Goal: Information Seeking & Learning: Learn about a topic

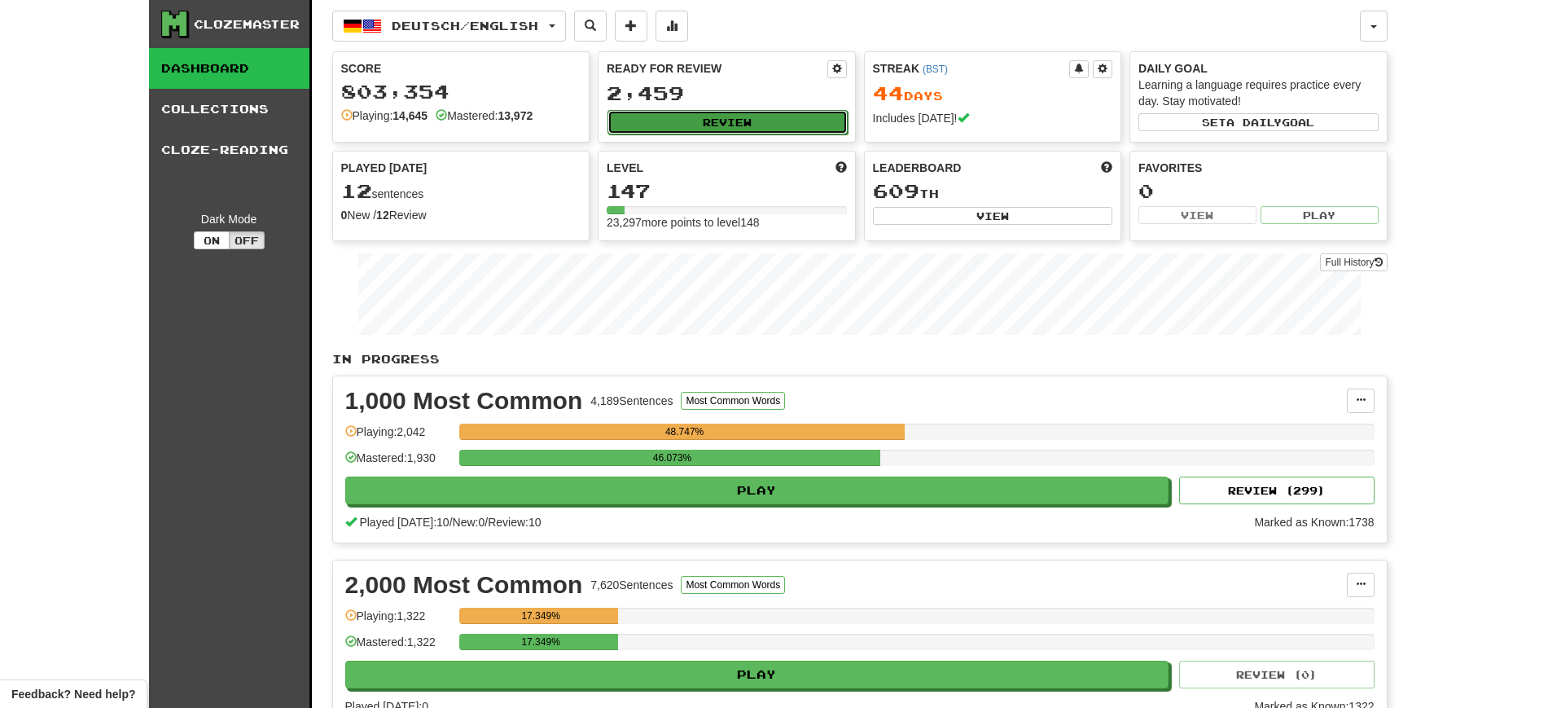
click at [659, 123] on button "Review" at bounding box center [727, 122] width 240 height 24
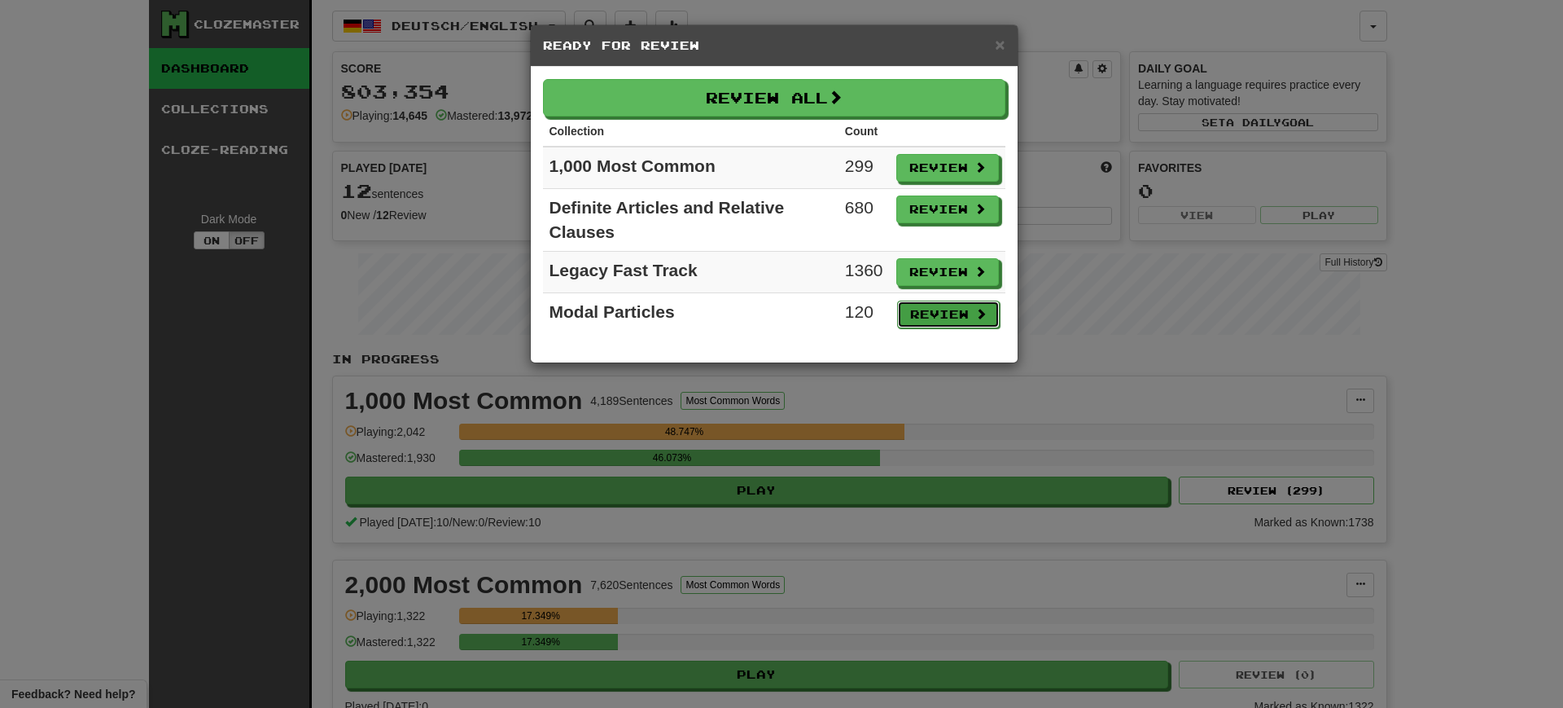
click at [922, 306] on button "Review" at bounding box center [948, 314] width 103 height 28
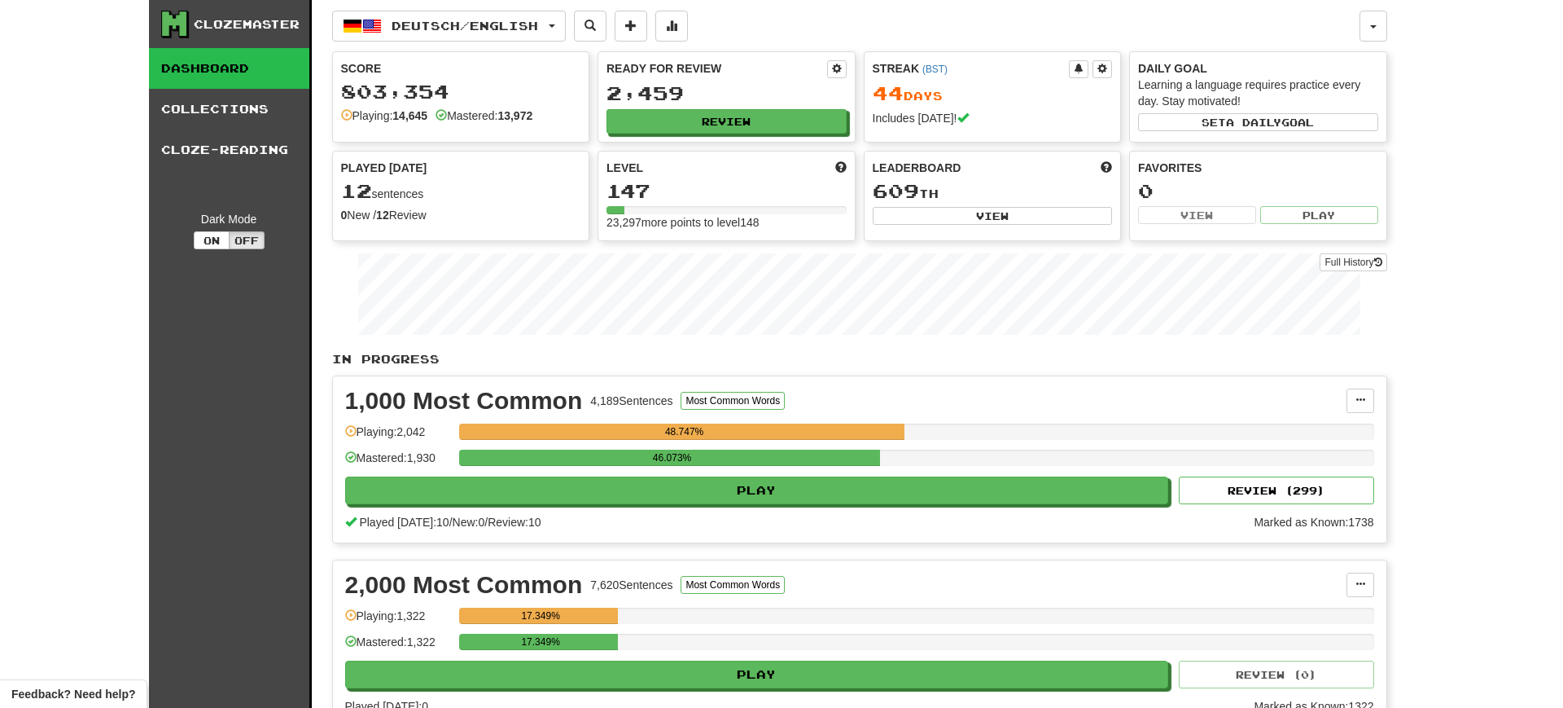
select select "**"
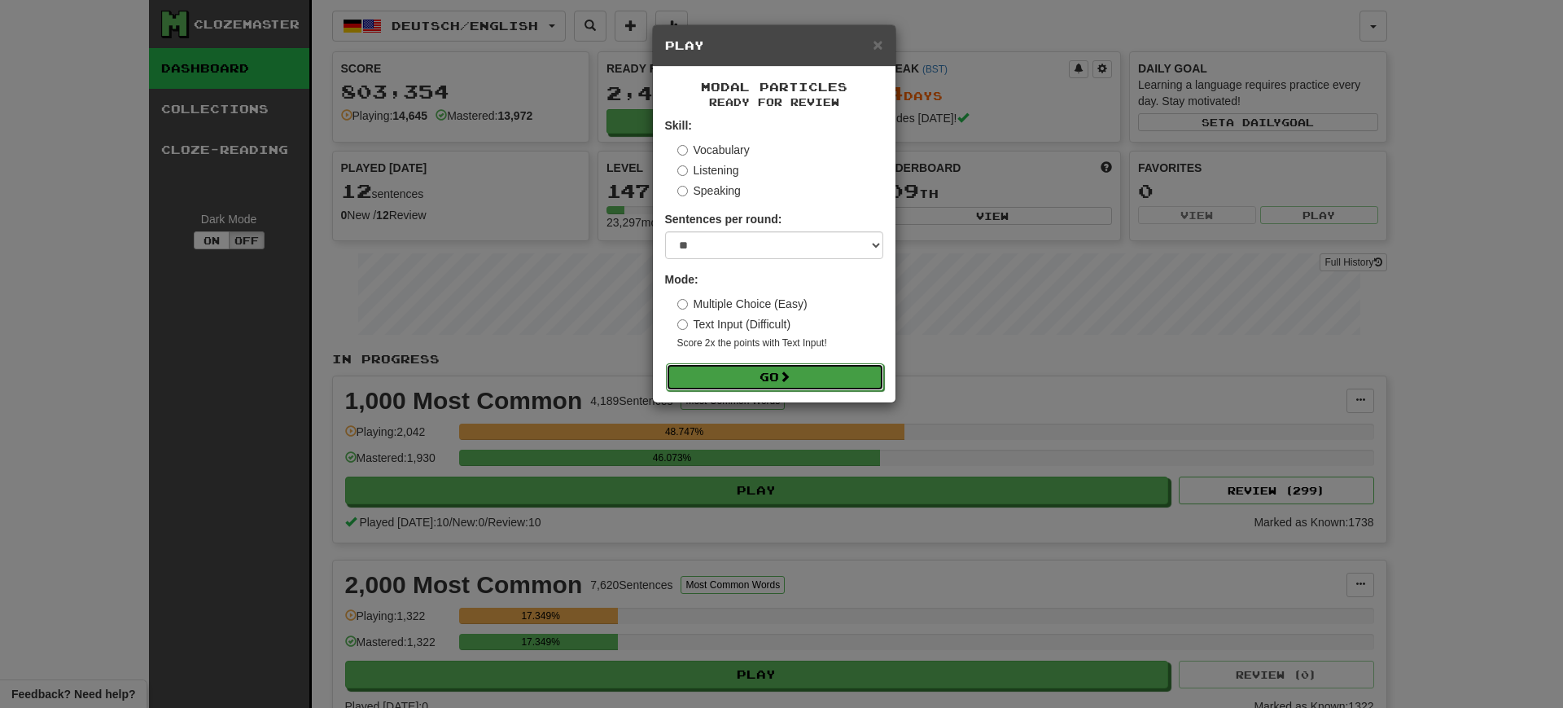
click at [795, 376] on button "Go" at bounding box center [775, 377] width 218 height 28
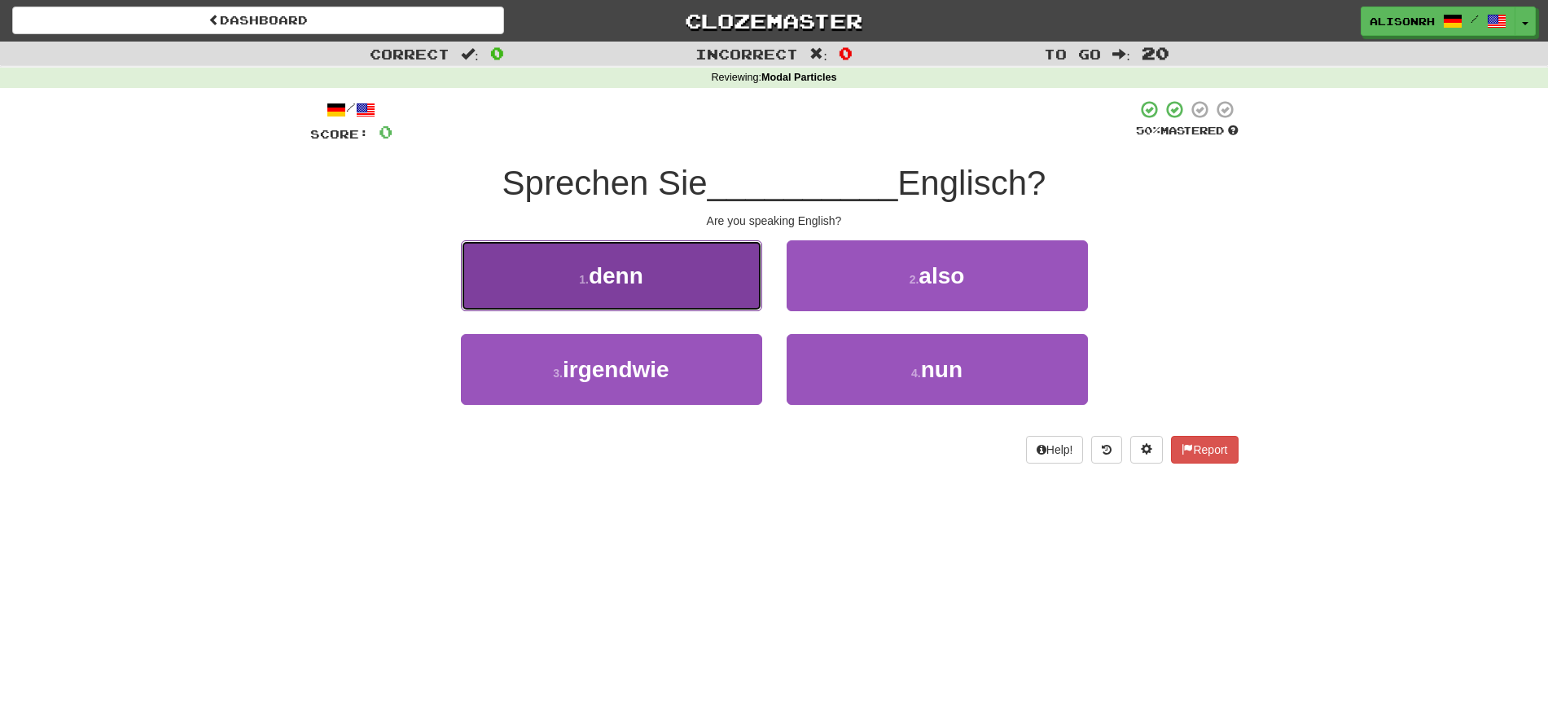
click at [681, 306] on button "1 . denn" at bounding box center [611, 275] width 301 height 71
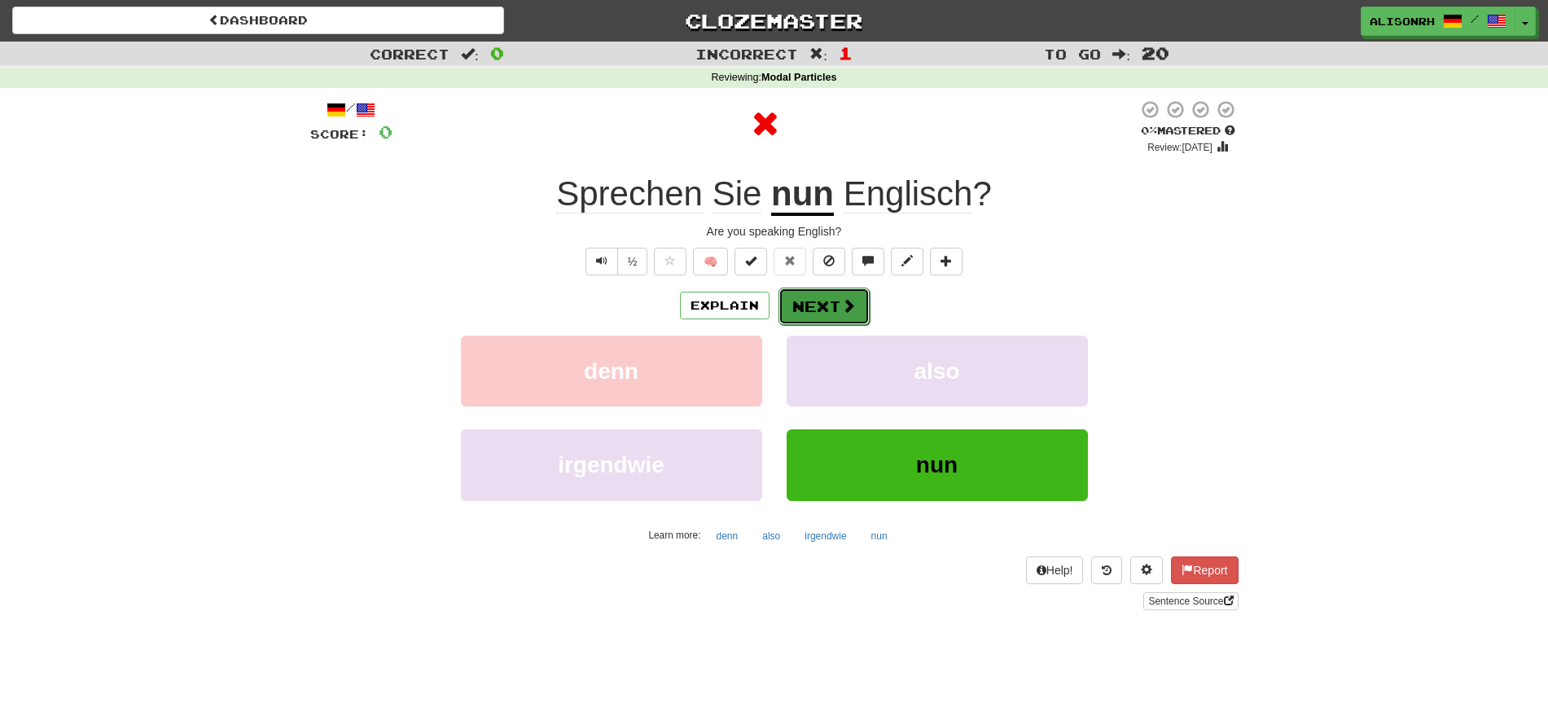
click at [821, 300] on button "Next" at bounding box center [823, 305] width 91 height 37
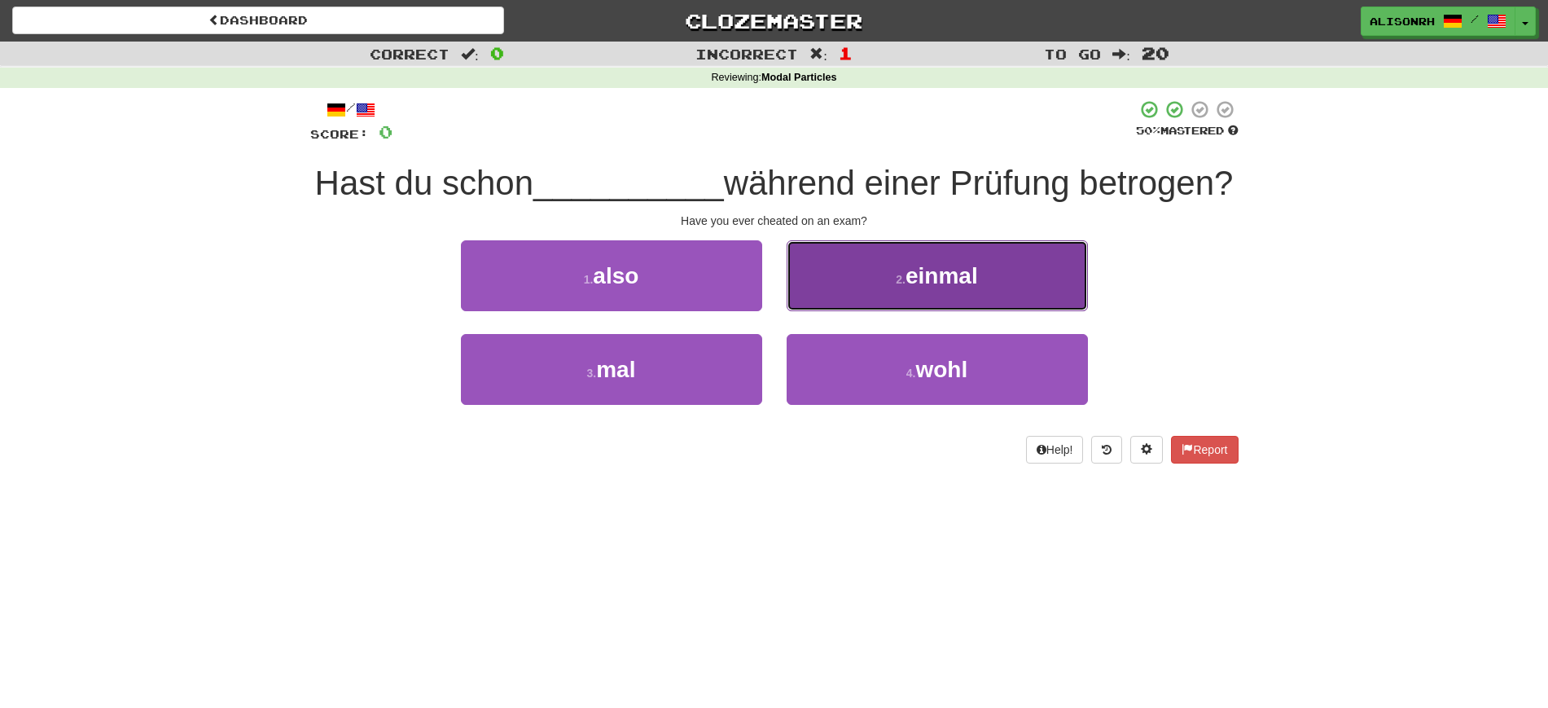
click at [903, 286] on small "2 ." at bounding box center [901, 279] width 10 height 13
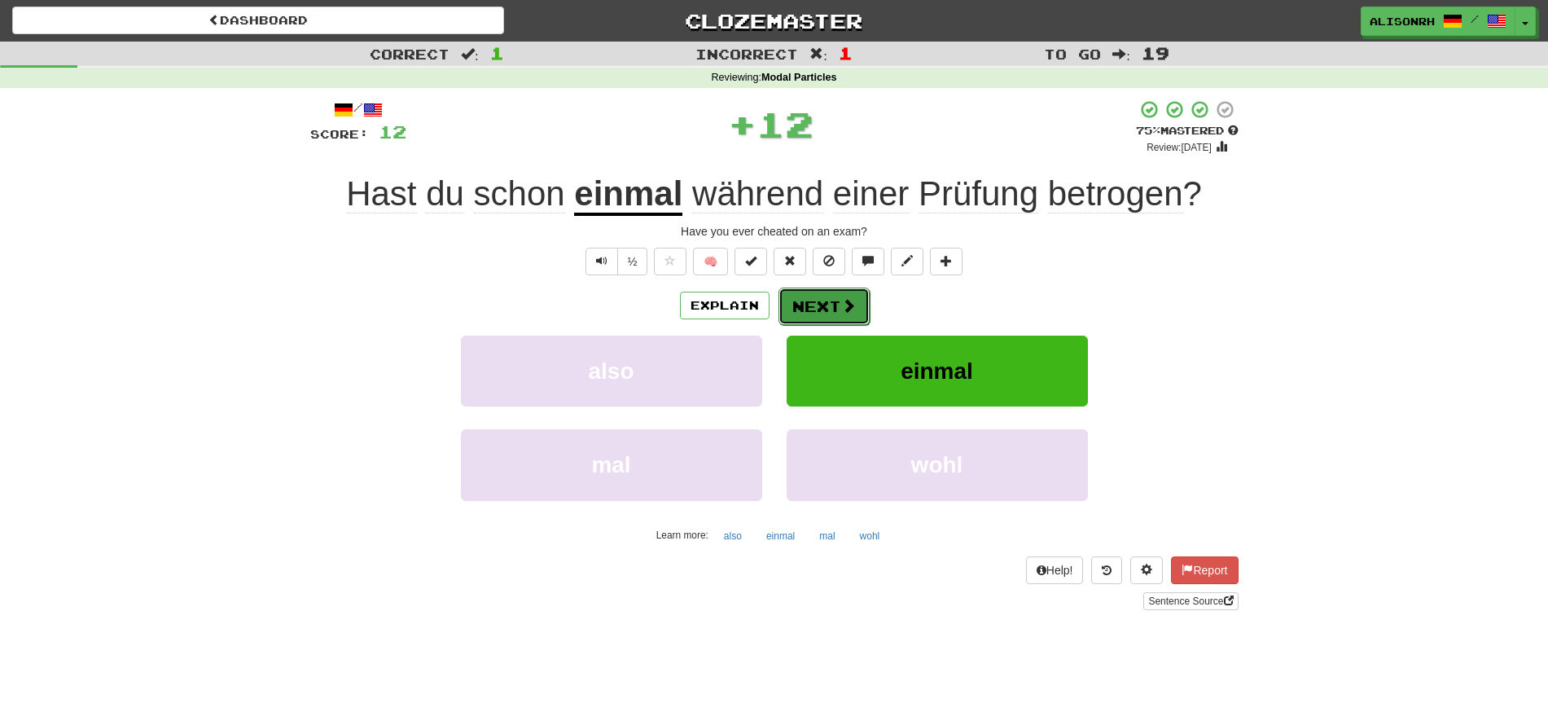
click at [821, 295] on button "Next" at bounding box center [823, 305] width 91 height 37
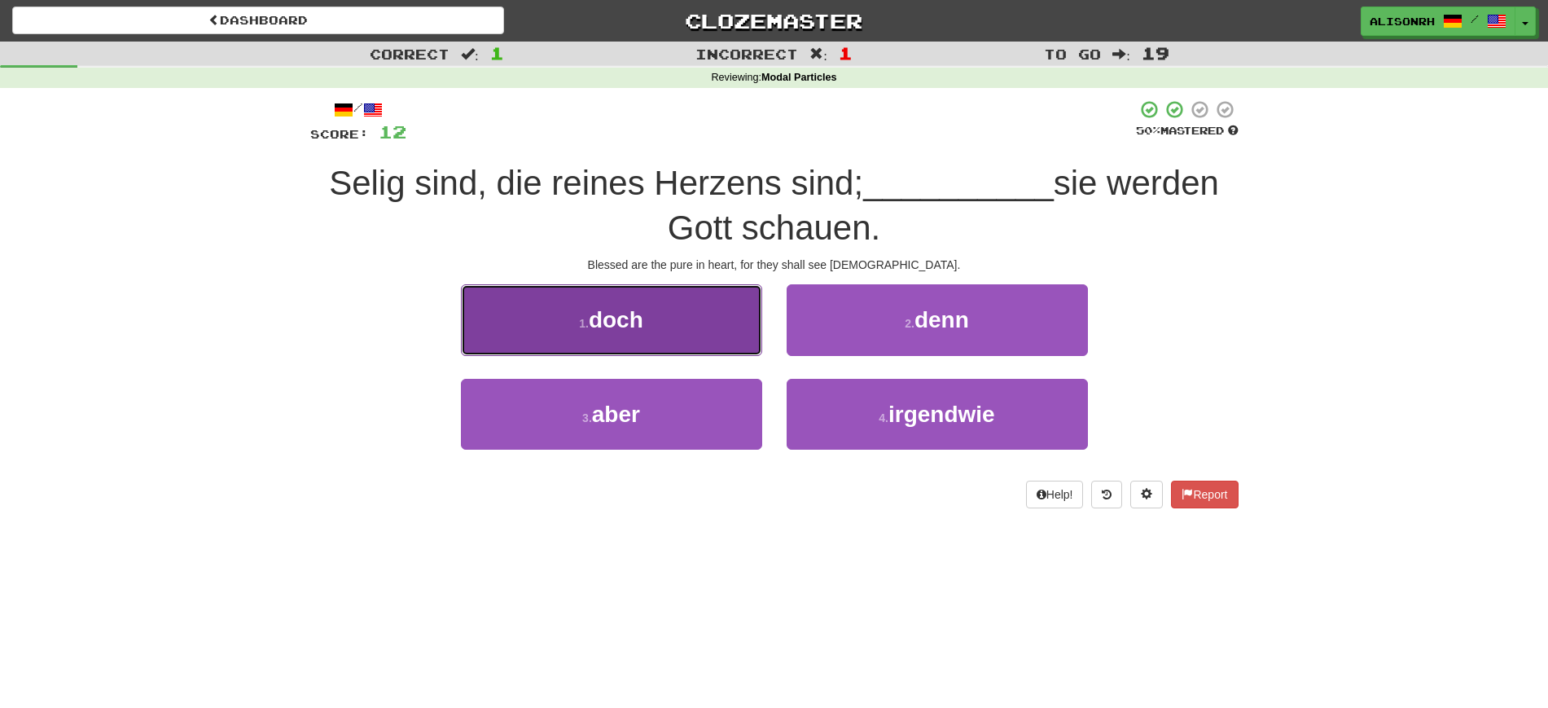
click at [673, 322] on button "1 . doch" at bounding box center [611, 319] width 301 height 71
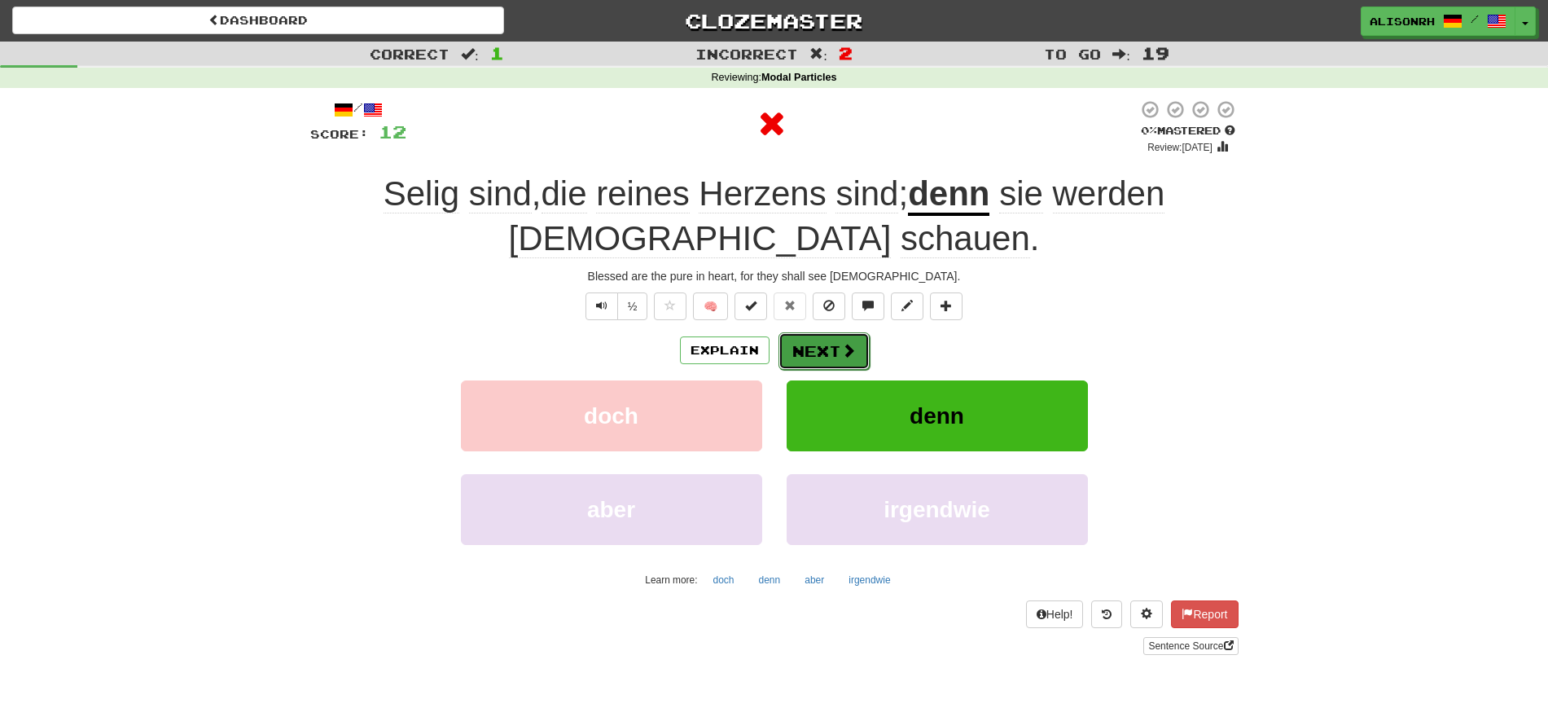
click at [817, 341] on button "Next" at bounding box center [823, 350] width 91 height 37
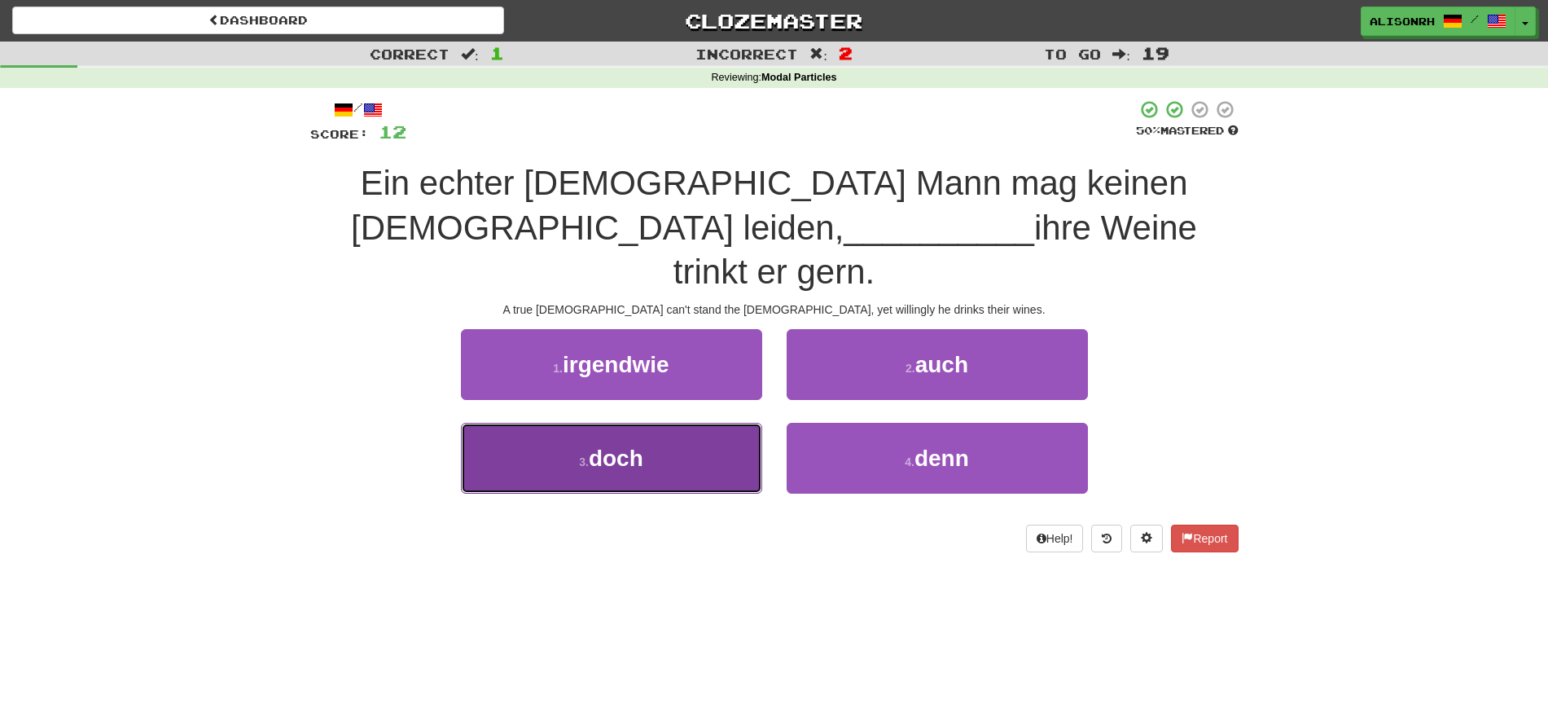
click at [689, 423] on button "3 . doch" at bounding box center [611, 458] width 301 height 71
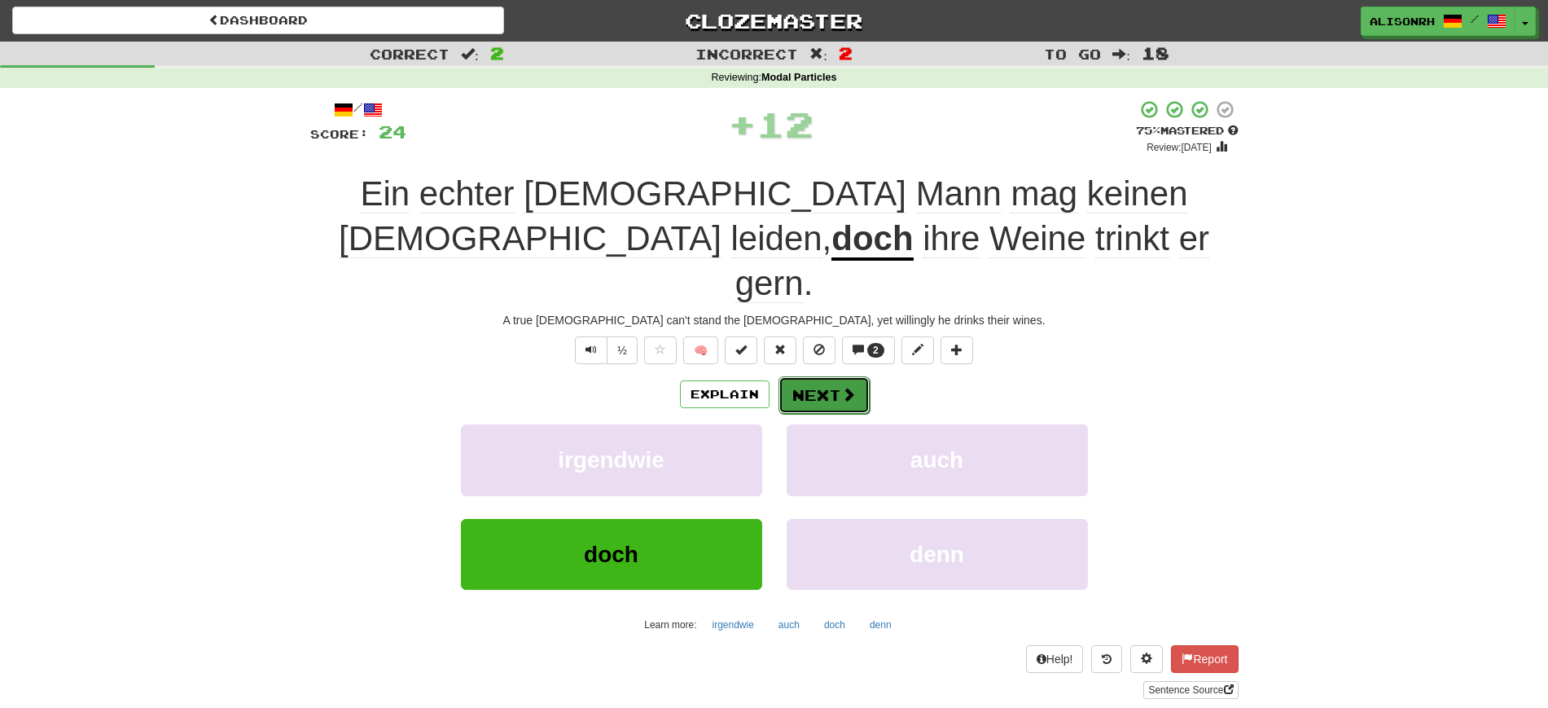
click at [836, 376] on button "Next" at bounding box center [823, 394] width 91 height 37
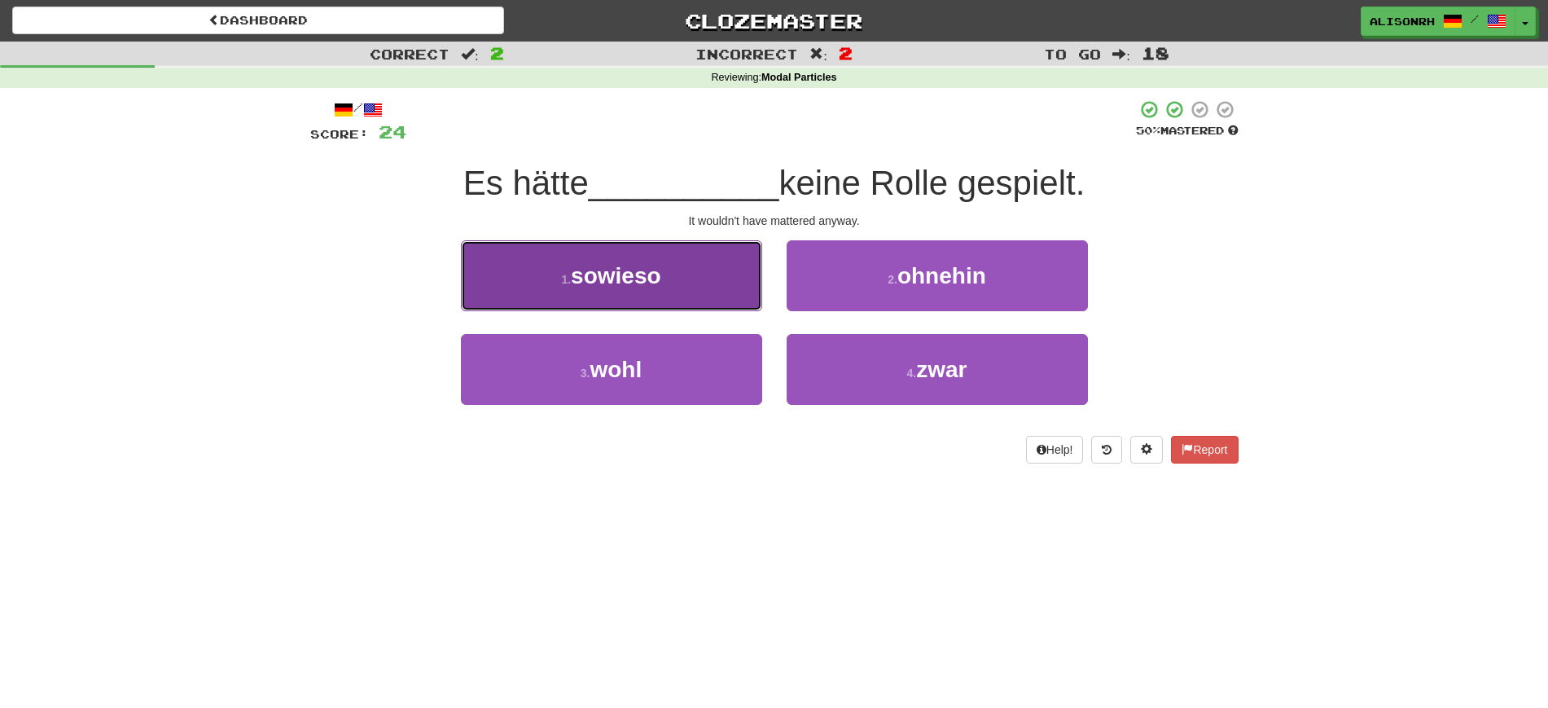
click at [654, 284] on span "sowieso" at bounding box center [616, 275] width 90 height 25
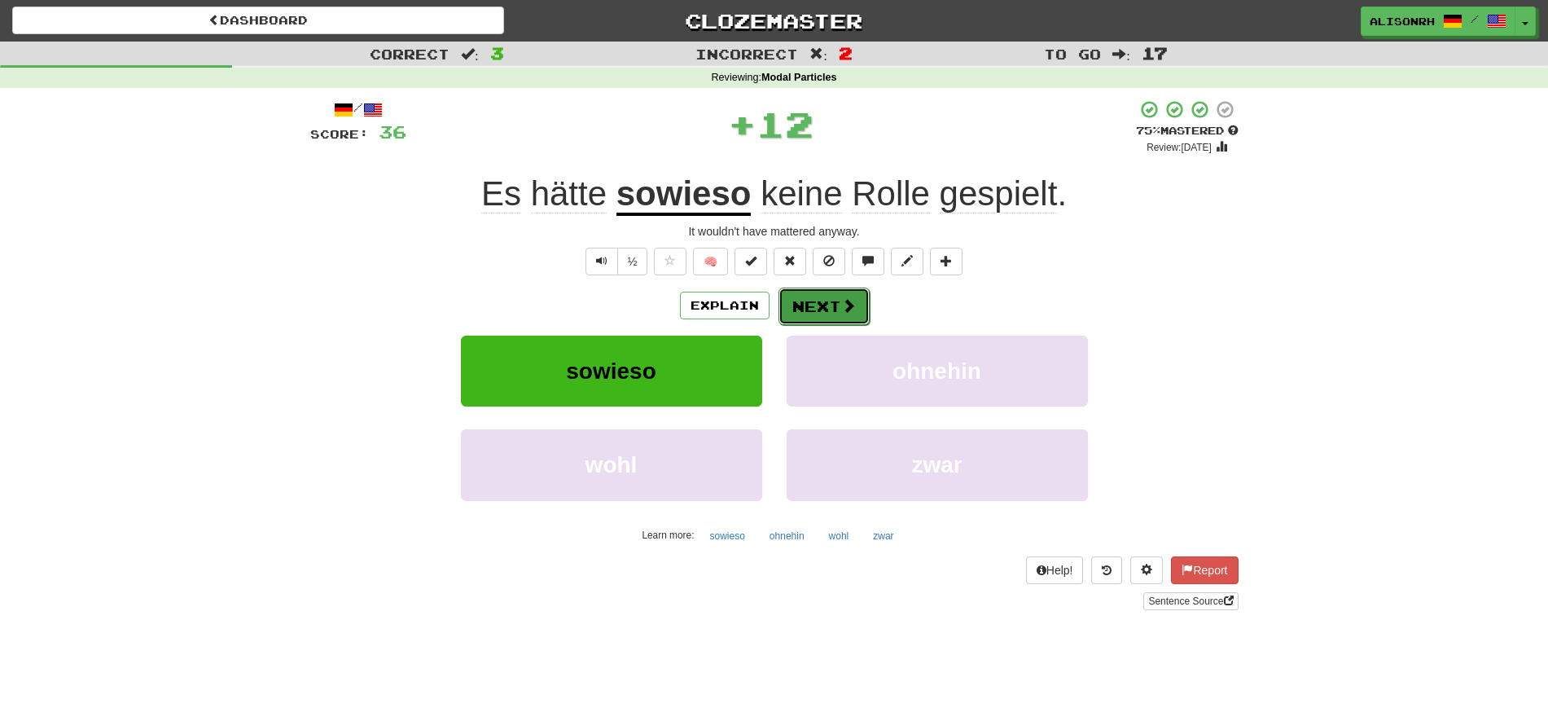
click at [813, 301] on button "Next" at bounding box center [823, 305] width 91 height 37
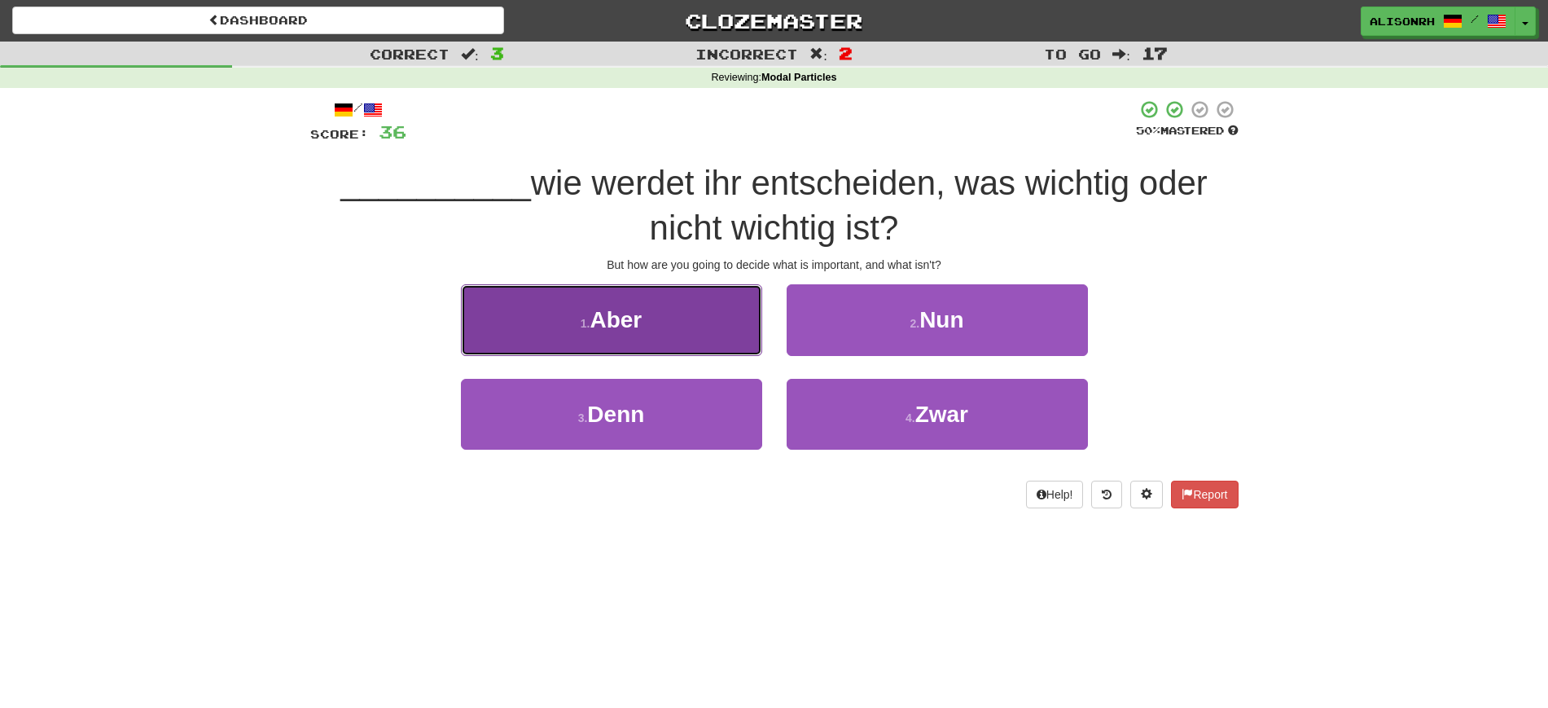
click at [663, 327] on button "1 . Aber" at bounding box center [611, 319] width 301 height 71
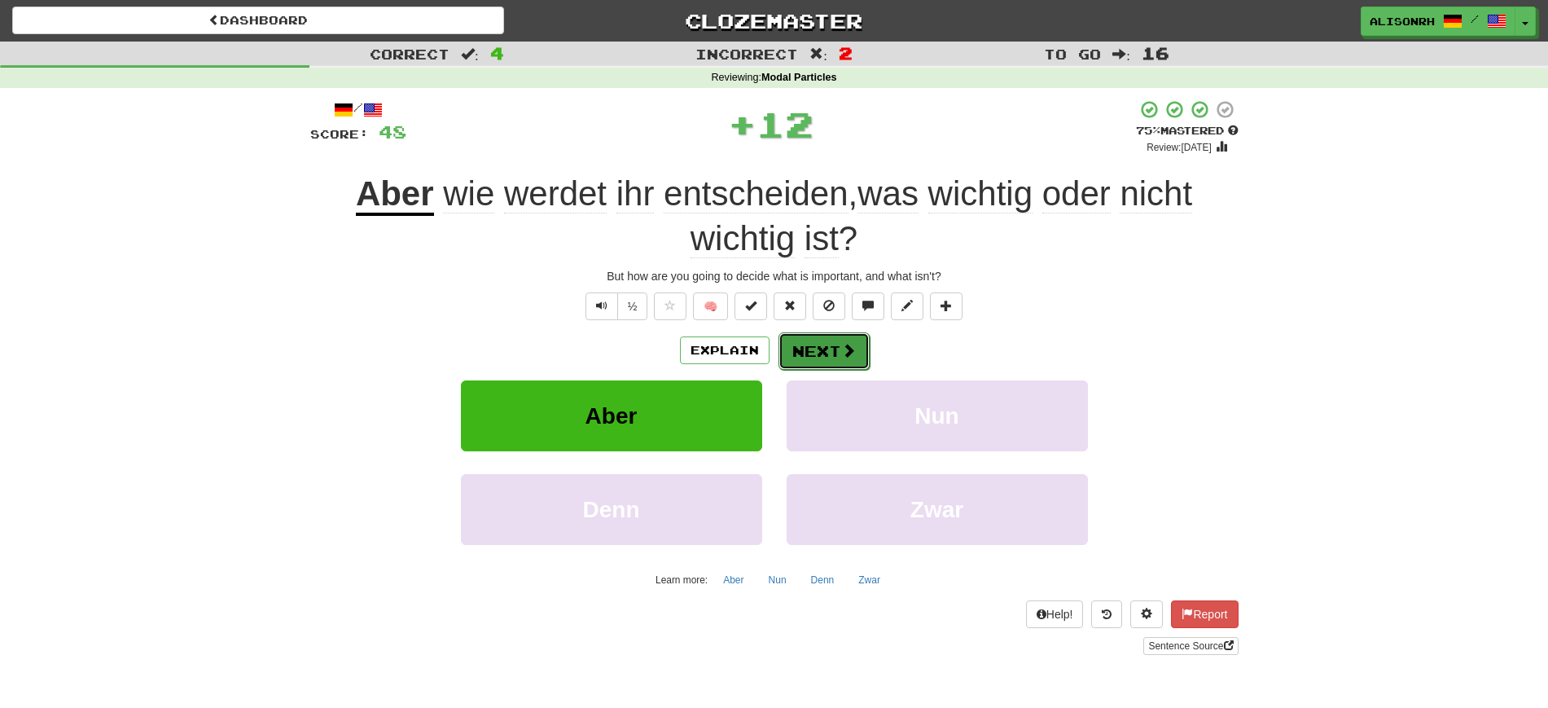
click at [821, 350] on button "Next" at bounding box center [823, 350] width 91 height 37
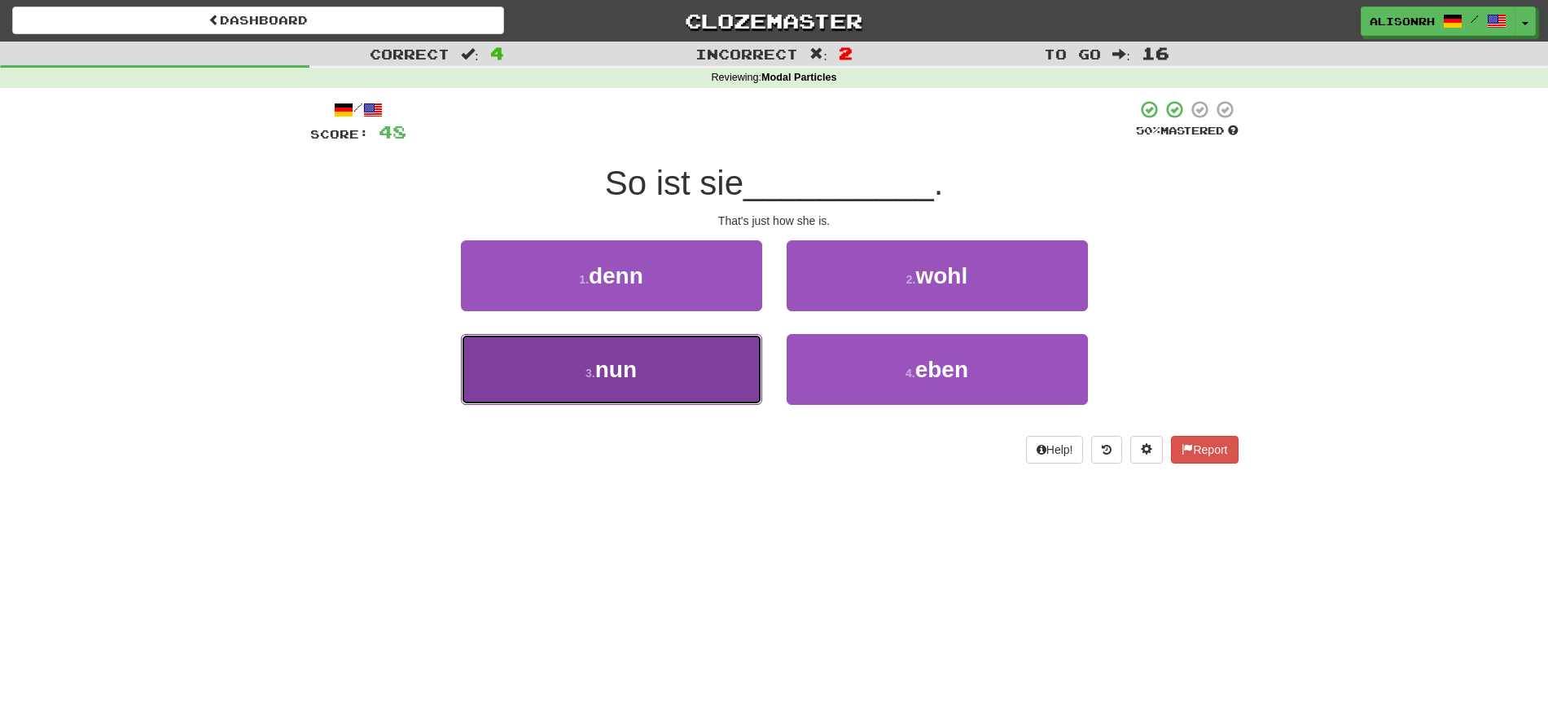
click at [665, 369] on button "3 . nun" at bounding box center [611, 369] width 301 height 71
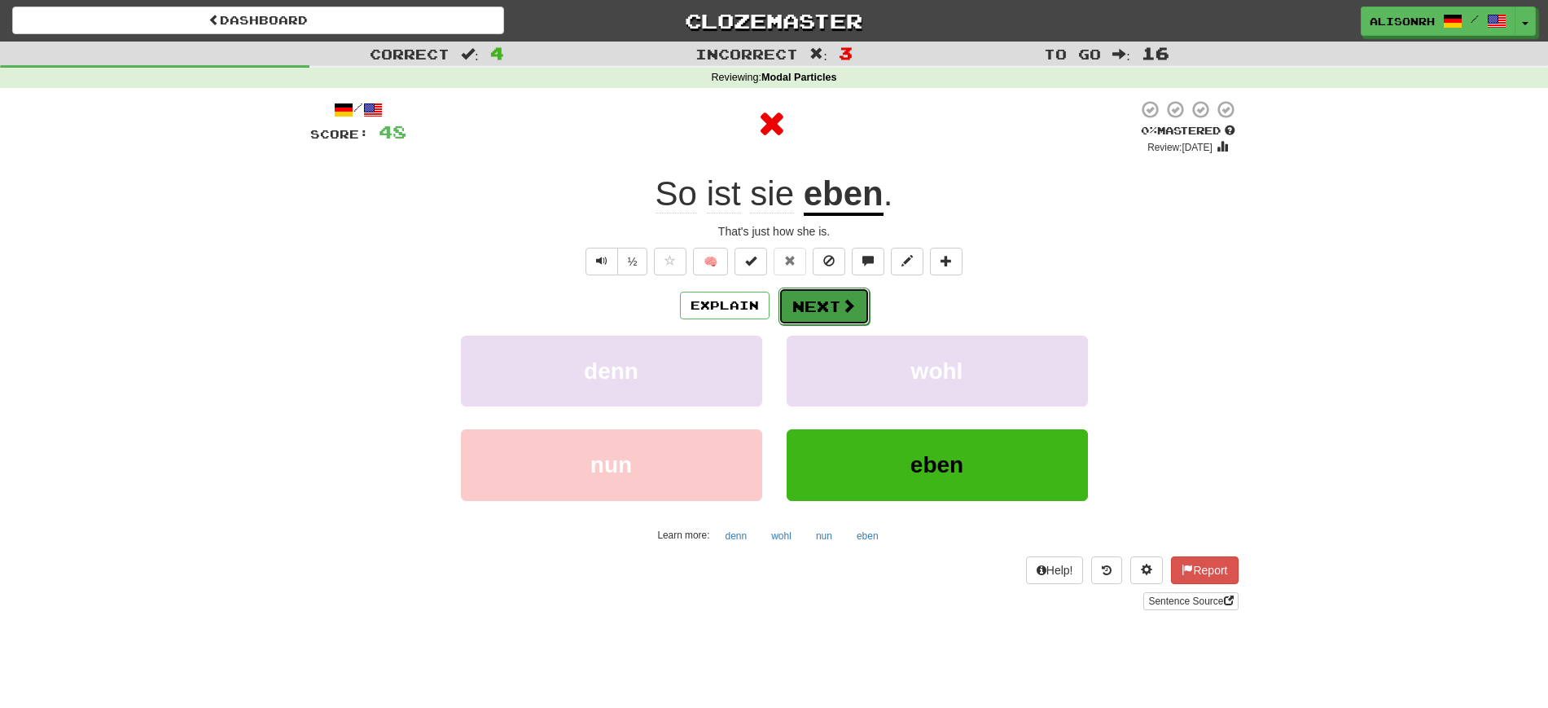
click at [813, 310] on button "Next" at bounding box center [823, 305] width 91 height 37
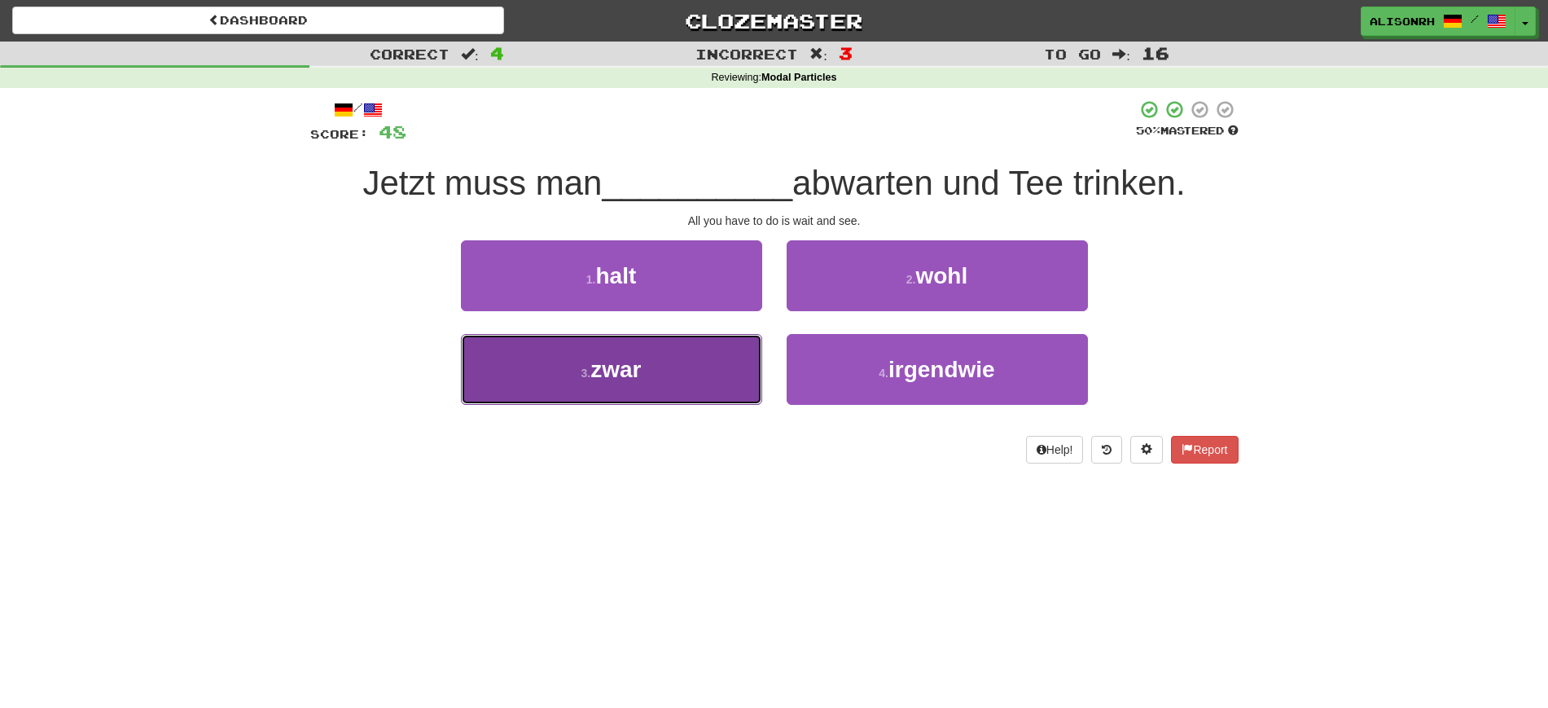
click at [624, 374] on span "zwar" at bounding box center [615, 369] width 50 height 25
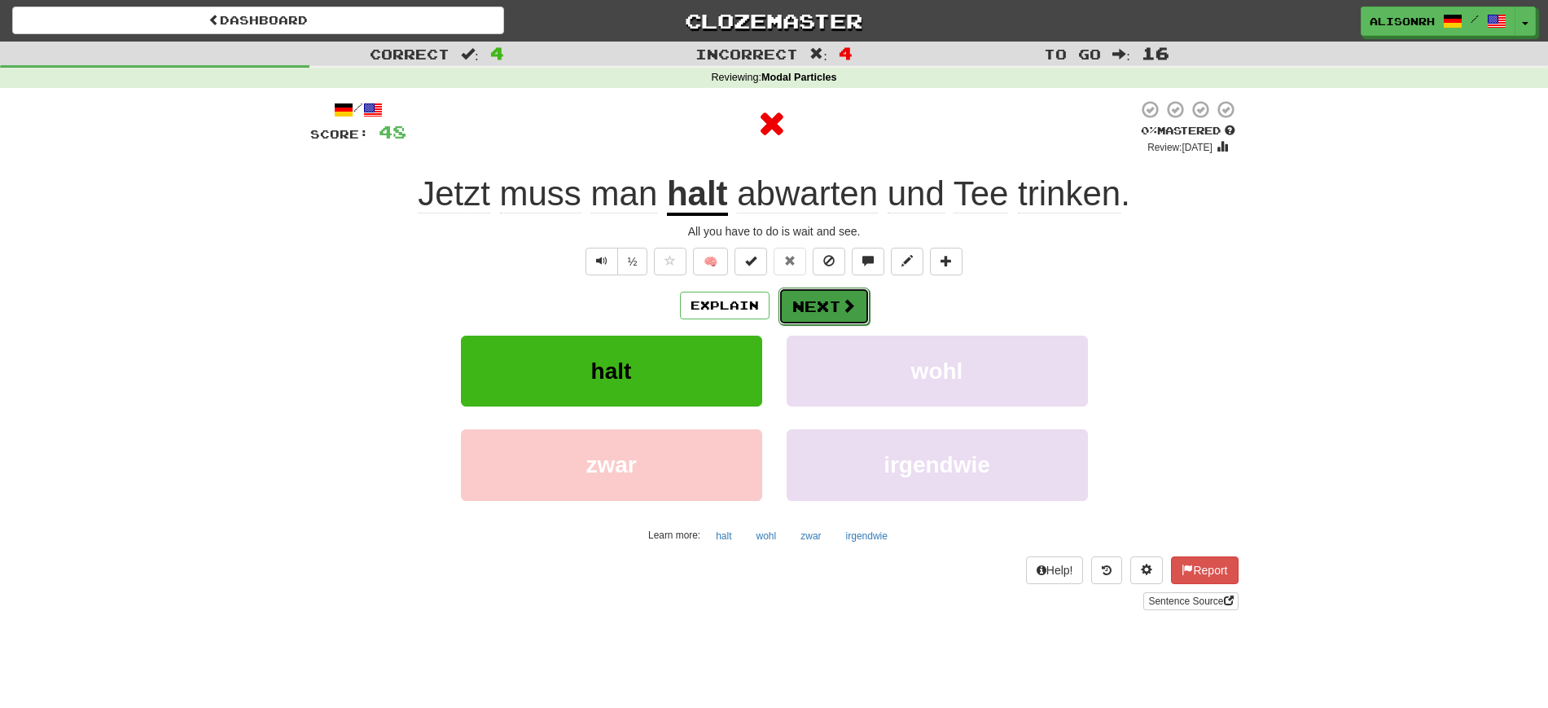
click at [831, 306] on button "Next" at bounding box center [823, 305] width 91 height 37
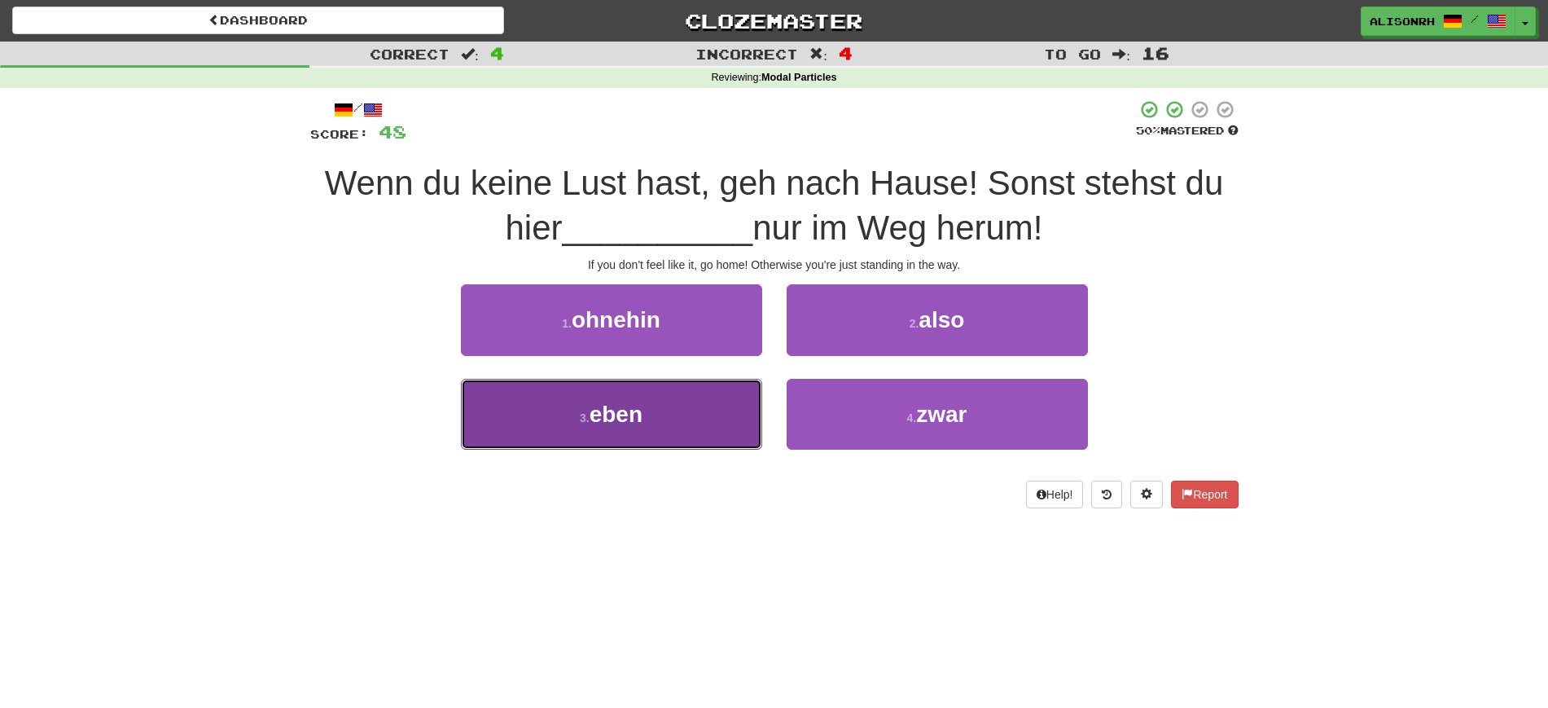
click at [679, 411] on button "3 . eben" at bounding box center [611, 414] width 301 height 71
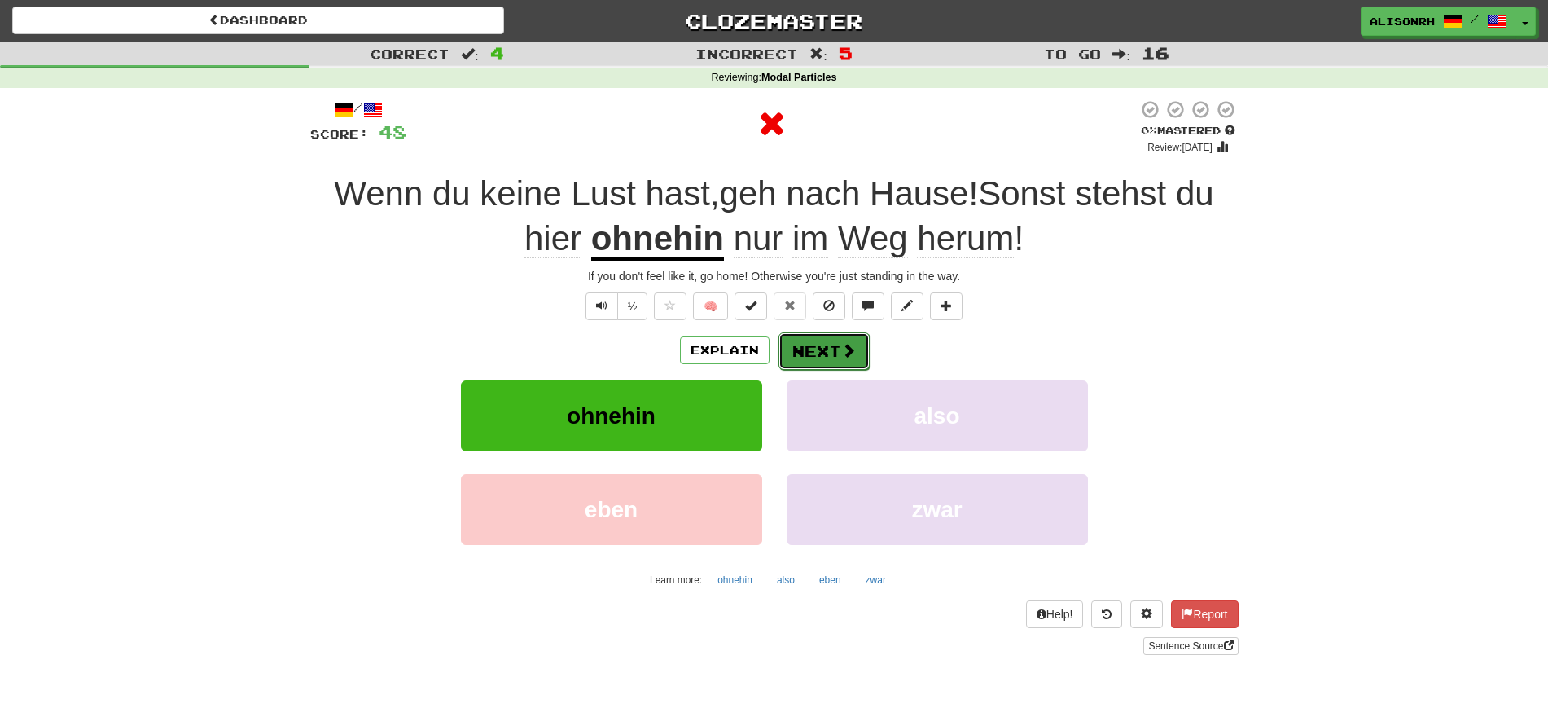
click at [813, 356] on button "Next" at bounding box center [823, 350] width 91 height 37
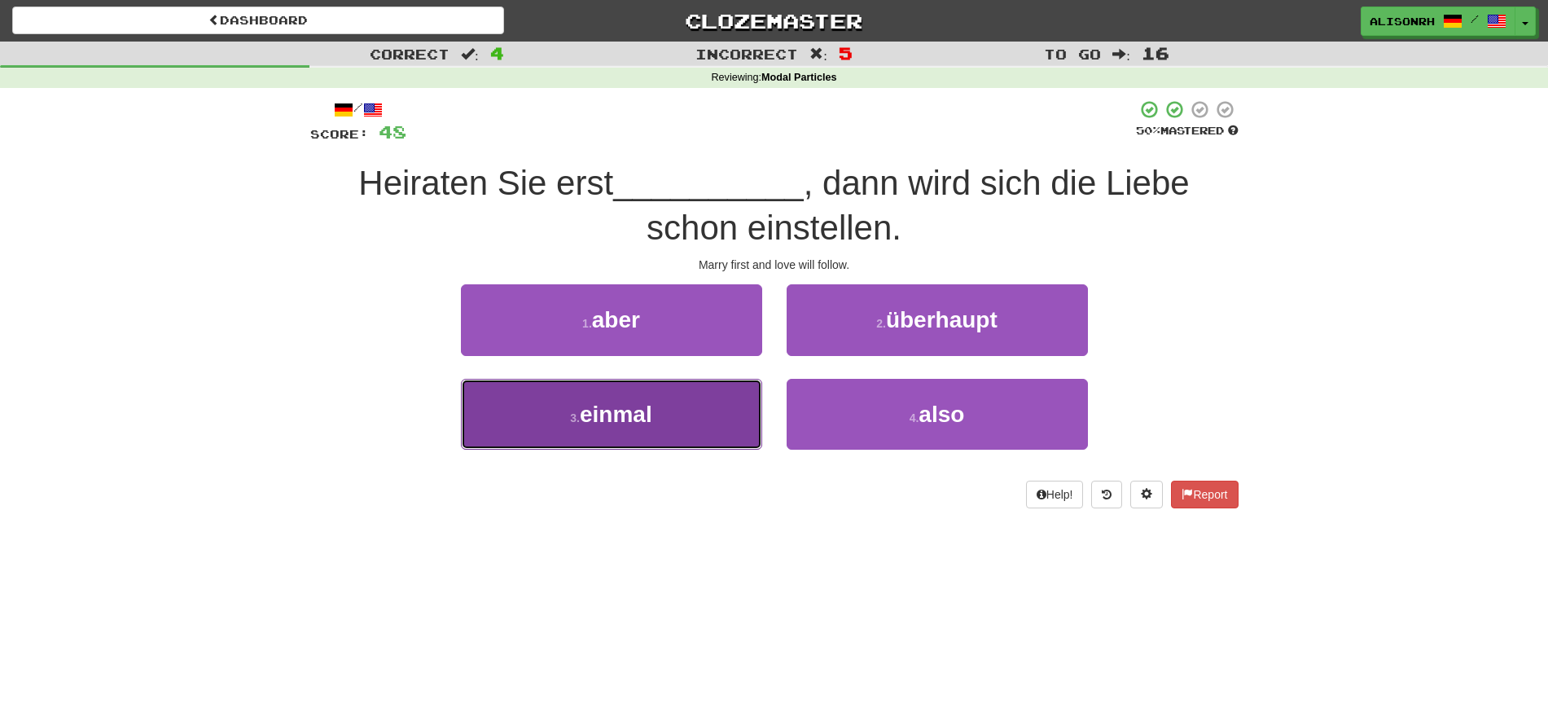
click at [646, 410] on span "einmal" at bounding box center [616, 413] width 72 height 25
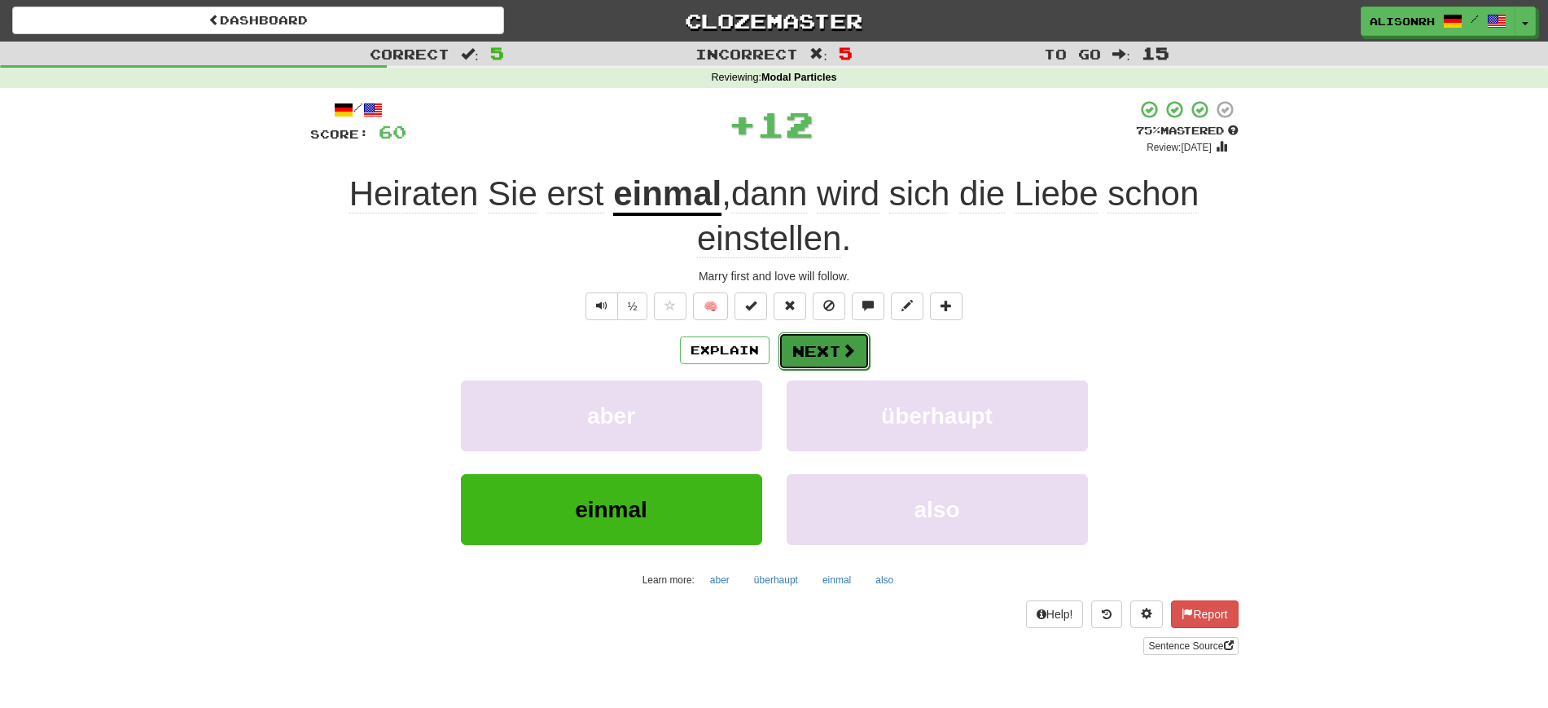
click at [816, 347] on button "Next" at bounding box center [823, 350] width 91 height 37
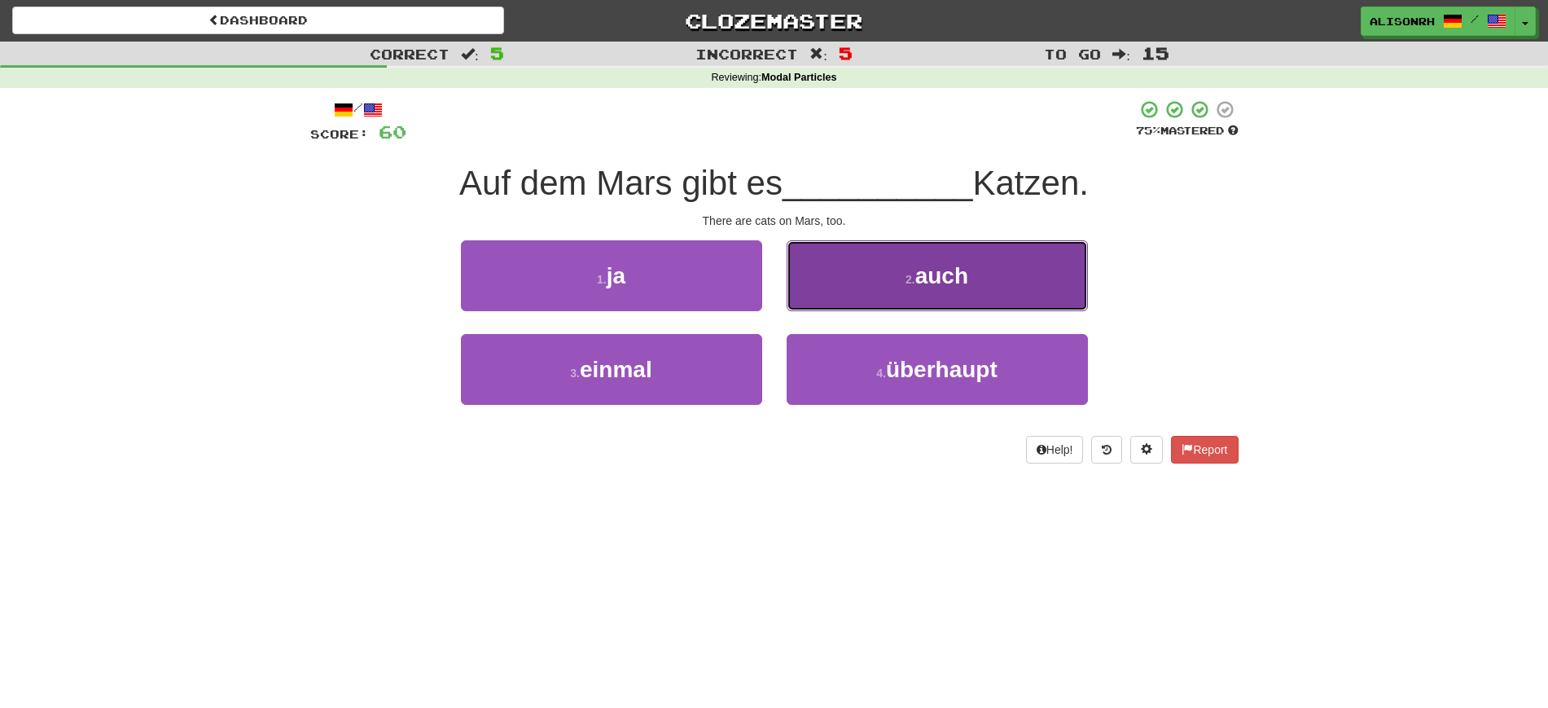
click at [842, 300] on button "2 . auch" at bounding box center [936, 275] width 301 height 71
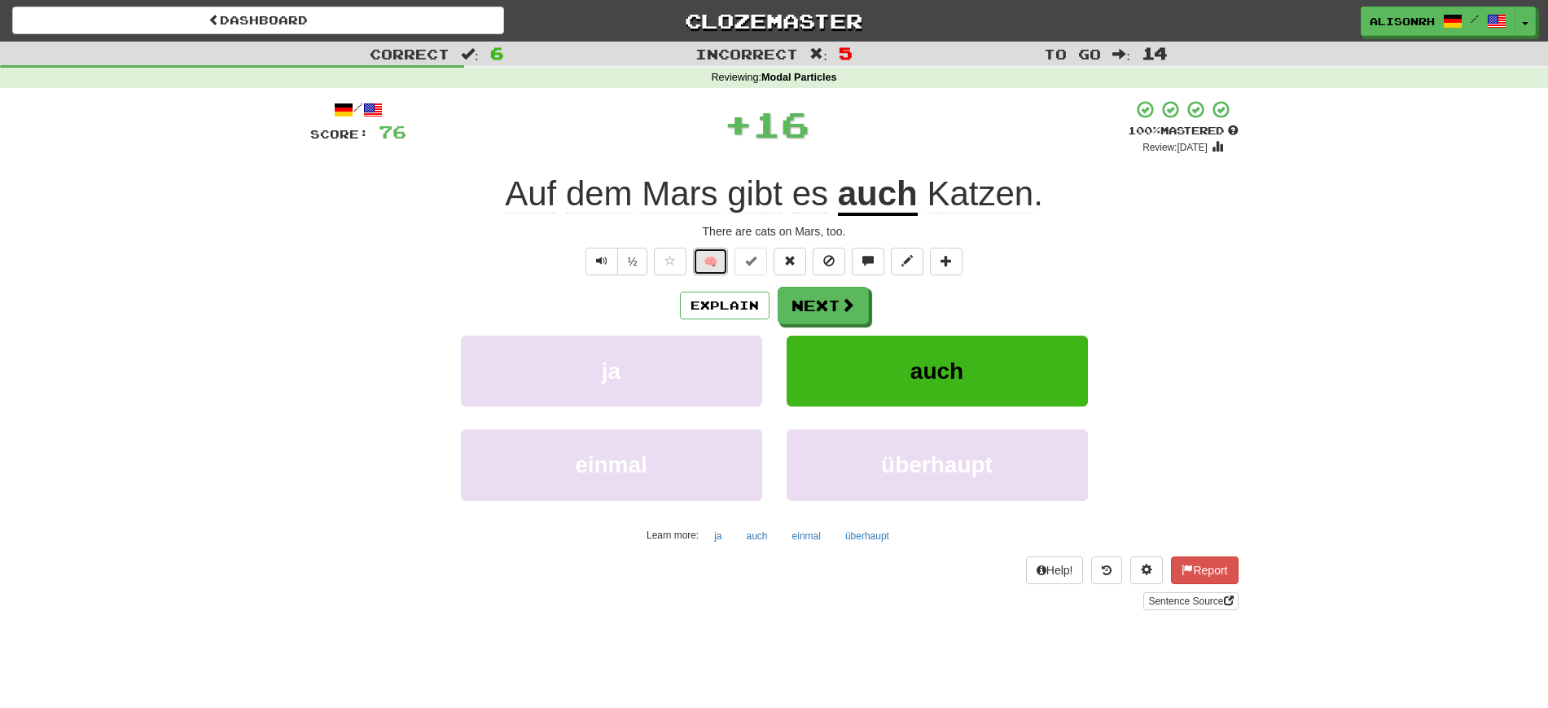
click at [699, 252] on button "🧠" at bounding box center [710, 262] width 35 height 28
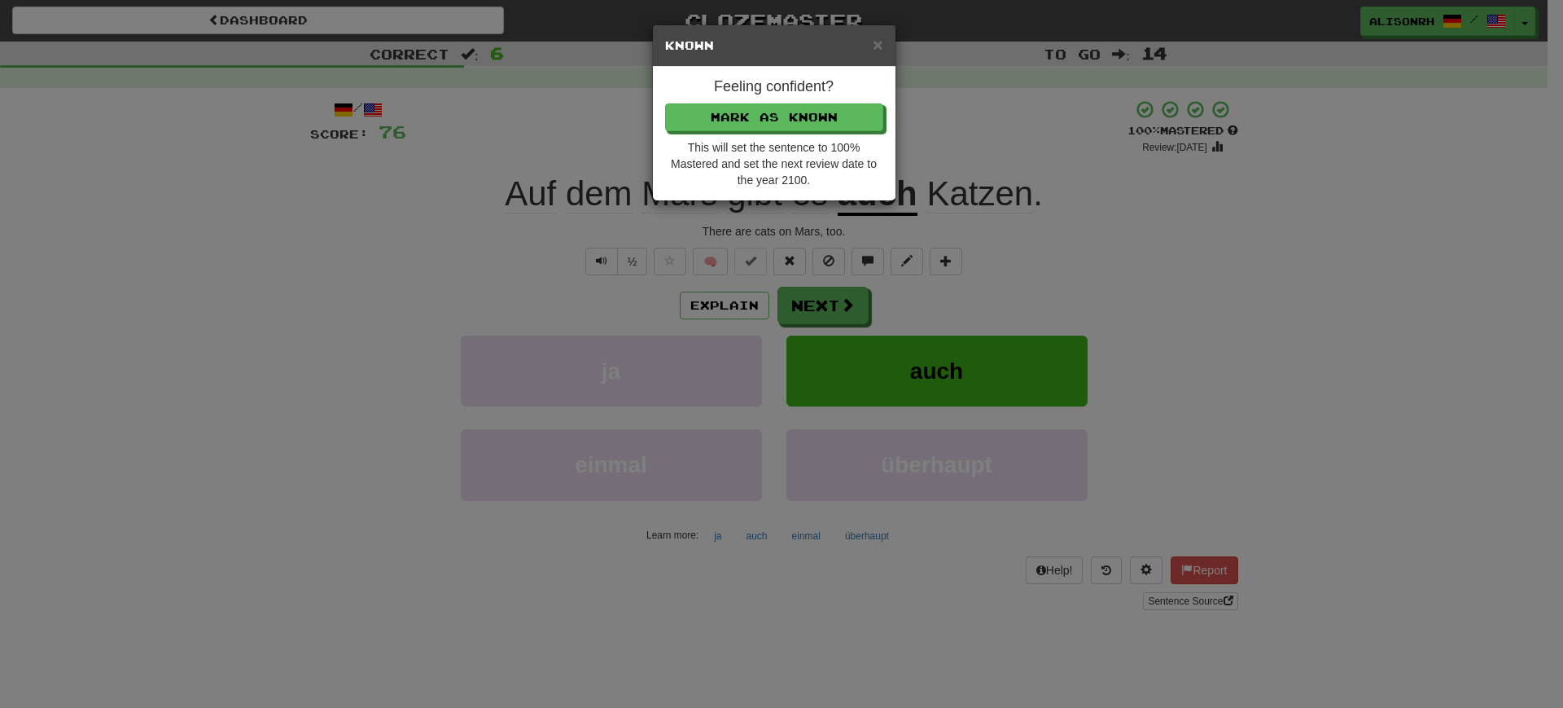
click at [814, 94] on h4 "Feeling confident?" at bounding box center [774, 87] width 218 height 16
click at [807, 116] on button "Mark as Known" at bounding box center [775, 118] width 218 height 28
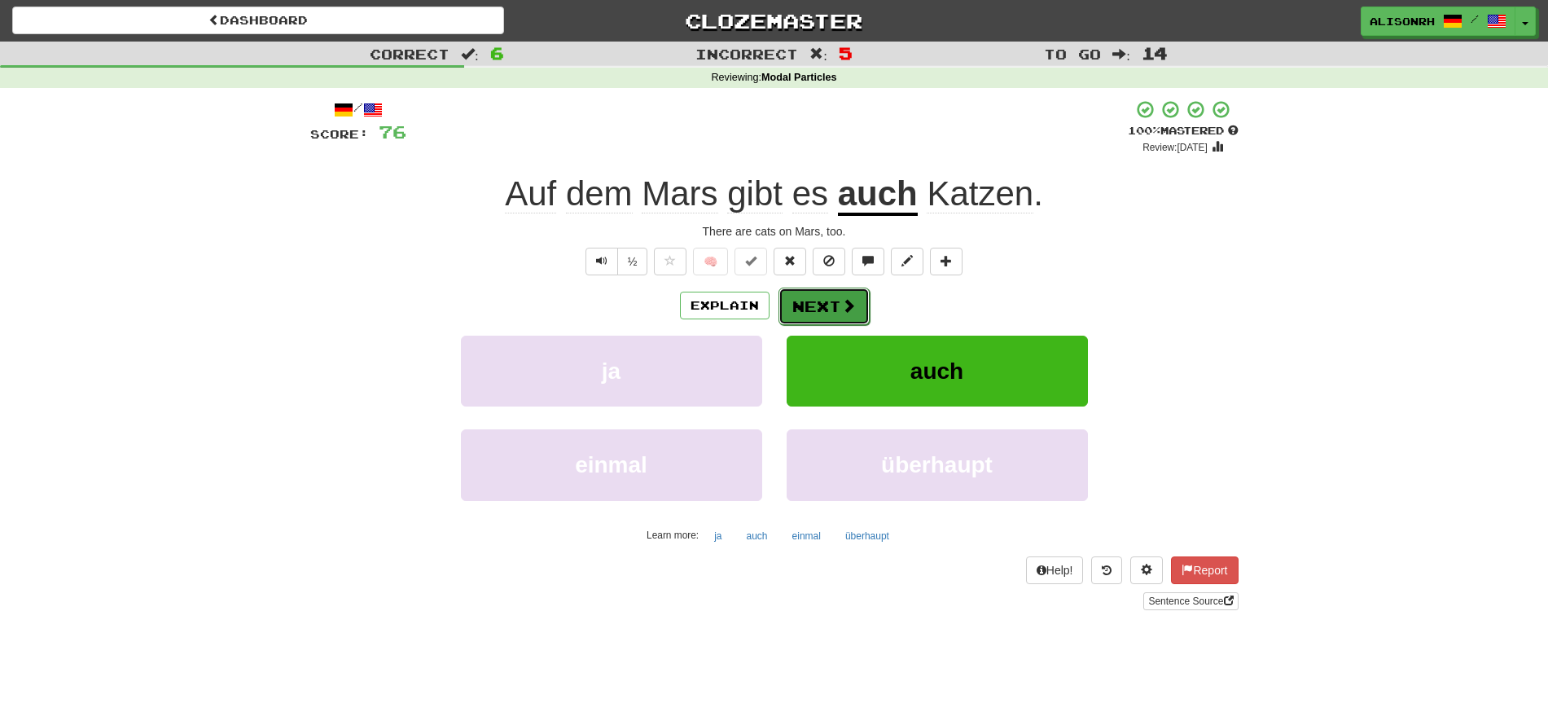
click at [856, 301] on button "Next" at bounding box center [823, 305] width 91 height 37
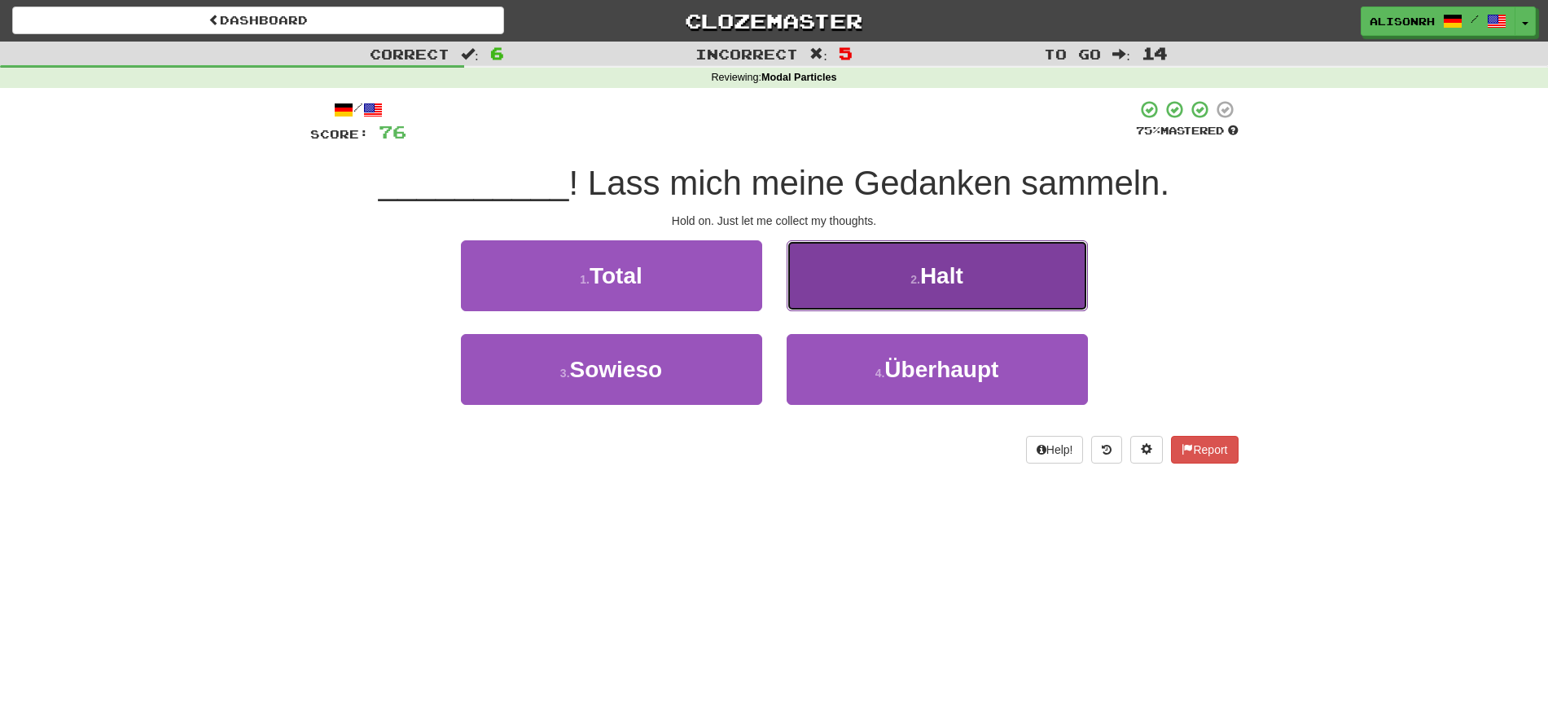
click at [861, 270] on button "2 . Halt" at bounding box center [936, 275] width 301 height 71
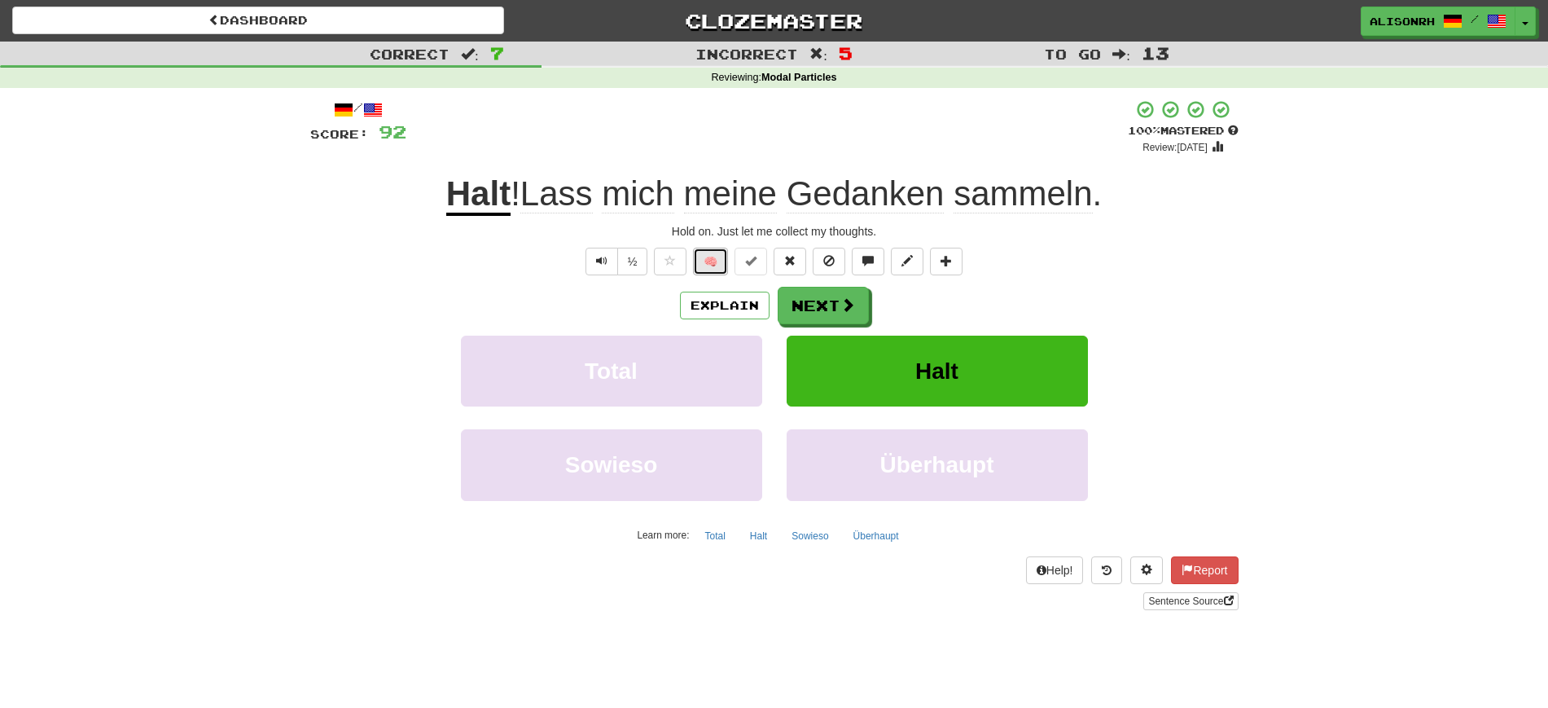
click at [706, 261] on button "🧠" at bounding box center [710, 262] width 35 height 28
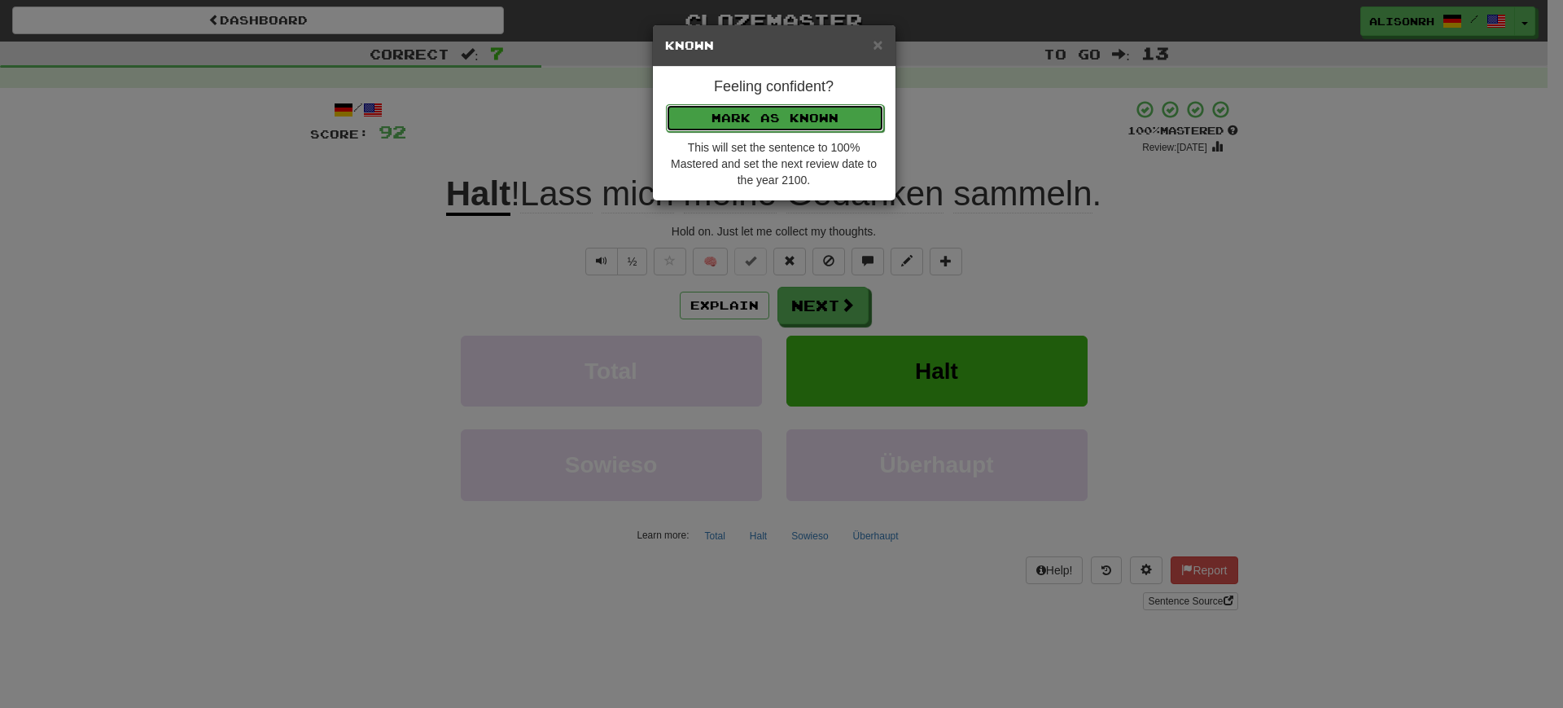
click at [773, 127] on button "Mark as Known" at bounding box center [775, 118] width 218 height 28
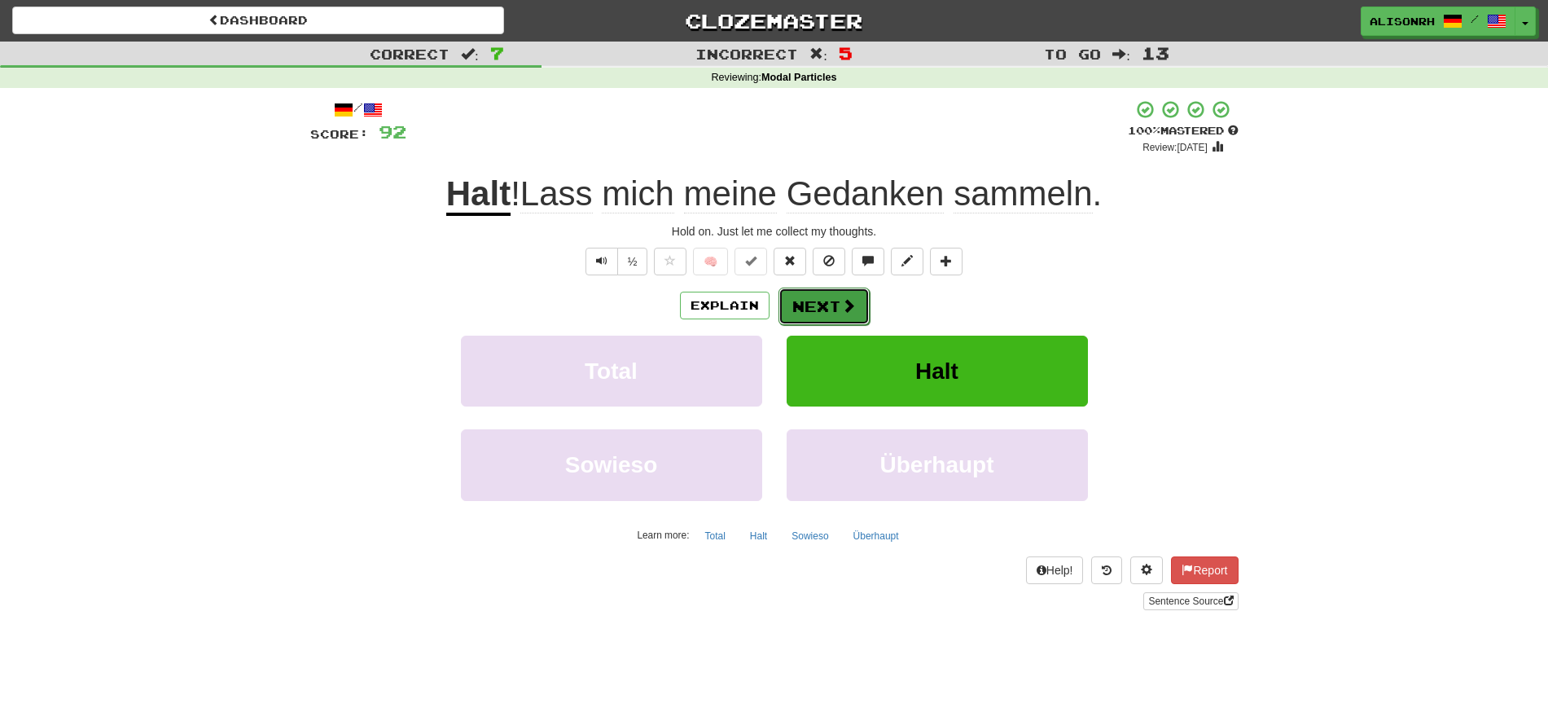
click at [823, 300] on button "Next" at bounding box center [823, 305] width 91 height 37
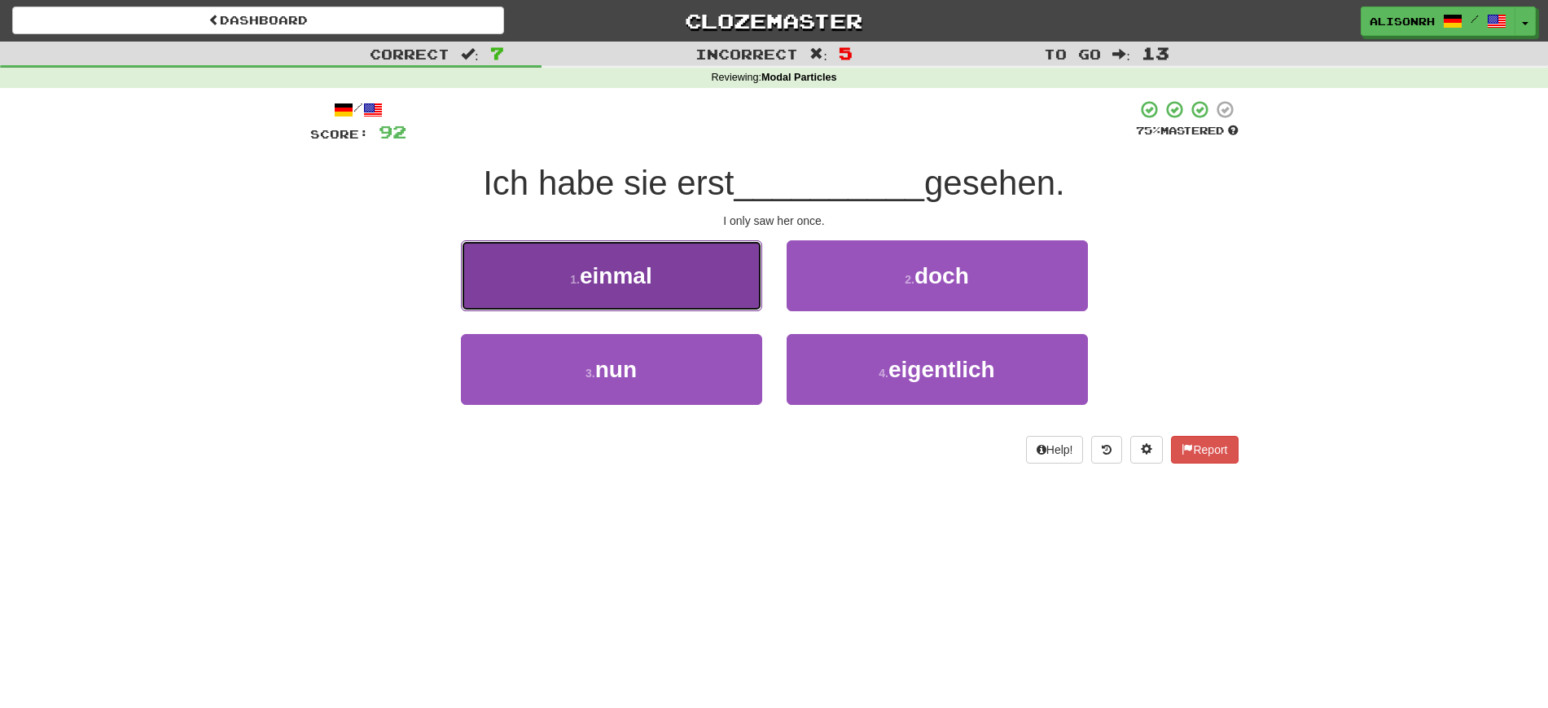
click at [612, 284] on span "einmal" at bounding box center [616, 275] width 72 height 25
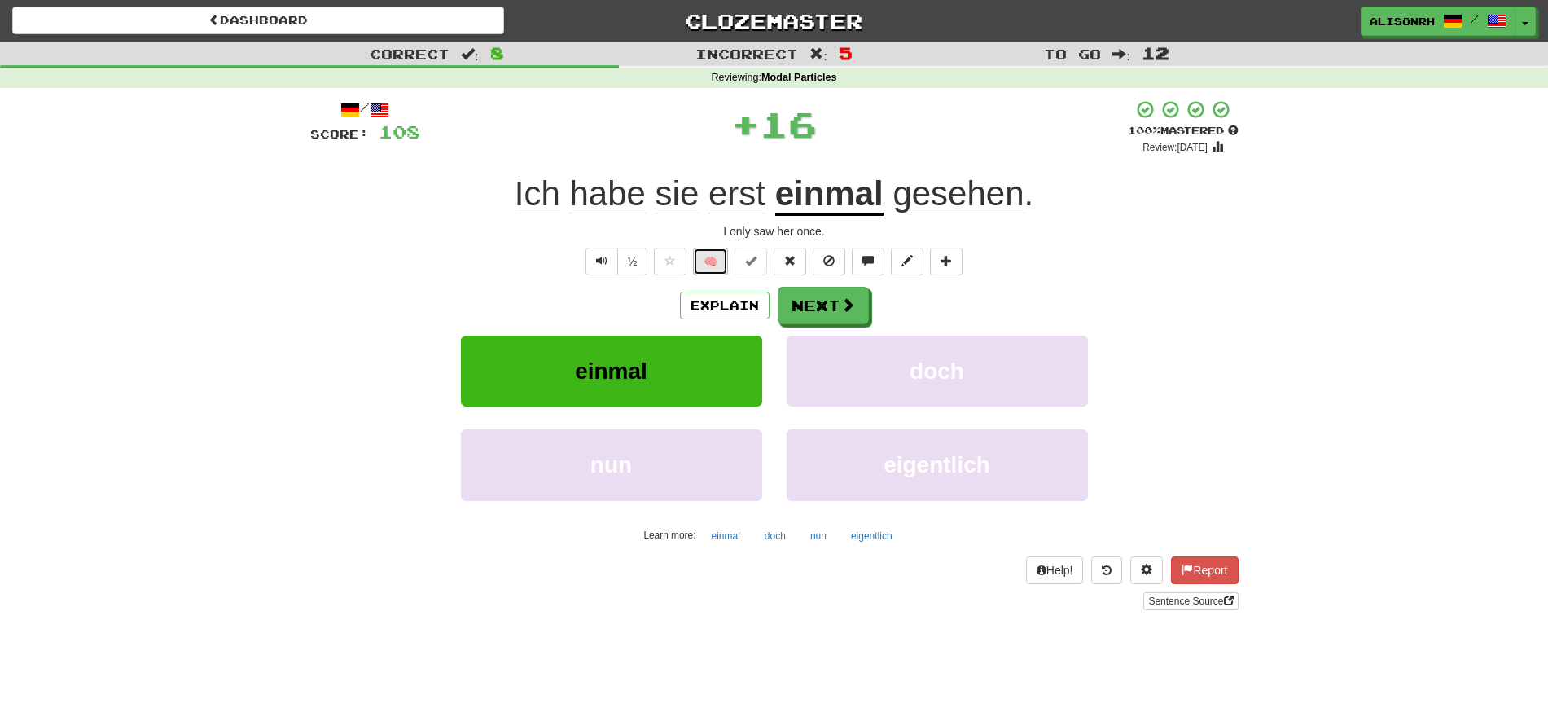
click at [716, 261] on button "🧠" at bounding box center [710, 262] width 35 height 28
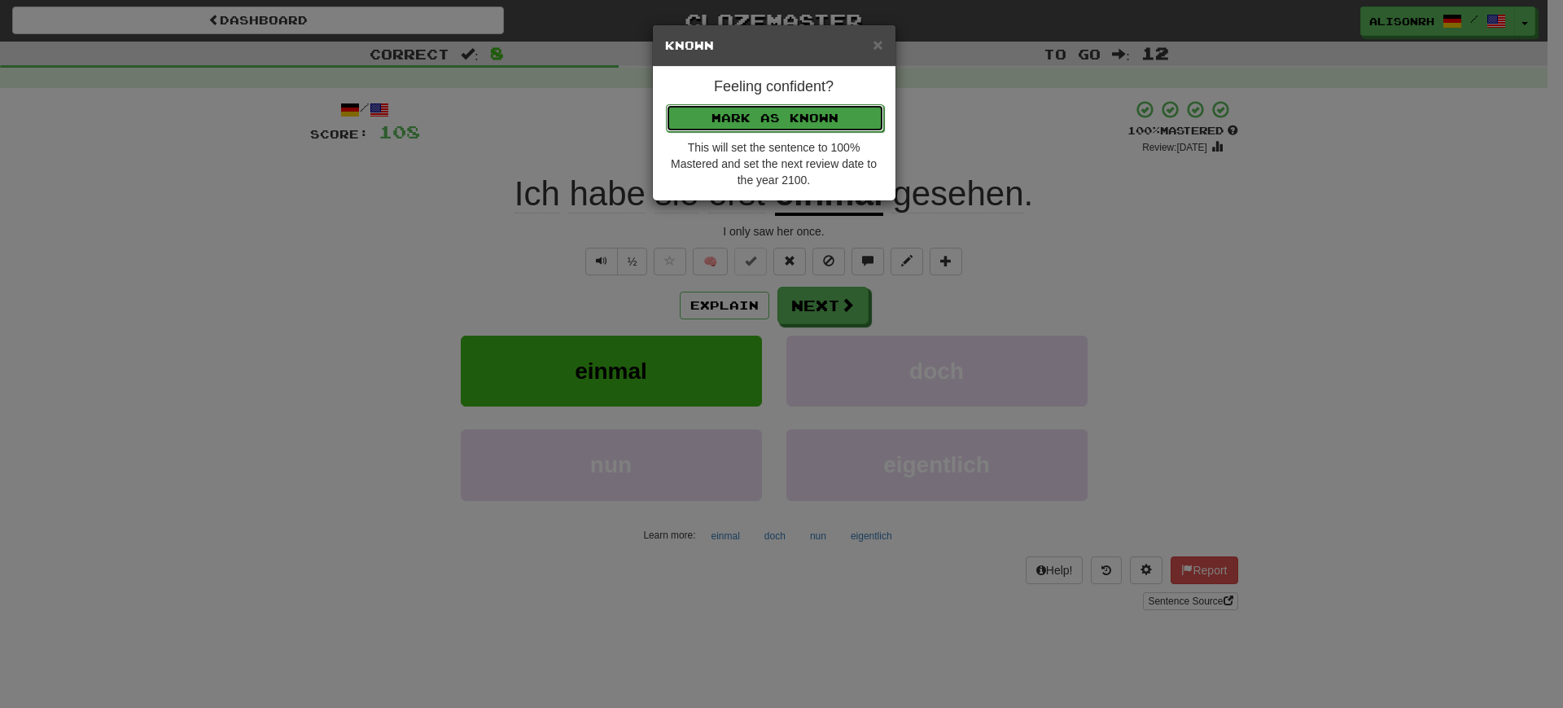
click at [780, 123] on button "Mark as Known" at bounding box center [775, 118] width 218 height 28
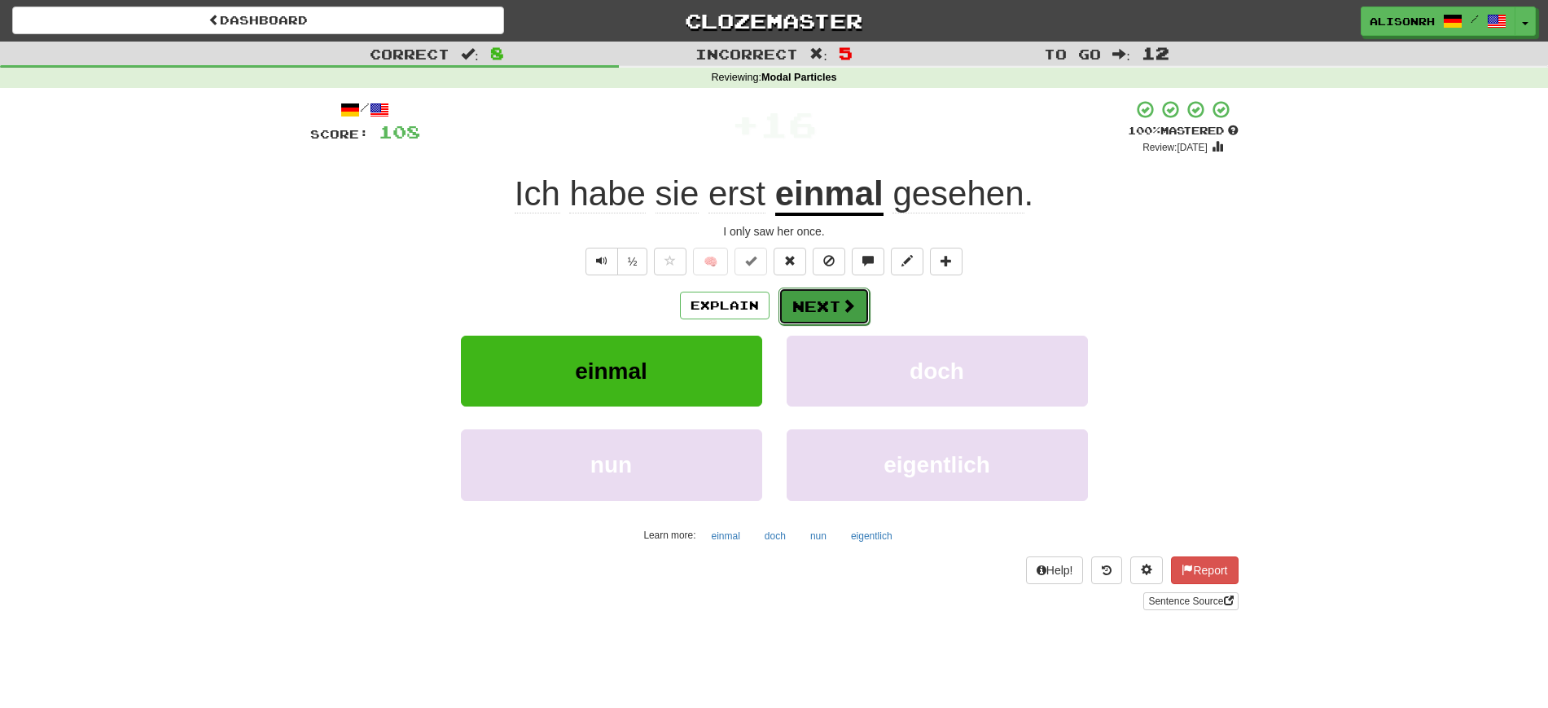
click at [812, 300] on button "Next" at bounding box center [823, 305] width 91 height 37
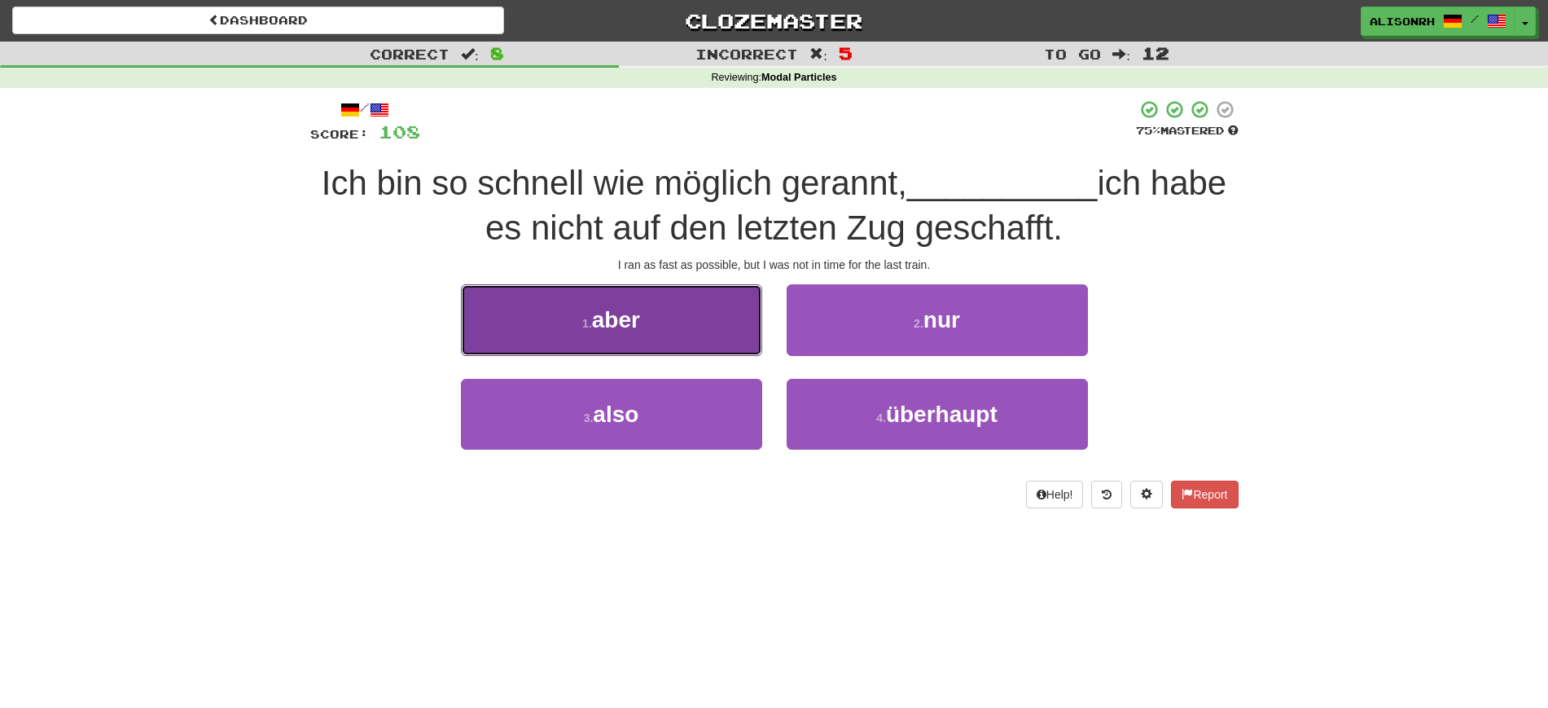
click at [681, 316] on button "1 . aber" at bounding box center [611, 319] width 301 height 71
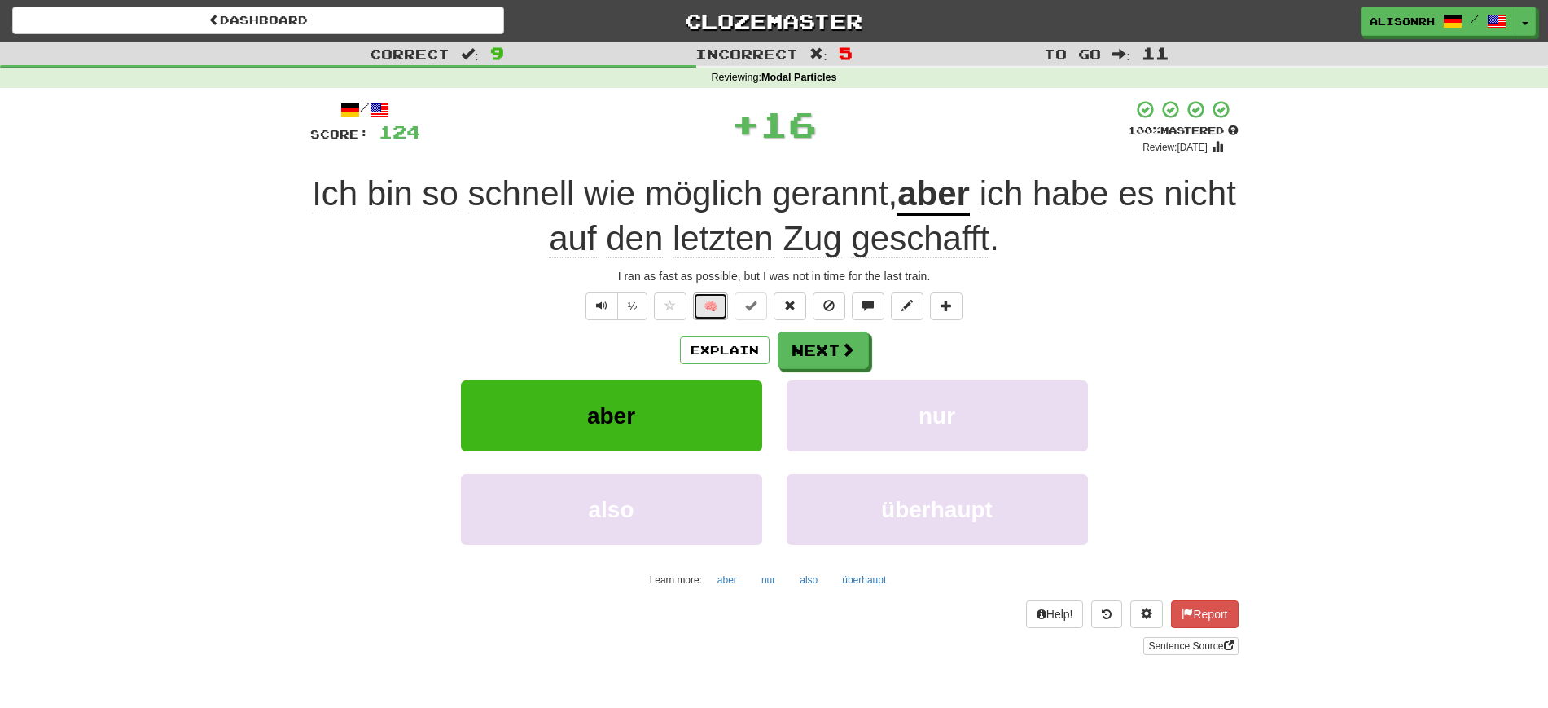
click at [717, 304] on button "🧠" at bounding box center [710, 306] width 35 height 28
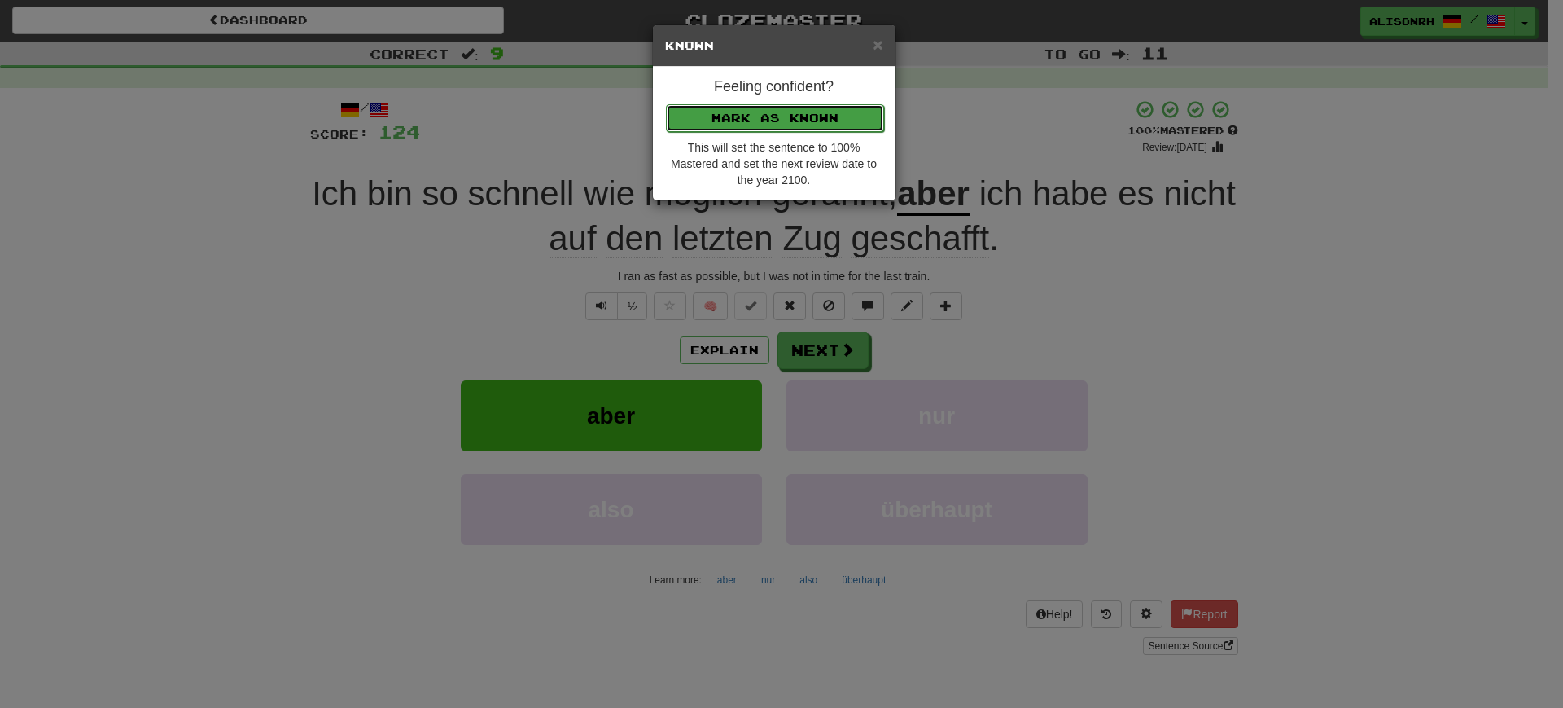
click at [800, 126] on button "Mark as Known" at bounding box center [775, 118] width 218 height 28
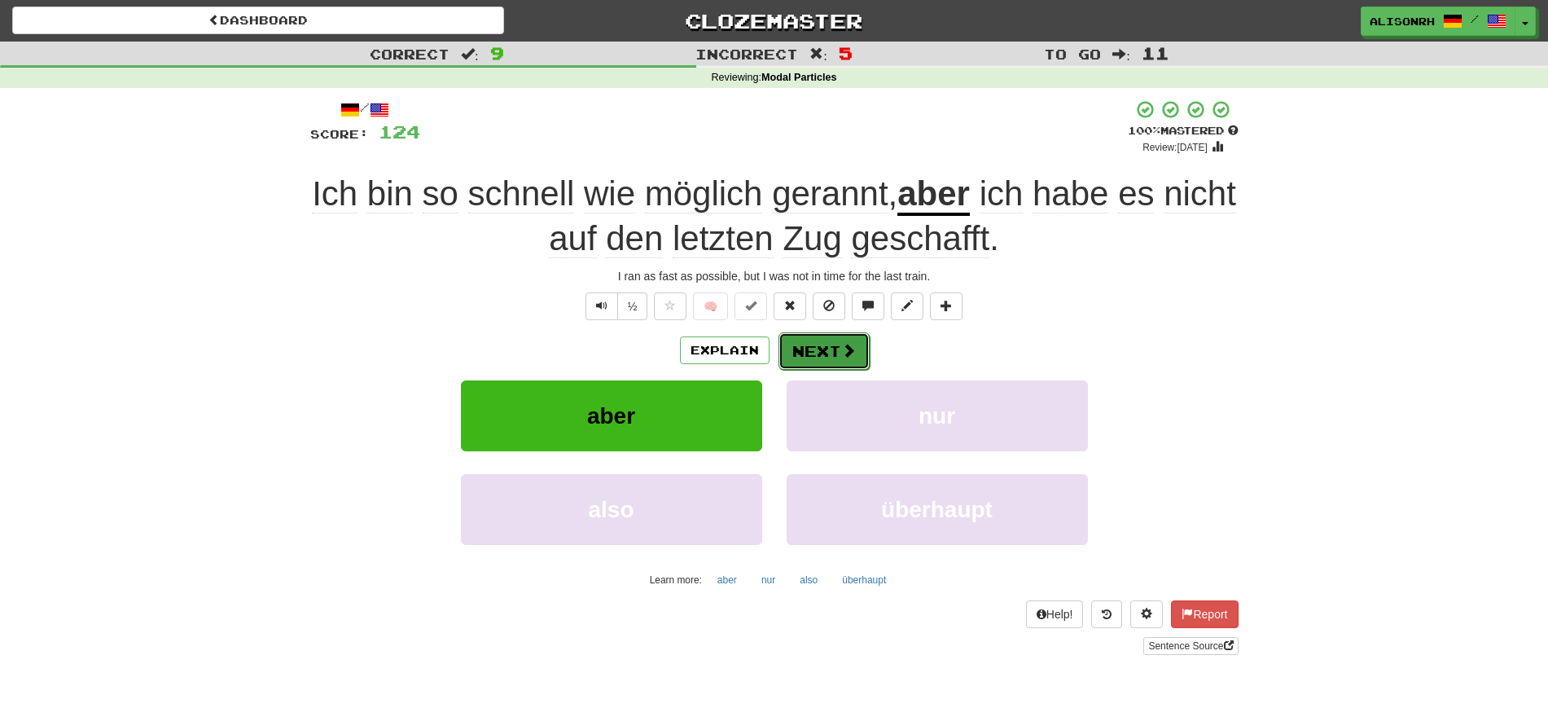
click at [829, 340] on button "Next" at bounding box center [823, 350] width 91 height 37
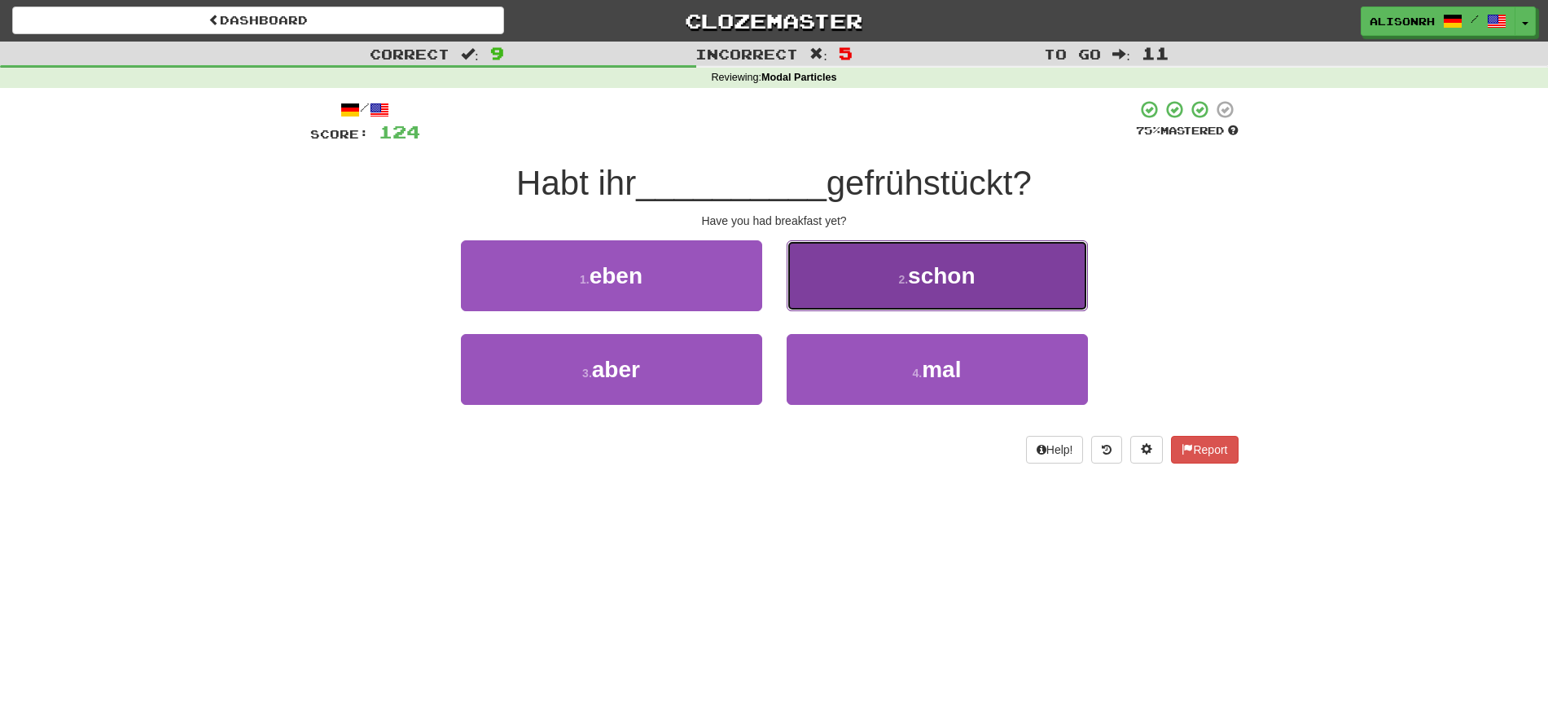
click at [878, 294] on button "2 . schon" at bounding box center [936, 275] width 301 height 71
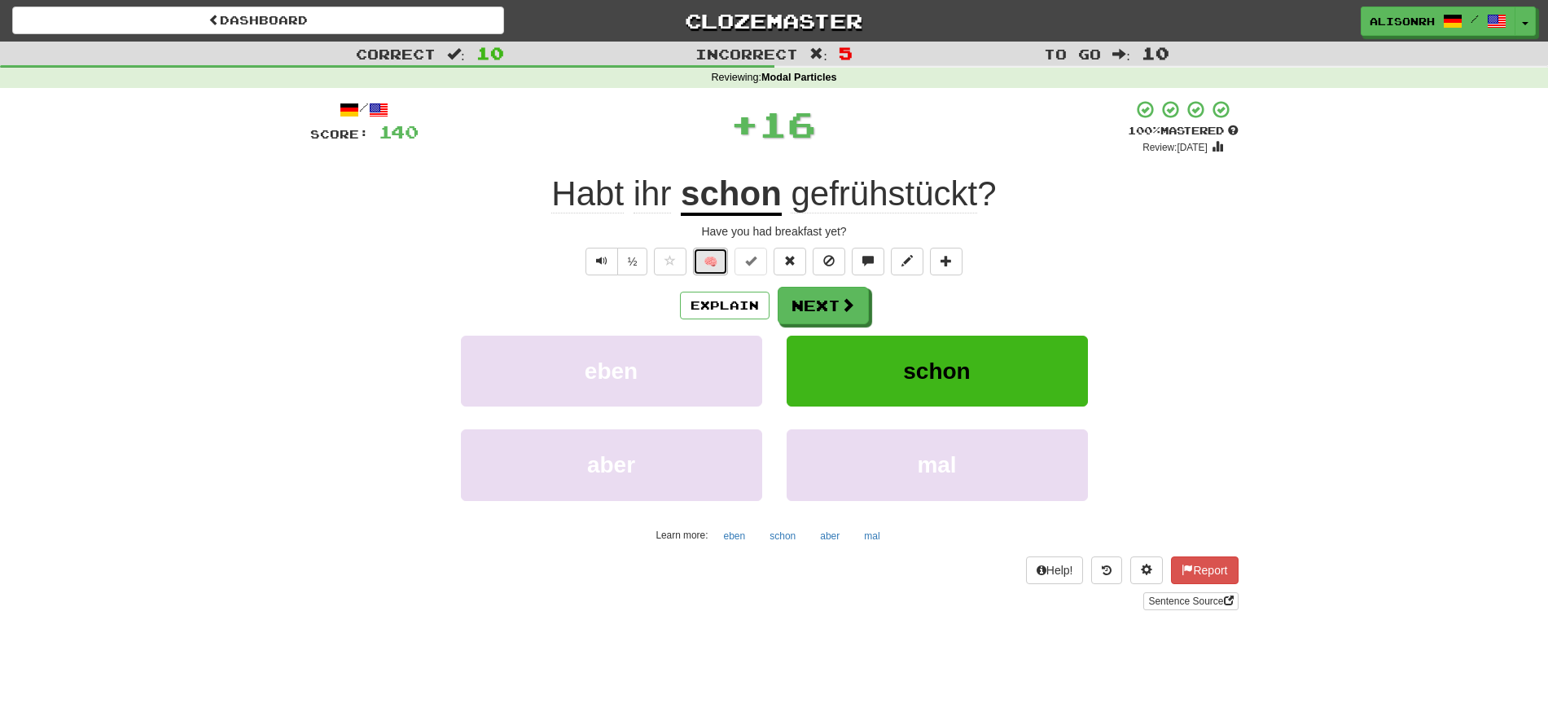
click at [707, 261] on button "🧠" at bounding box center [710, 262] width 35 height 28
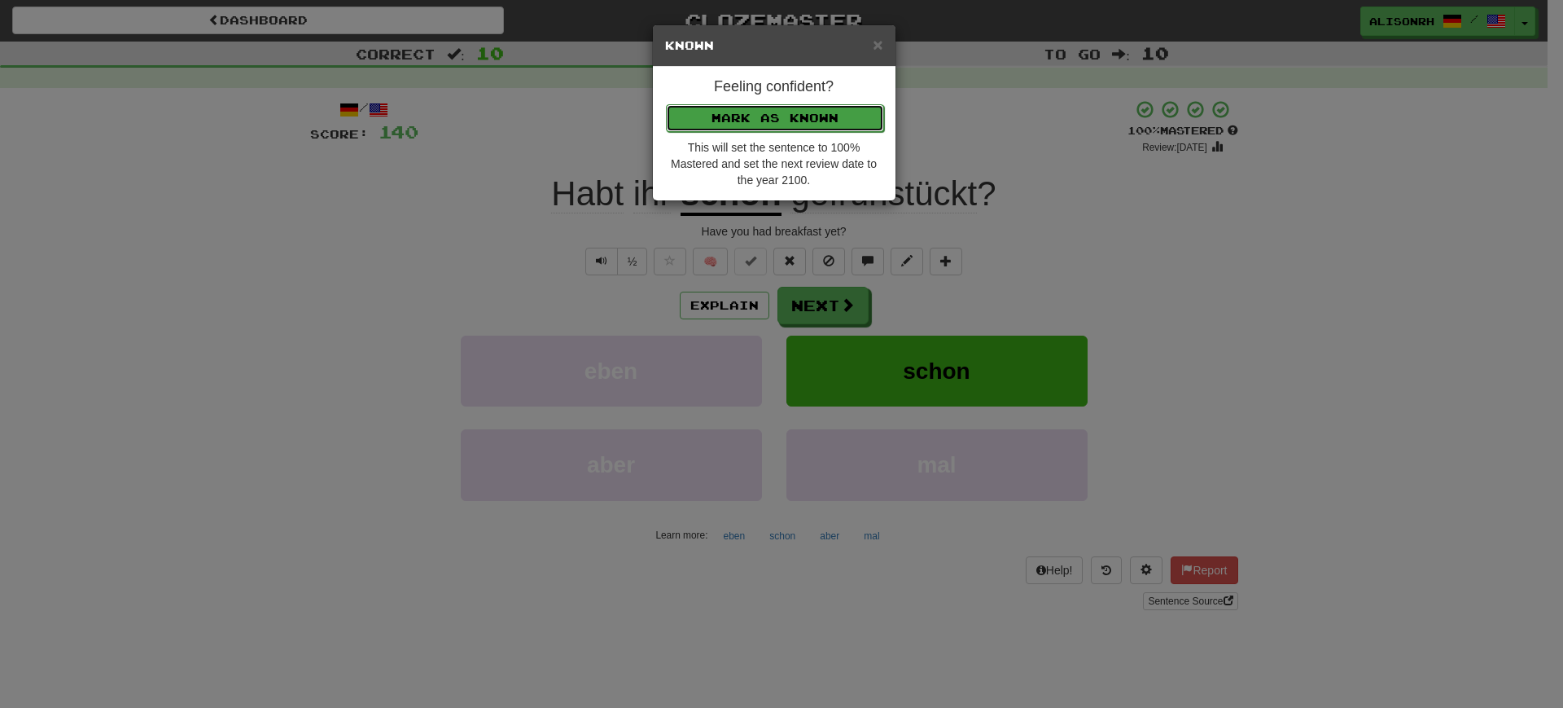
click at [803, 123] on button "Mark as Known" at bounding box center [775, 118] width 218 height 28
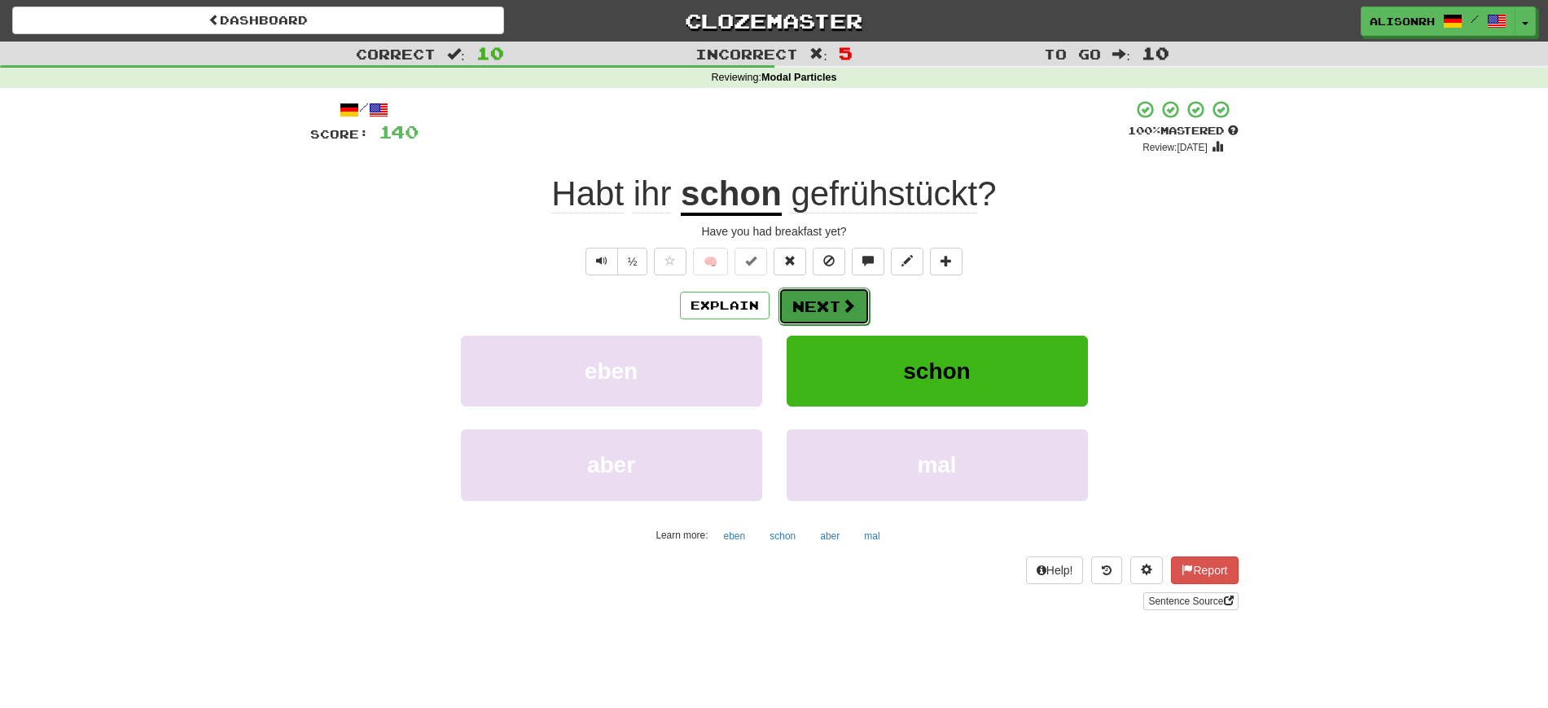
click at [831, 298] on button "Next" at bounding box center [823, 305] width 91 height 37
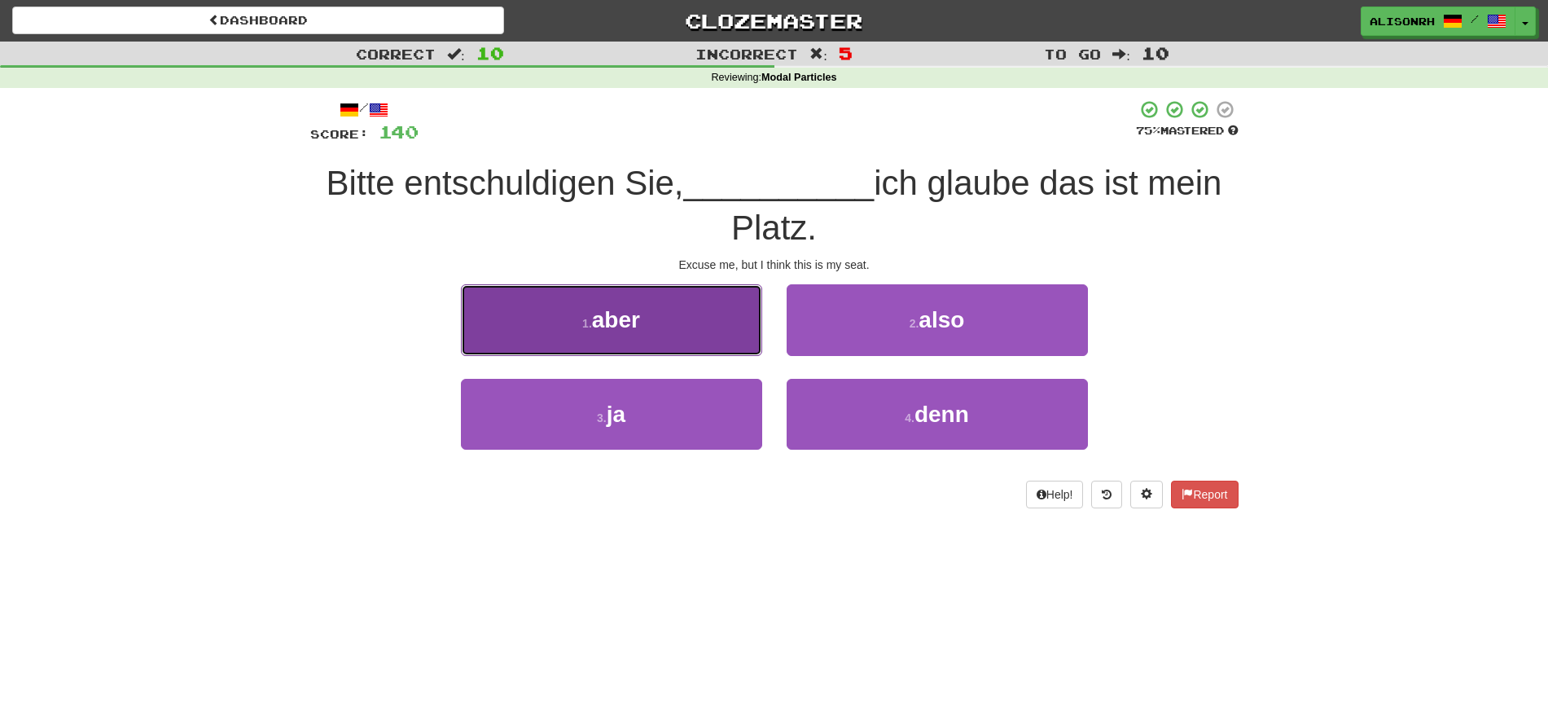
click at [589, 317] on small "1 ." at bounding box center [587, 323] width 10 height 13
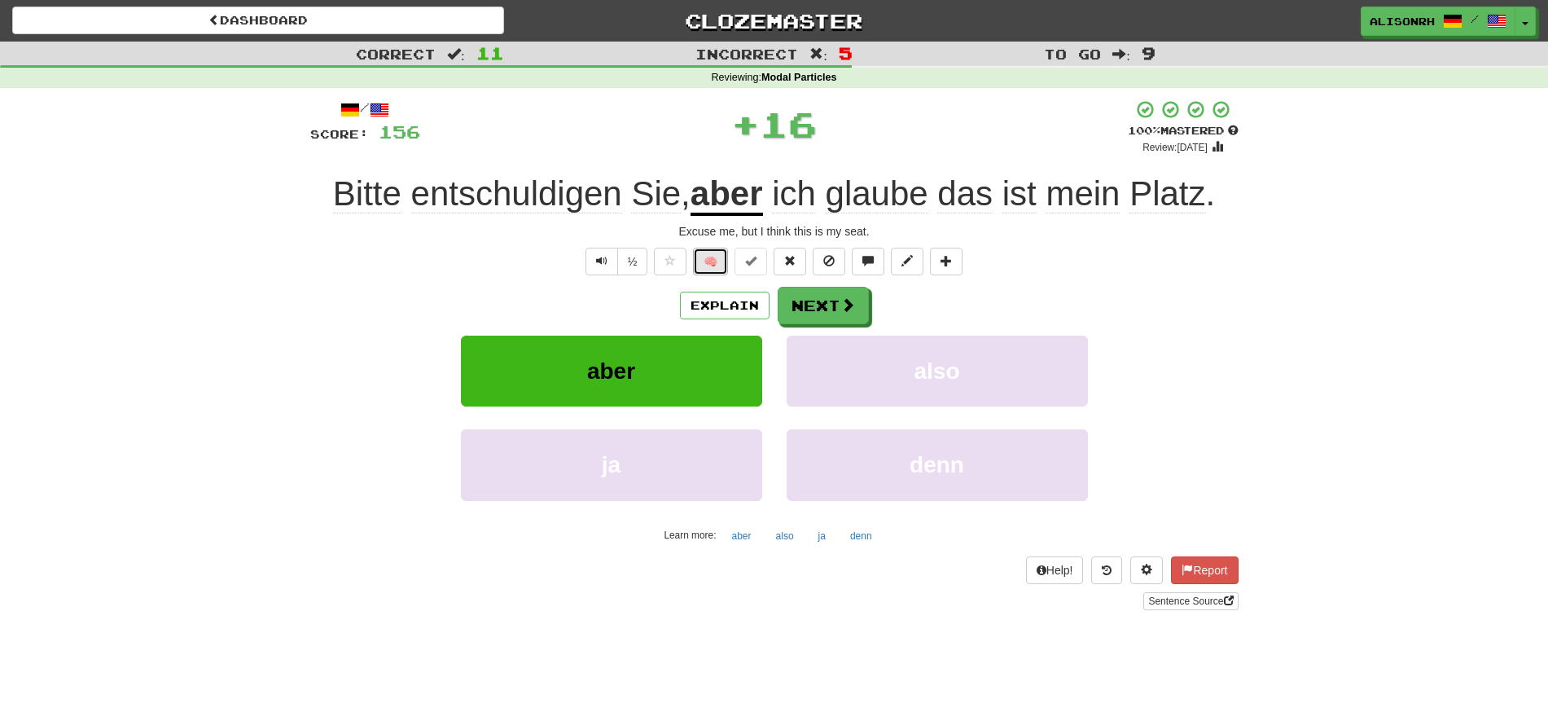
click at [722, 261] on button "🧠" at bounding box center [710, 262] width 35 height 28
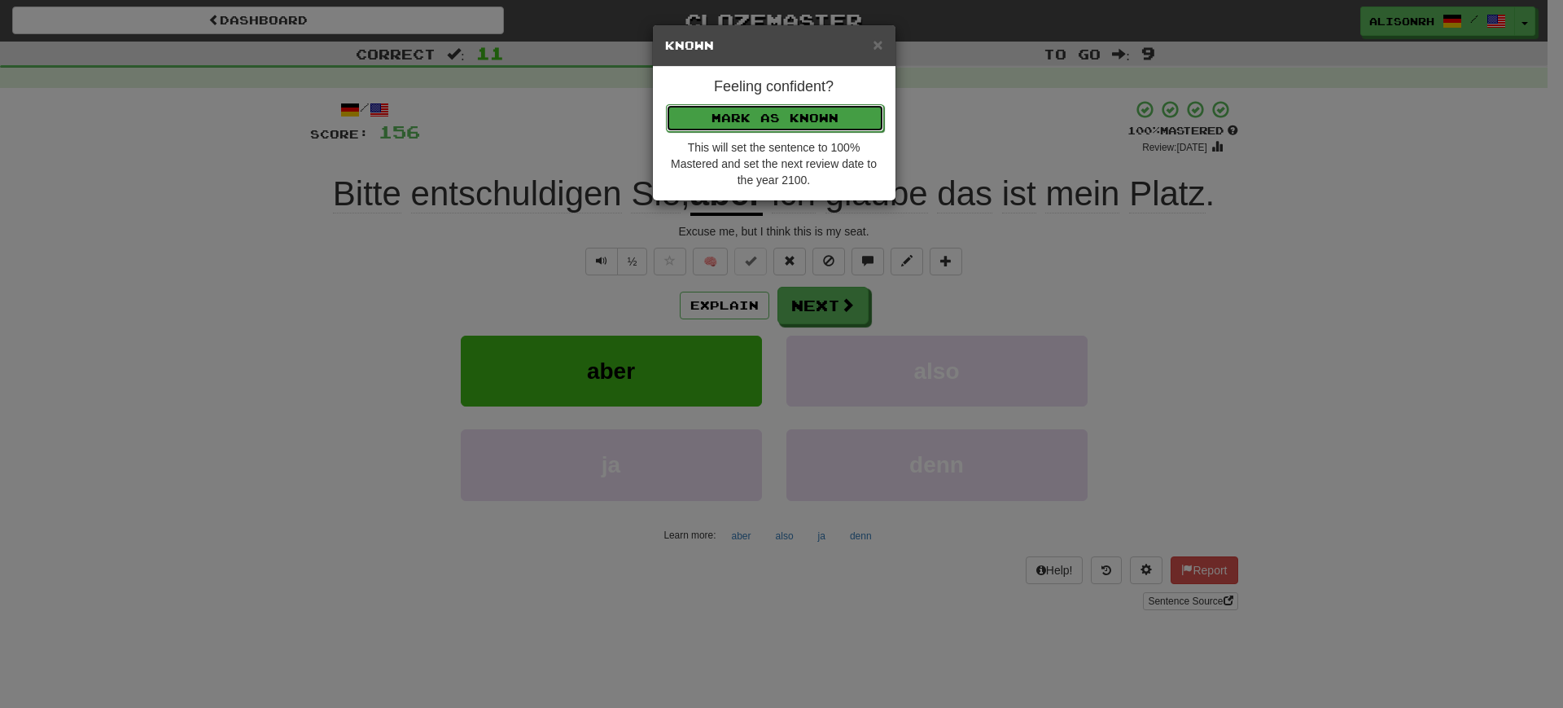
click at [799, 116] on button "Mark as Known" at bounding box center [775, 118] width 218 height 28
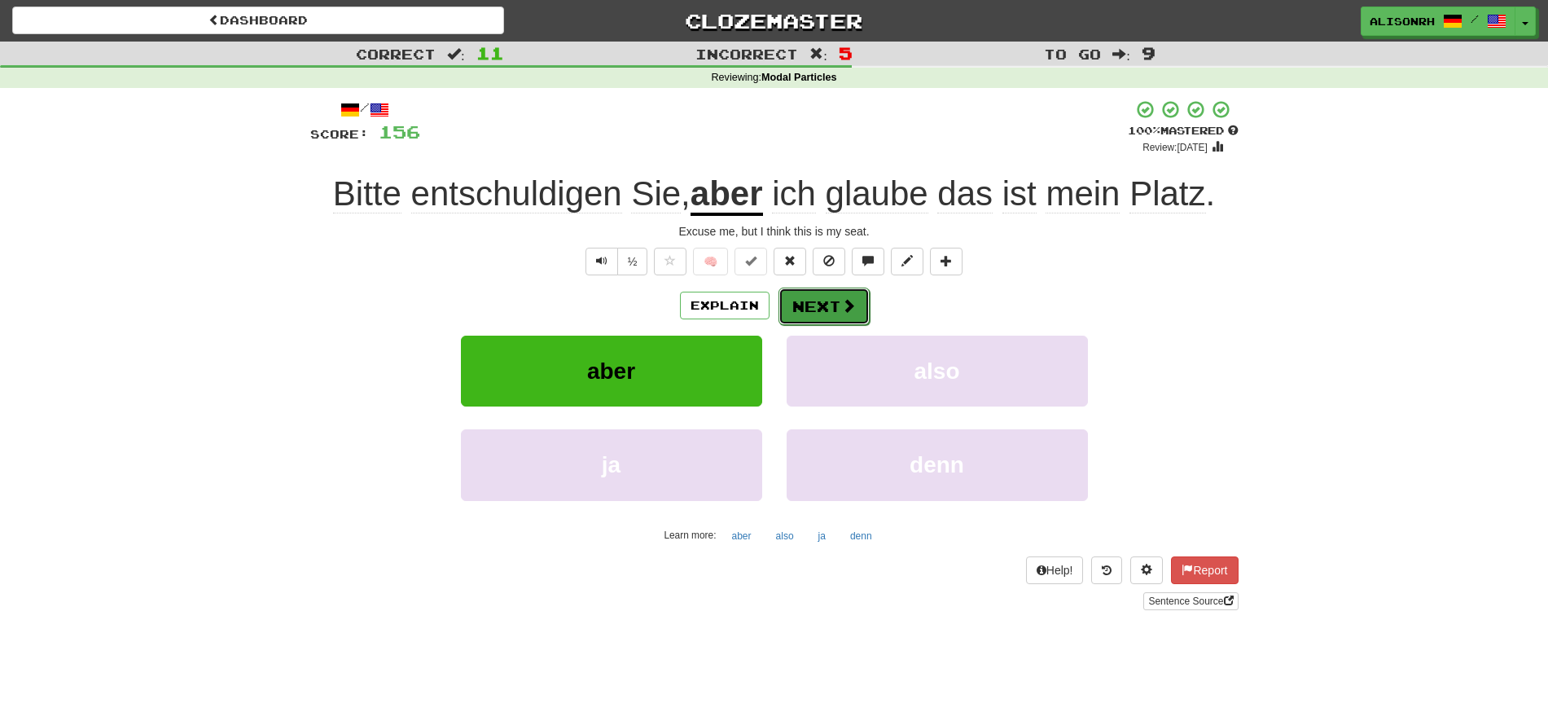
click at [832, 307] on button "Next" at bounding box center [823, 305] width 91 height 37
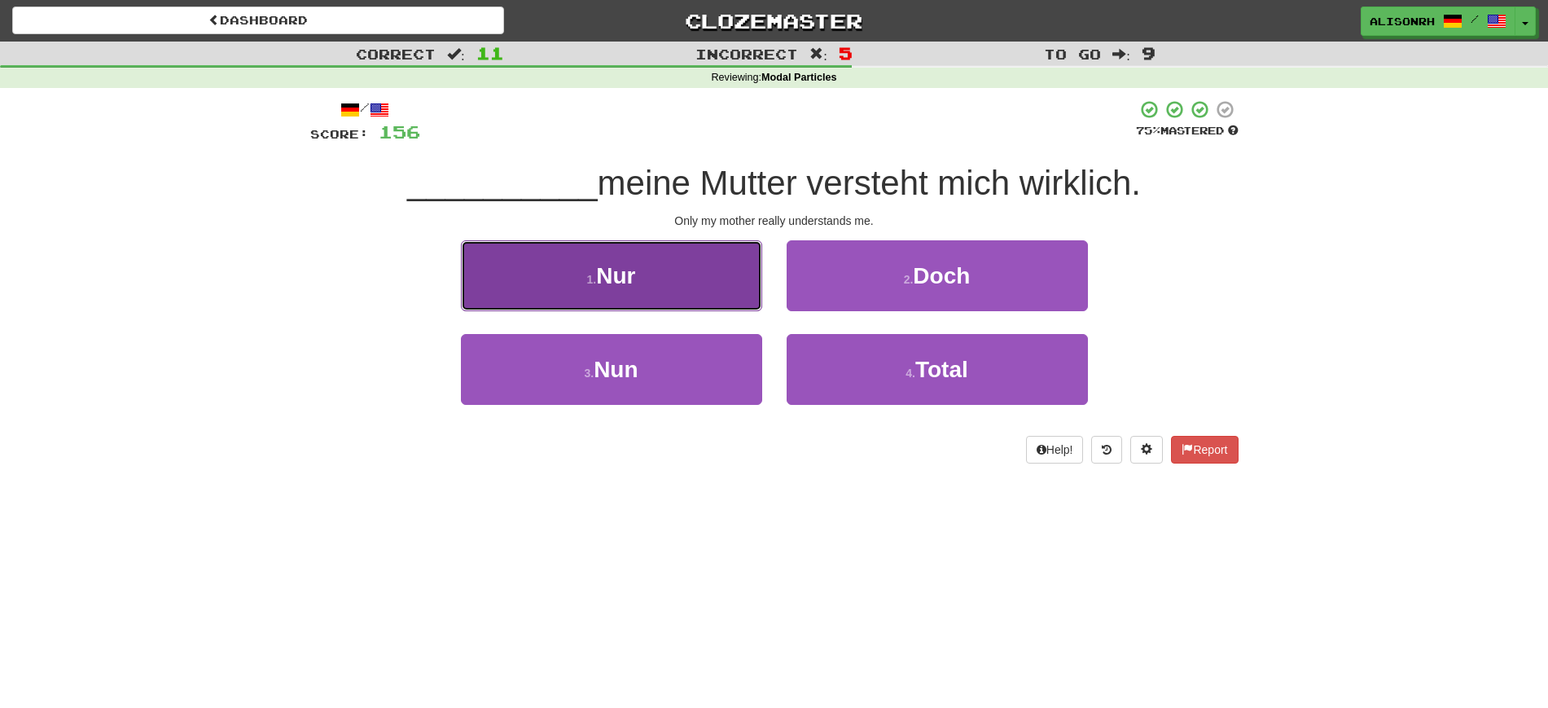
click at [659, 284] on button "1 . Nur" at bounding box center [611, 275] width 301 height 71
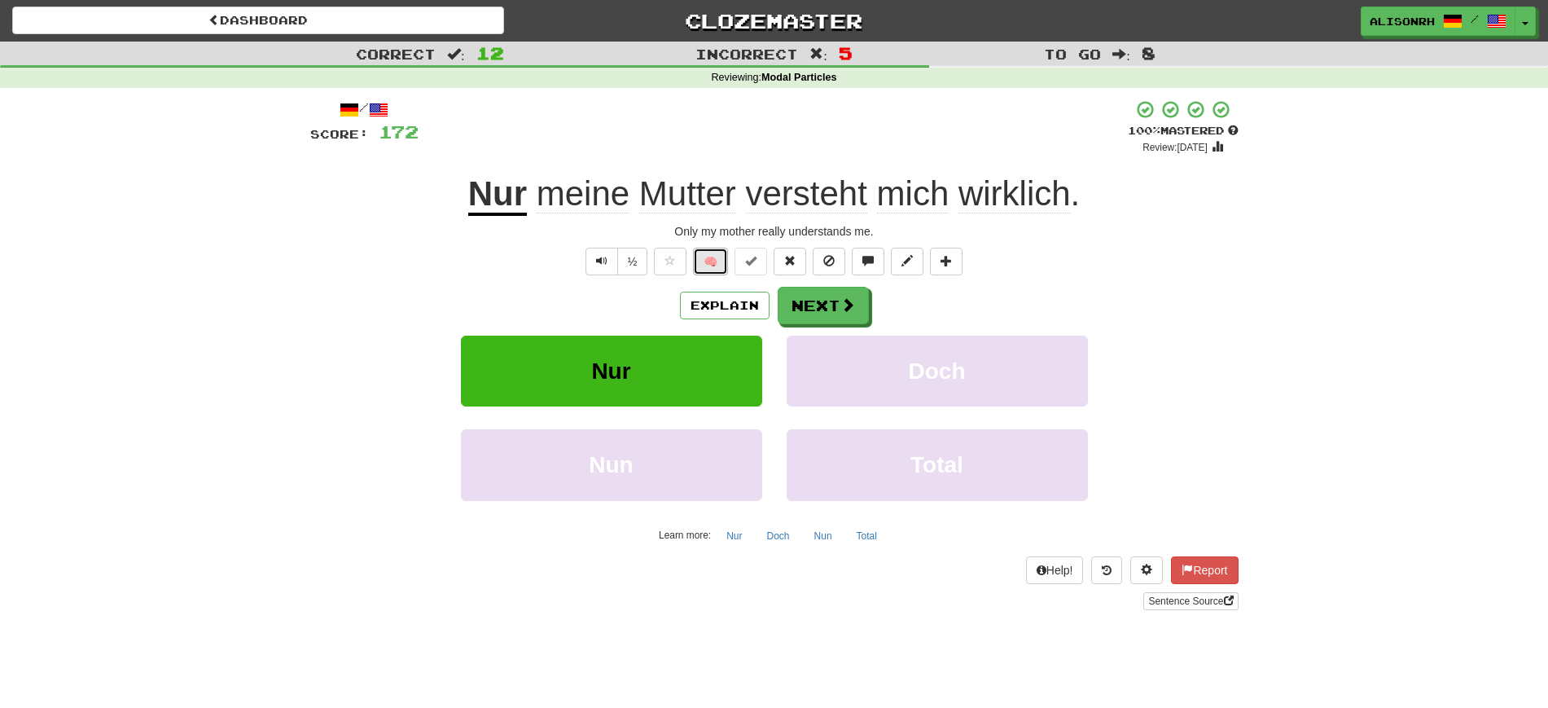
click at [703, 260] on button "🧠" at bounding box center [710, 262] width 35 height 28
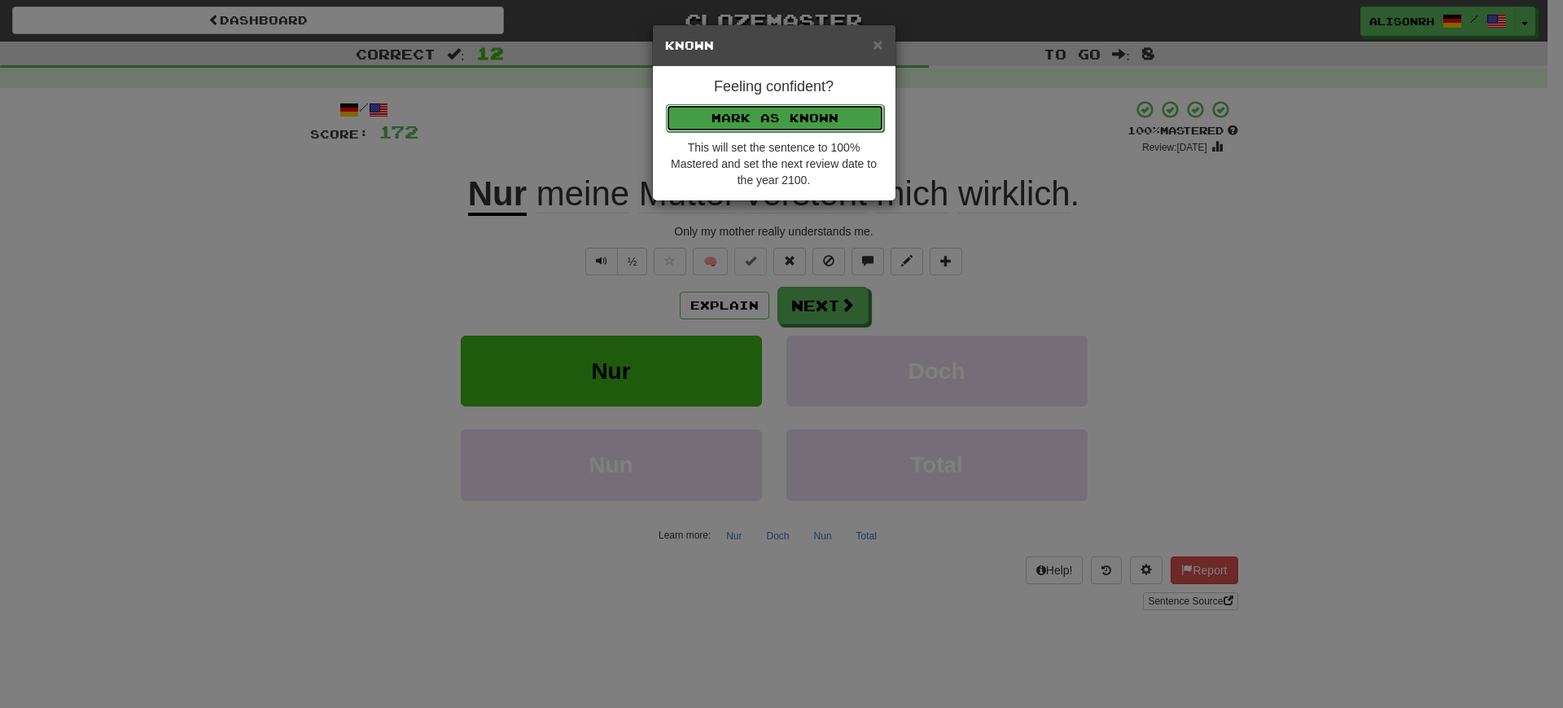
click at [791, 112] on button "Mark as Known" at bounding box center [775, 118] width 218 height 28
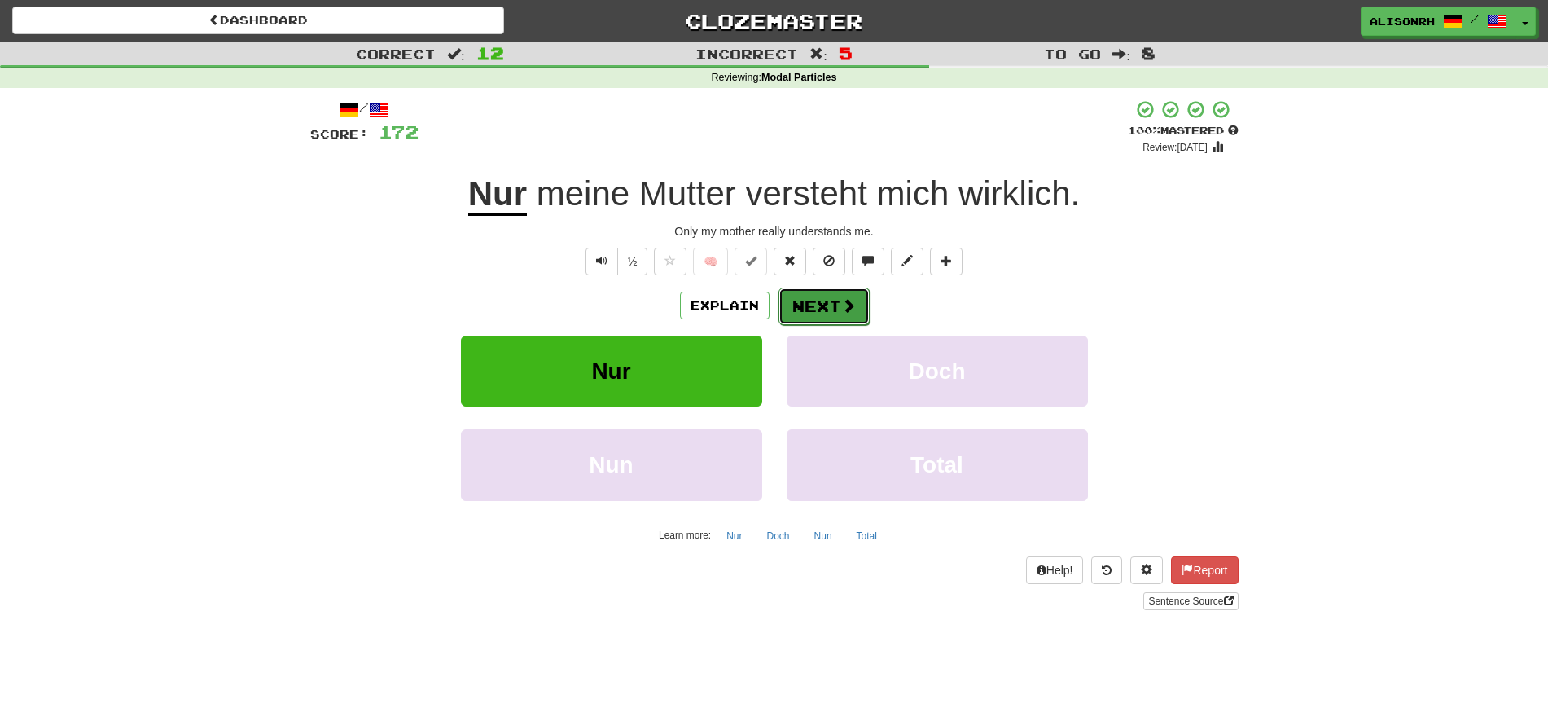
click at [845, 304] on span at bounding box center [848, 305] width 15 height 15
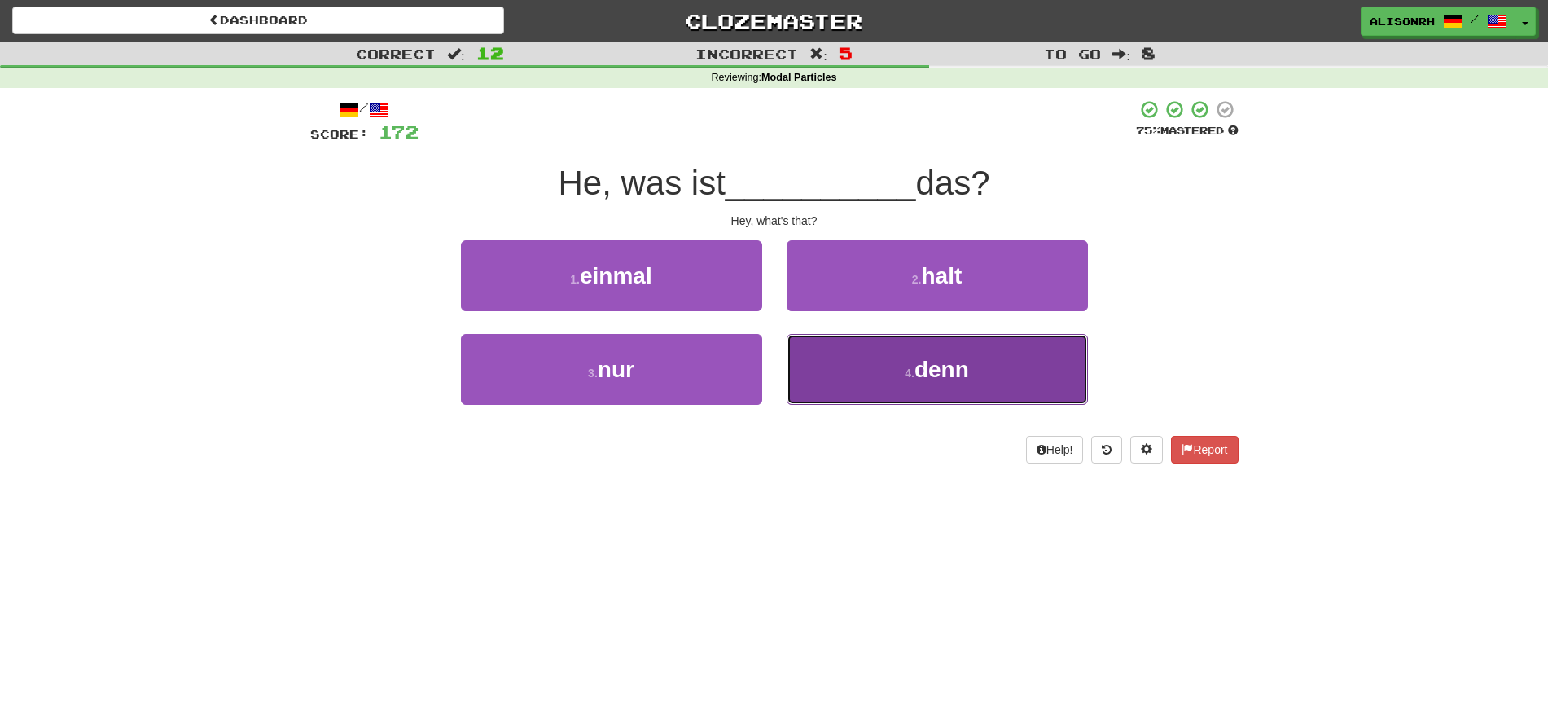
click at [878, 353] on button "4 . denn" at bounding box center [936, 369] width 301 height 71
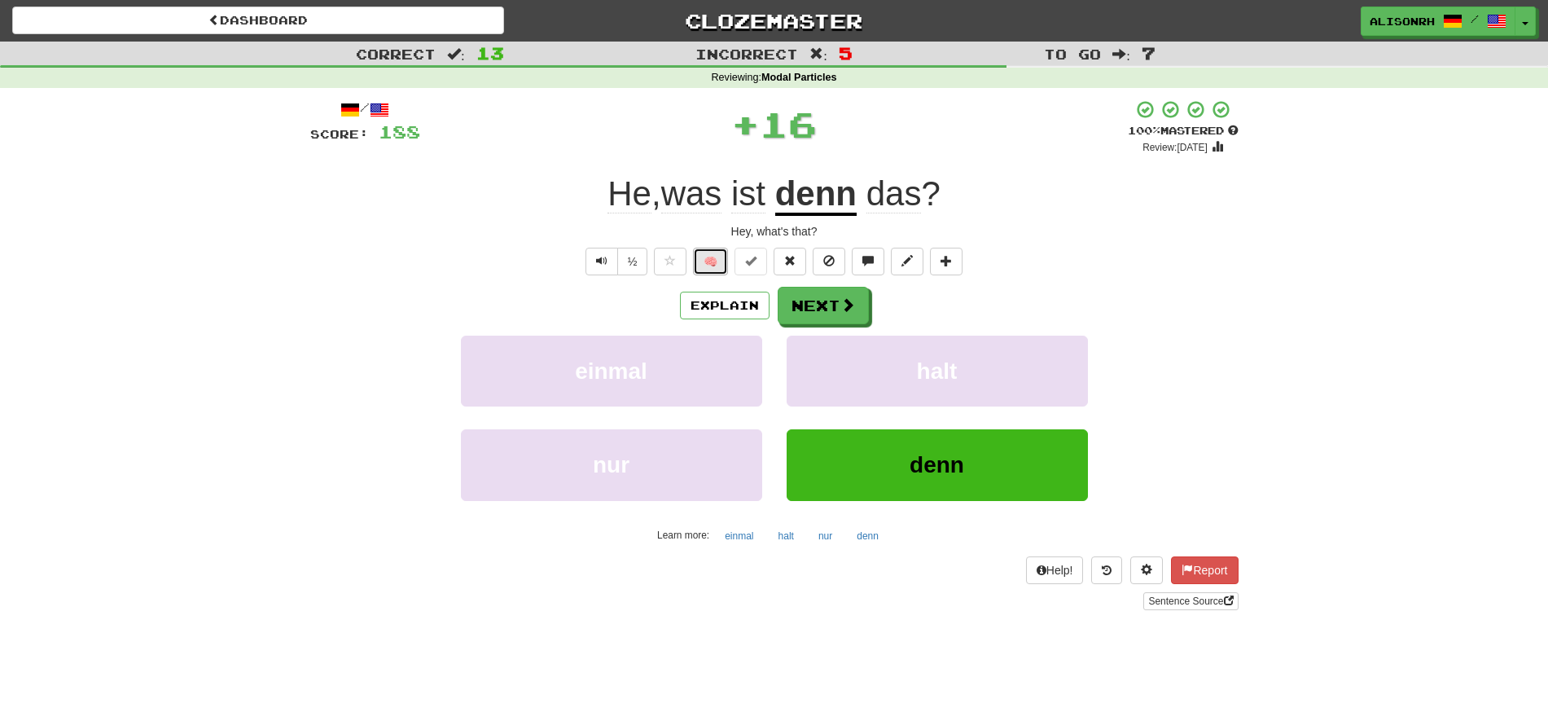
click at [708, 256] on button "🧠" at bounding box center [710, 262] width 35 height 28
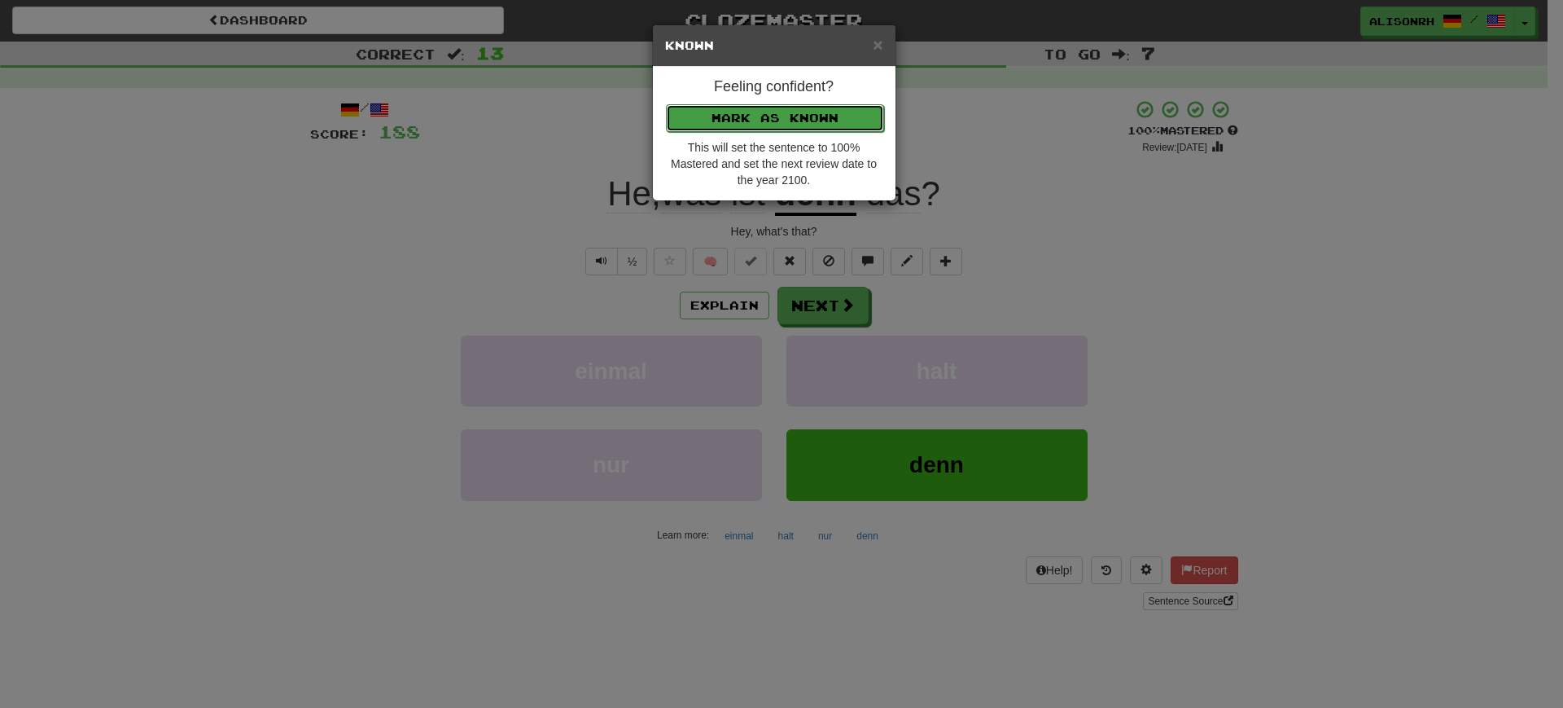
click at [779, 120] on button "Mark as Known" at bounding box center [775, 118] width 218 height 28
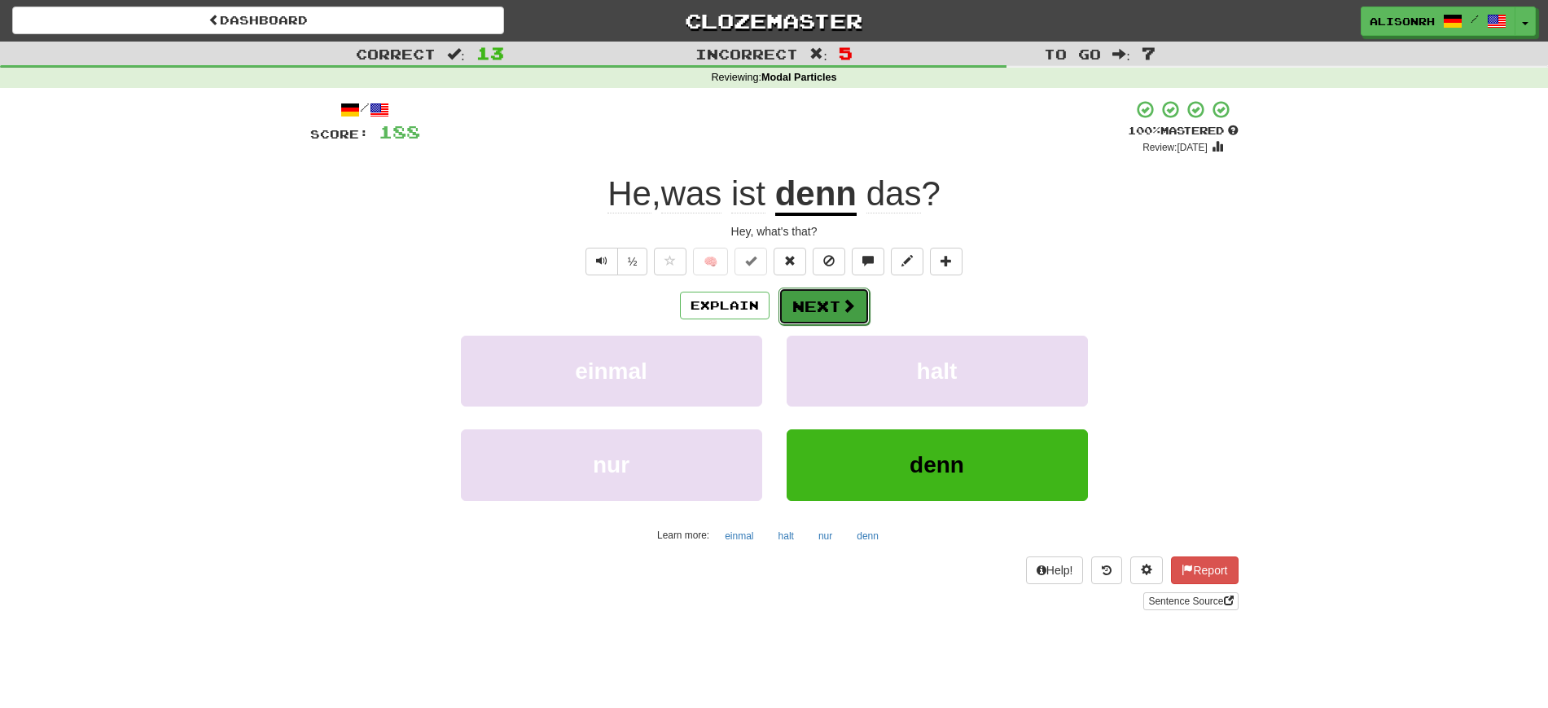
click at [813, 305] on button "Next" at bounding box center [823, 305] width 91 height 37
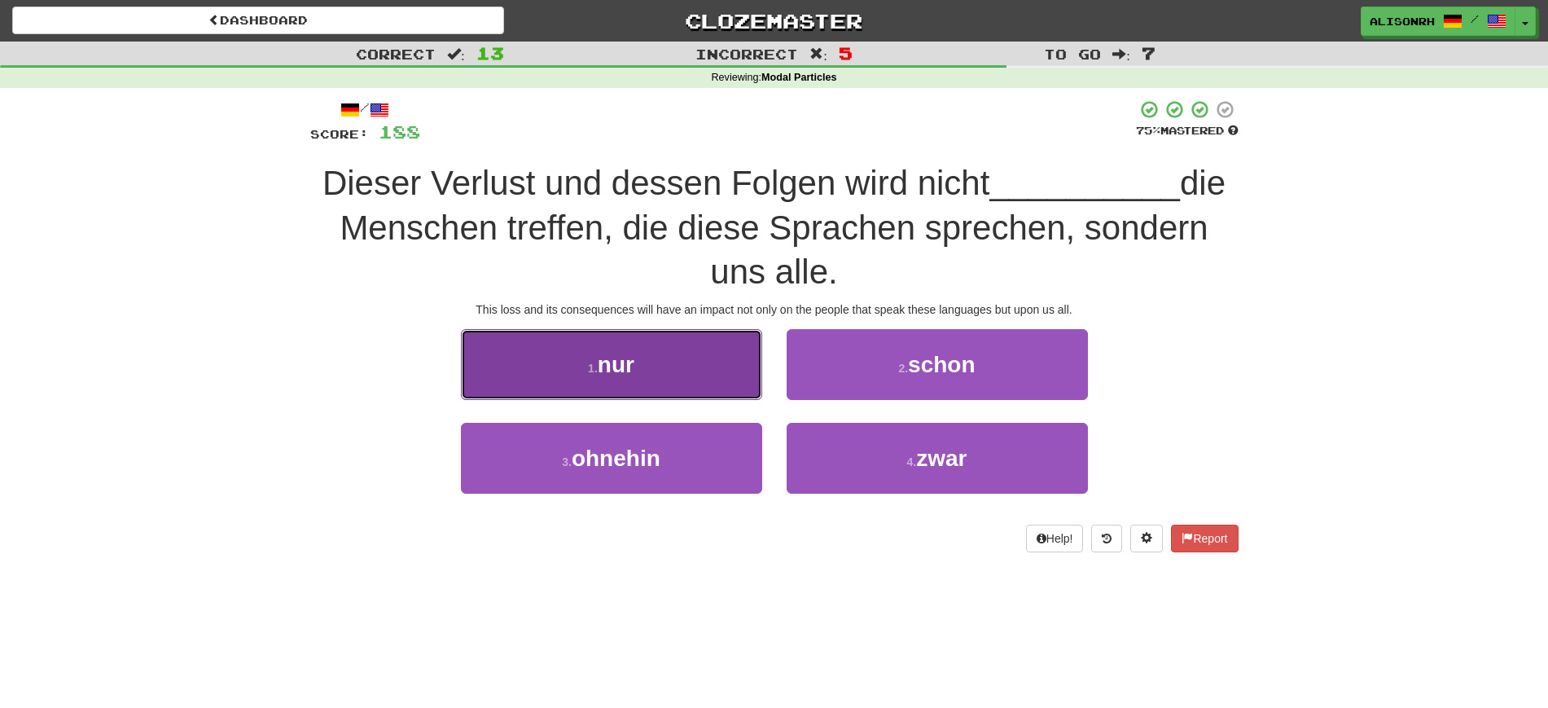
click at [652, 367] on button "1 . nur" at bounding box center [611, 364] width 301 height 71
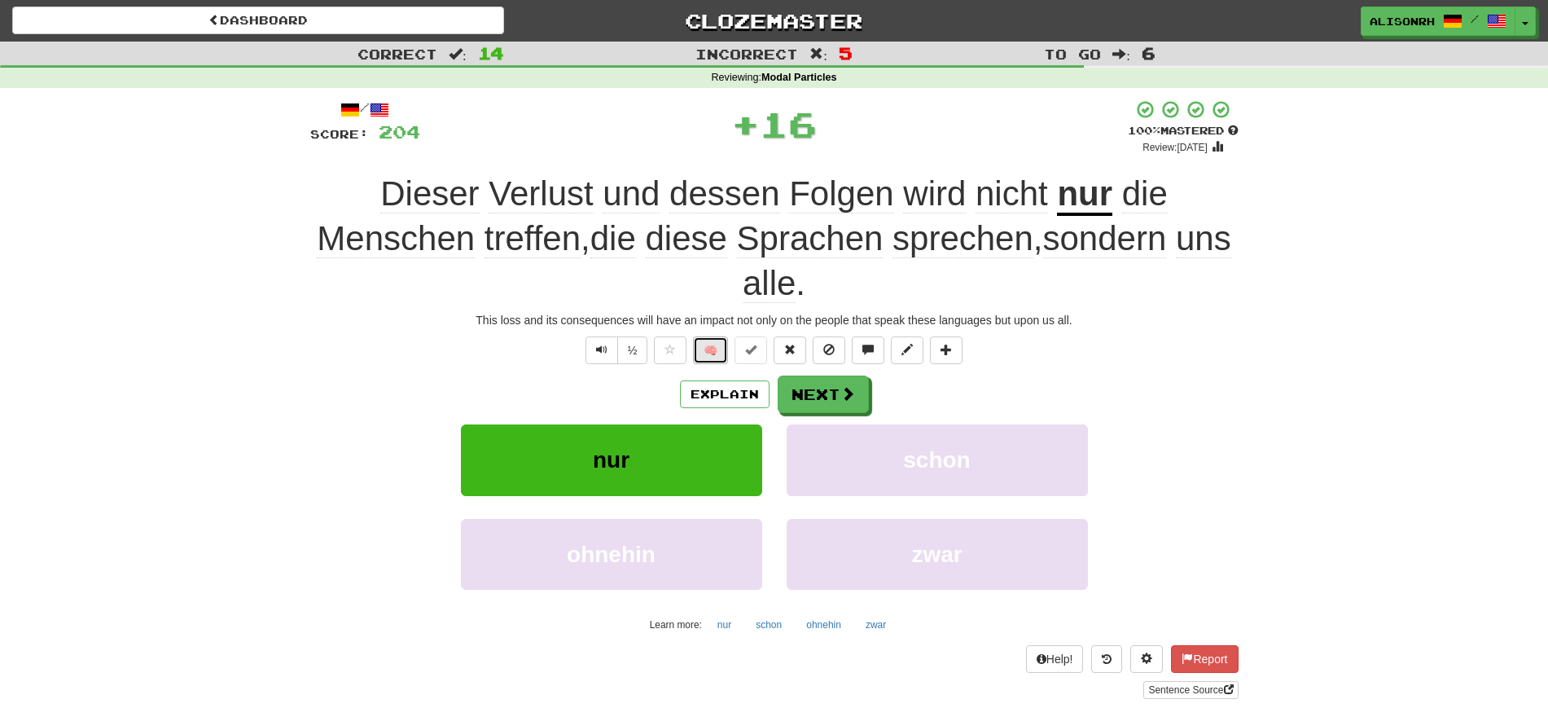
click at [717, 352] on button "🧠" at bounding box center [710, 350] width 35 height 28
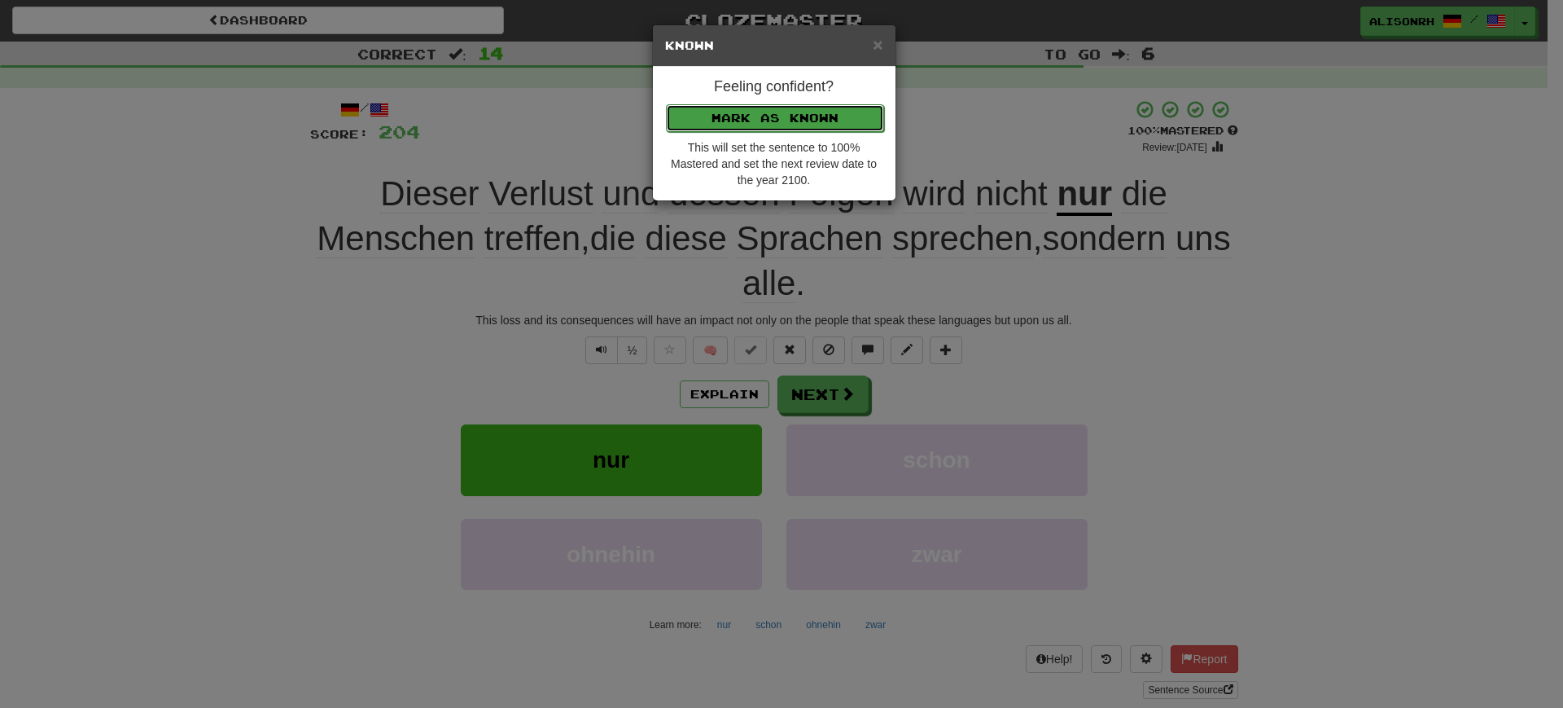
click at [817, 116] on button "Mark as Known" at bounding box center [775, 118] width 218 height 28
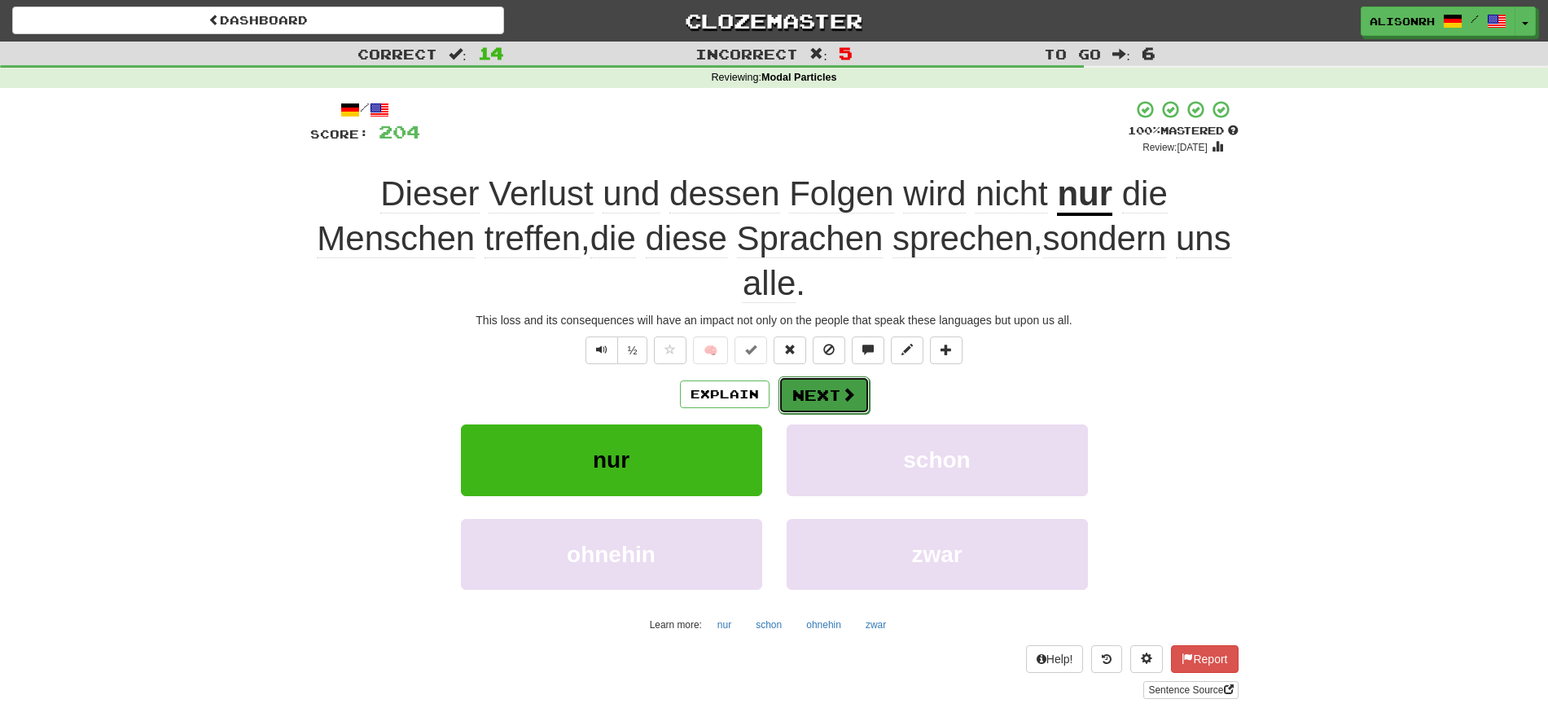
click at [841, 388] on span at bounding box center [848, 394] width 15 height 15
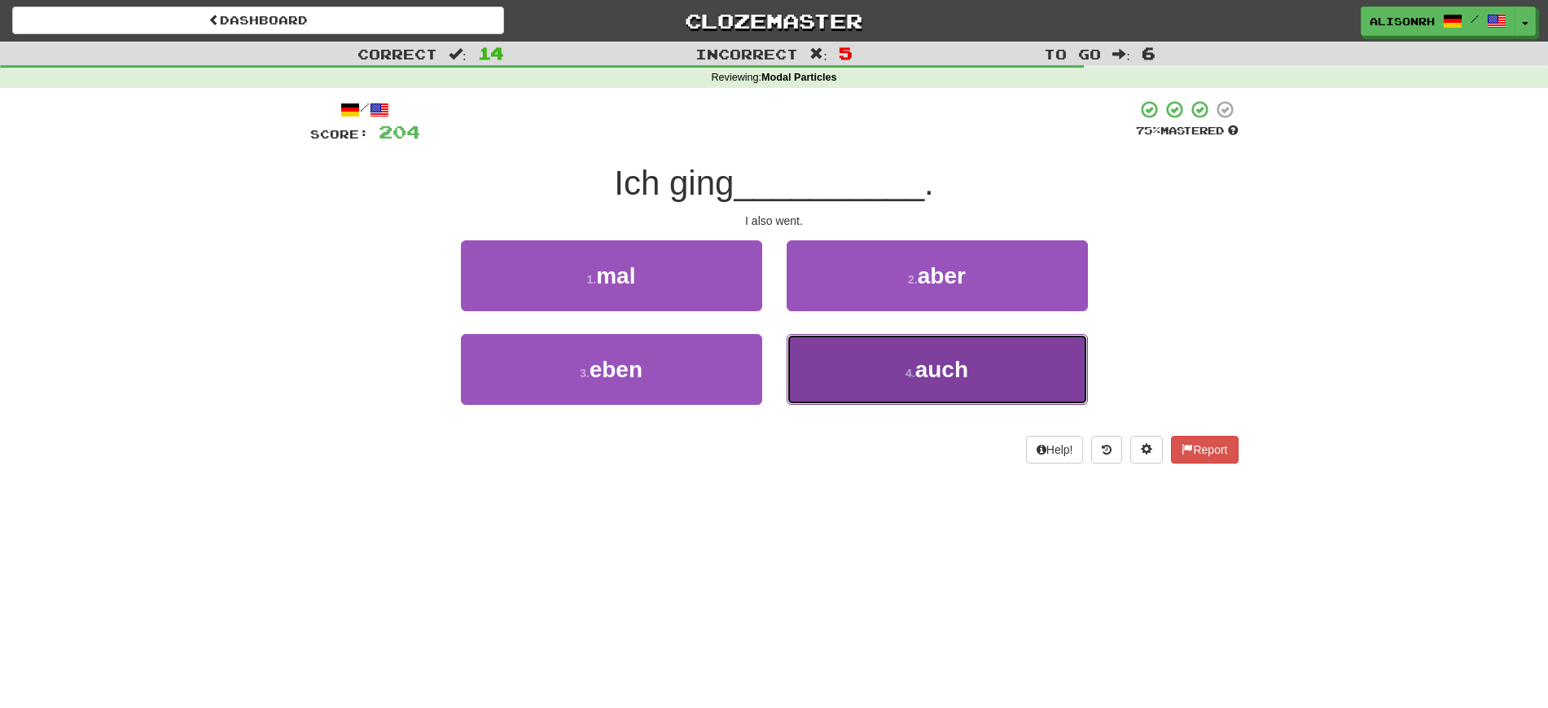
click at [879, 372] on button "4 . auch" at bounding box center [936, 369] width 301 height 71
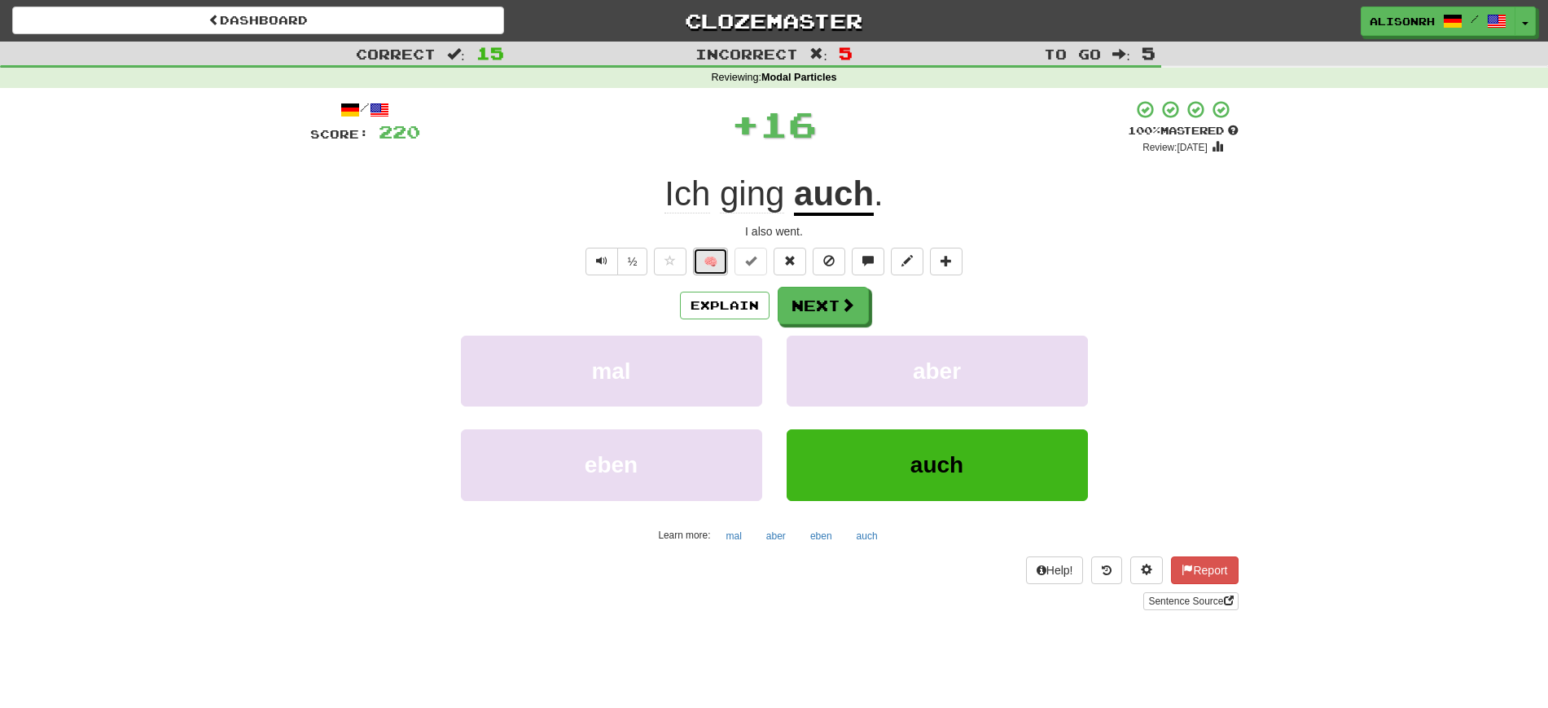
click at [702, 261] on button "🧠" at bounding box center [710, 262] width 35 height 28
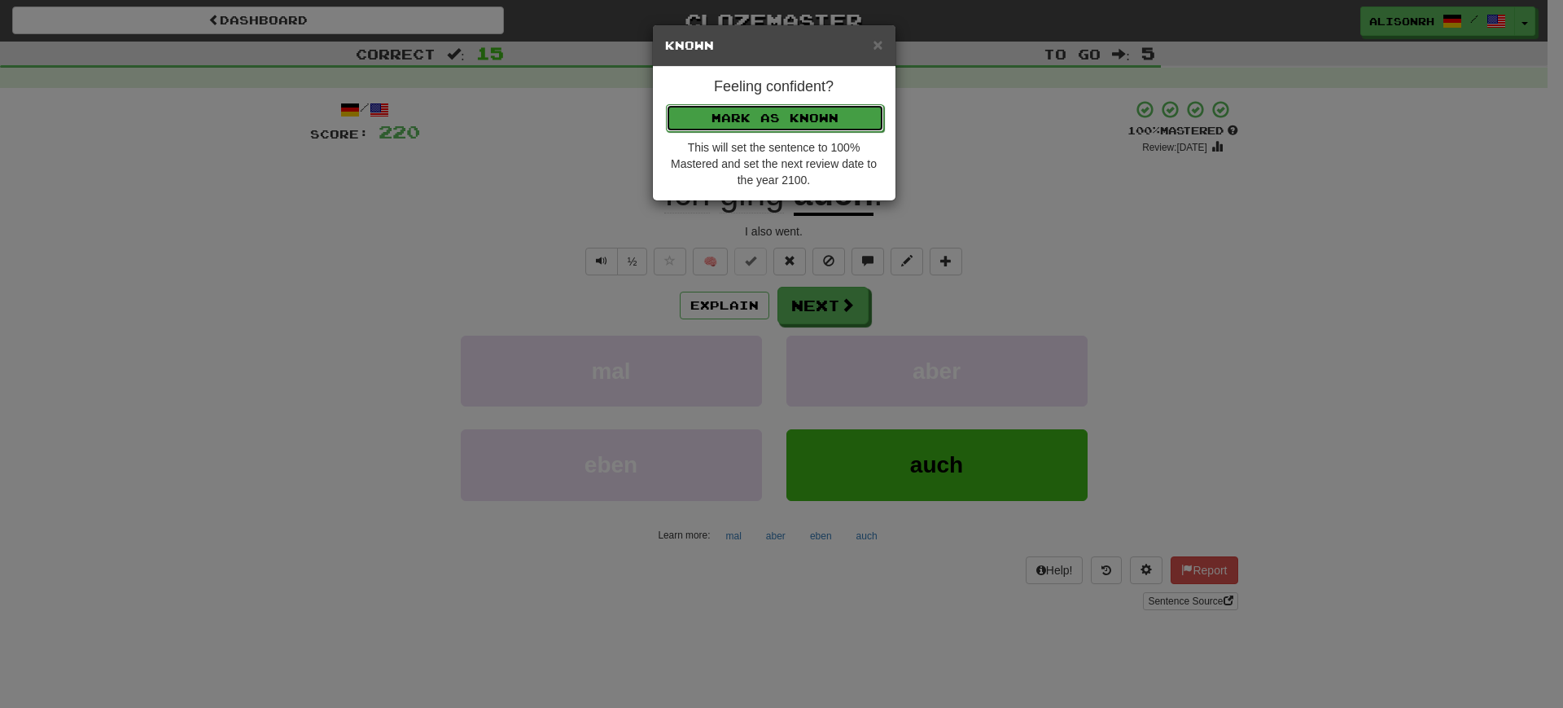
click at [777, 118] on button "Mark as Known" at bounding box center [775, 118] width 218 height 28
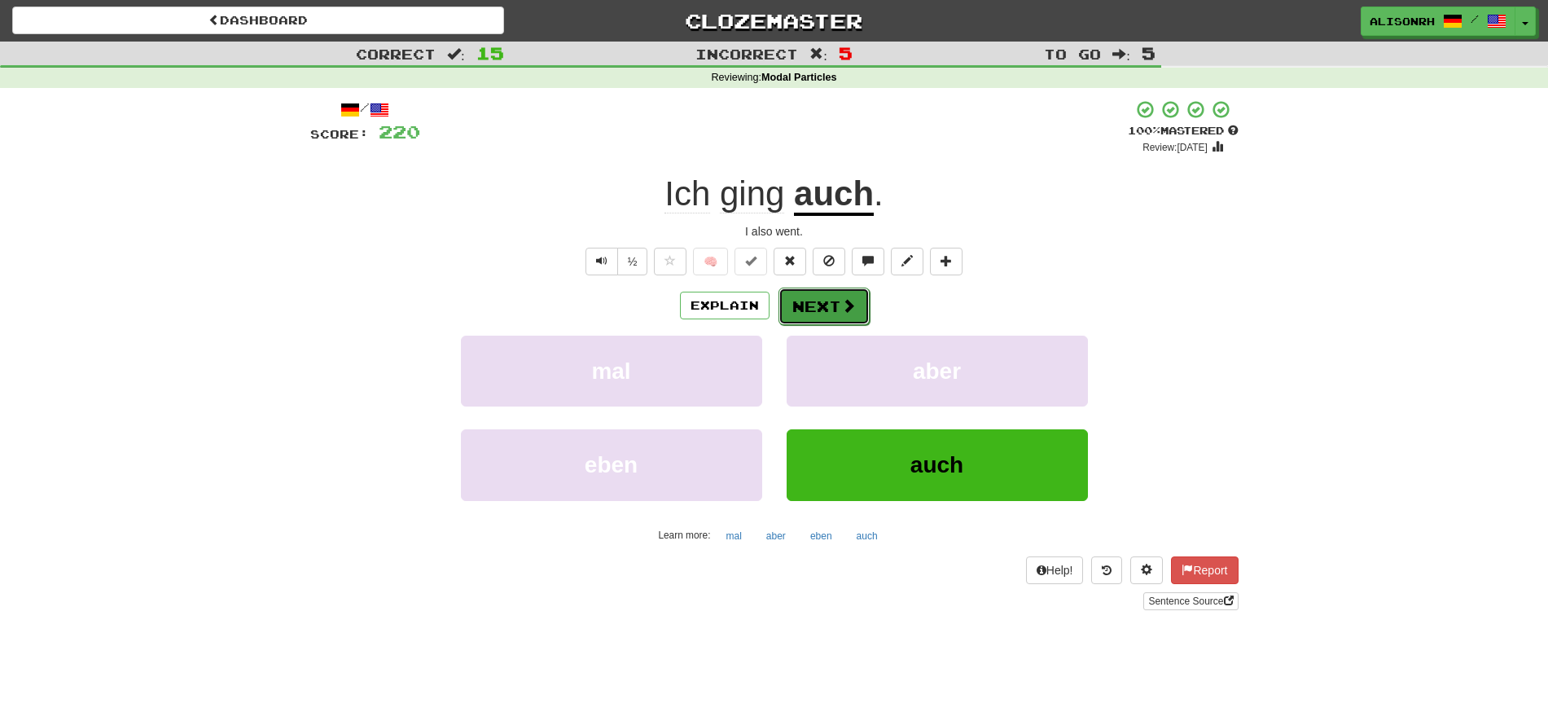
click at [826, 308] on button "Next" at bounding box center [823, 305] width 91 height 37
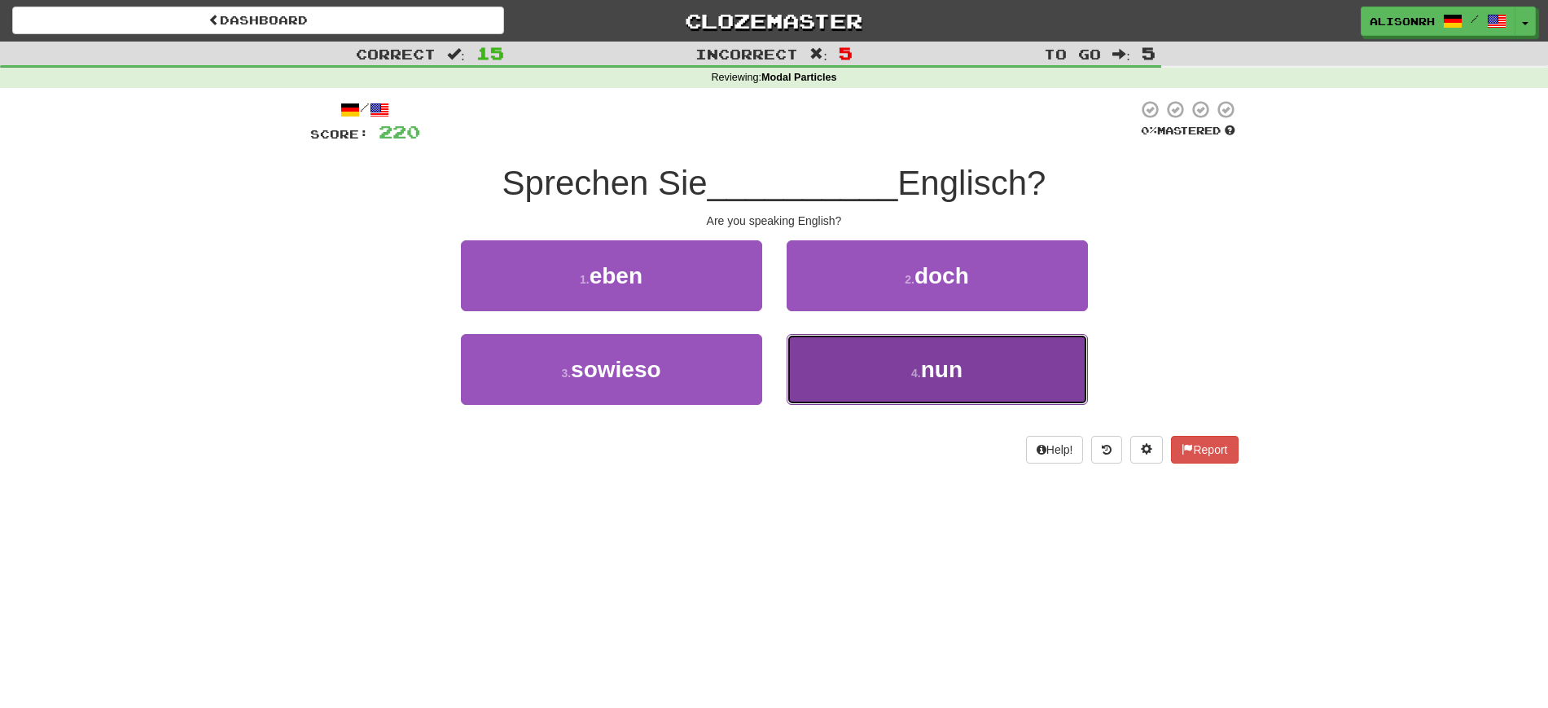
click at [944, 361] on span "nun" at bounding box center [942, 369] width 42 height 25
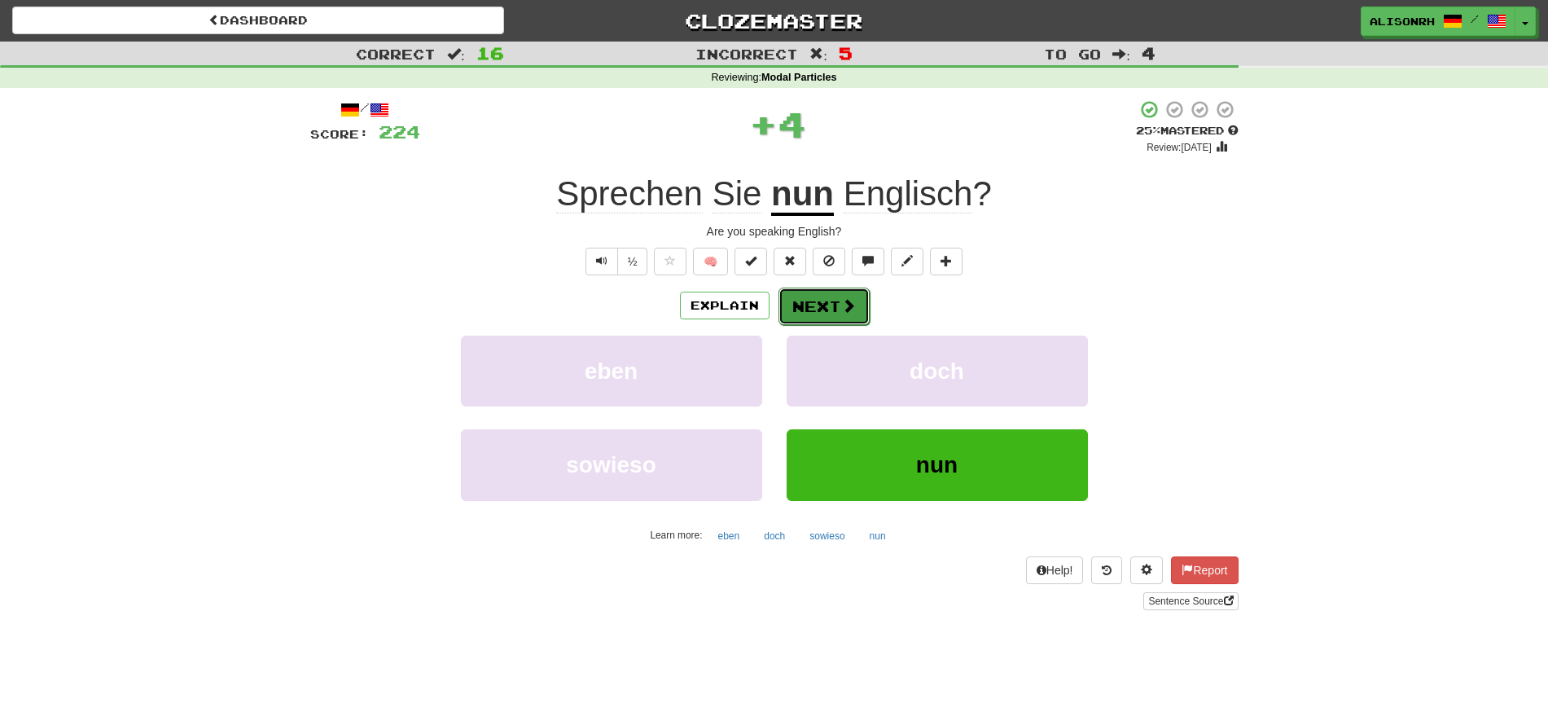
click at [841, 298] on span at bounding box center [848, 305] width 15 height 15
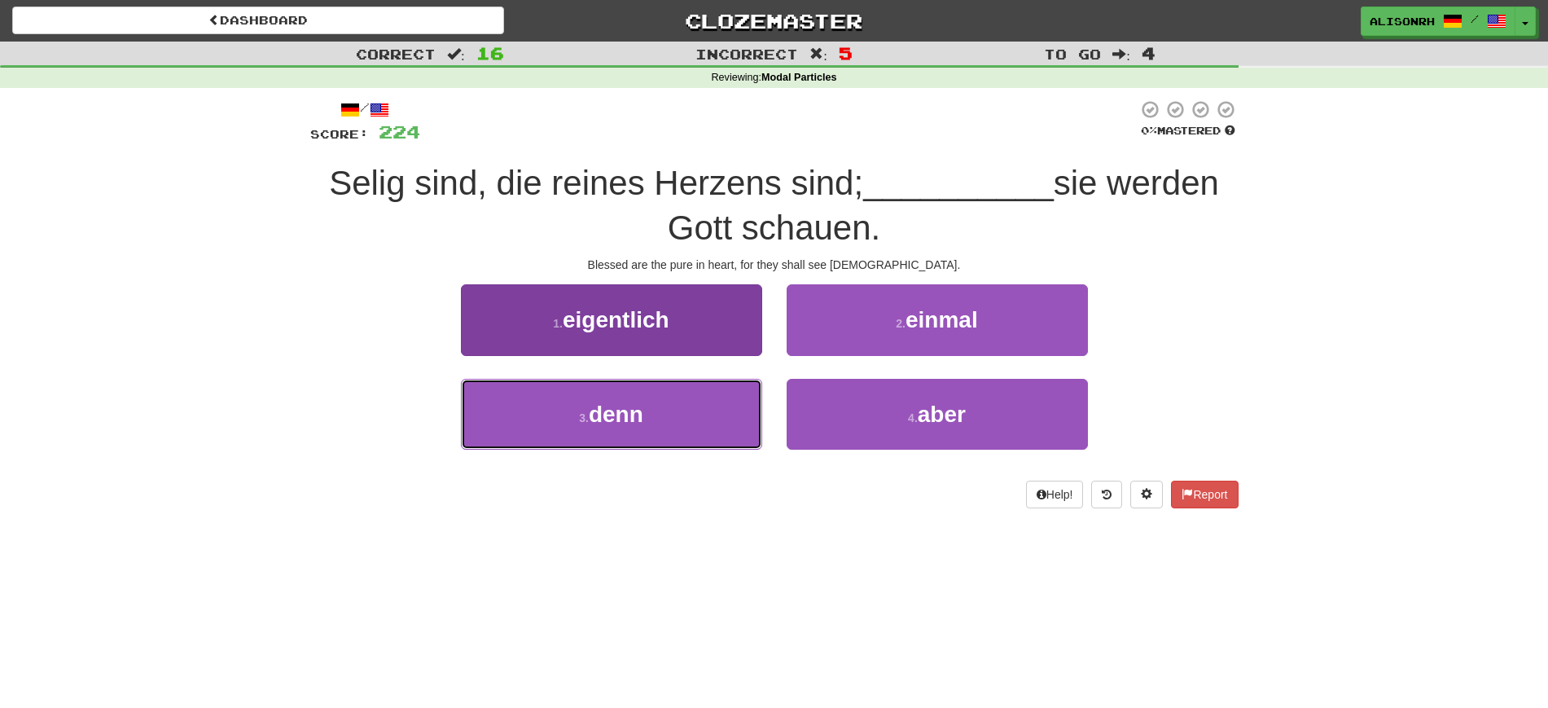
click at [651, 416] on button "3 . denn" at bounding box center [611, 414] width 301 height 71
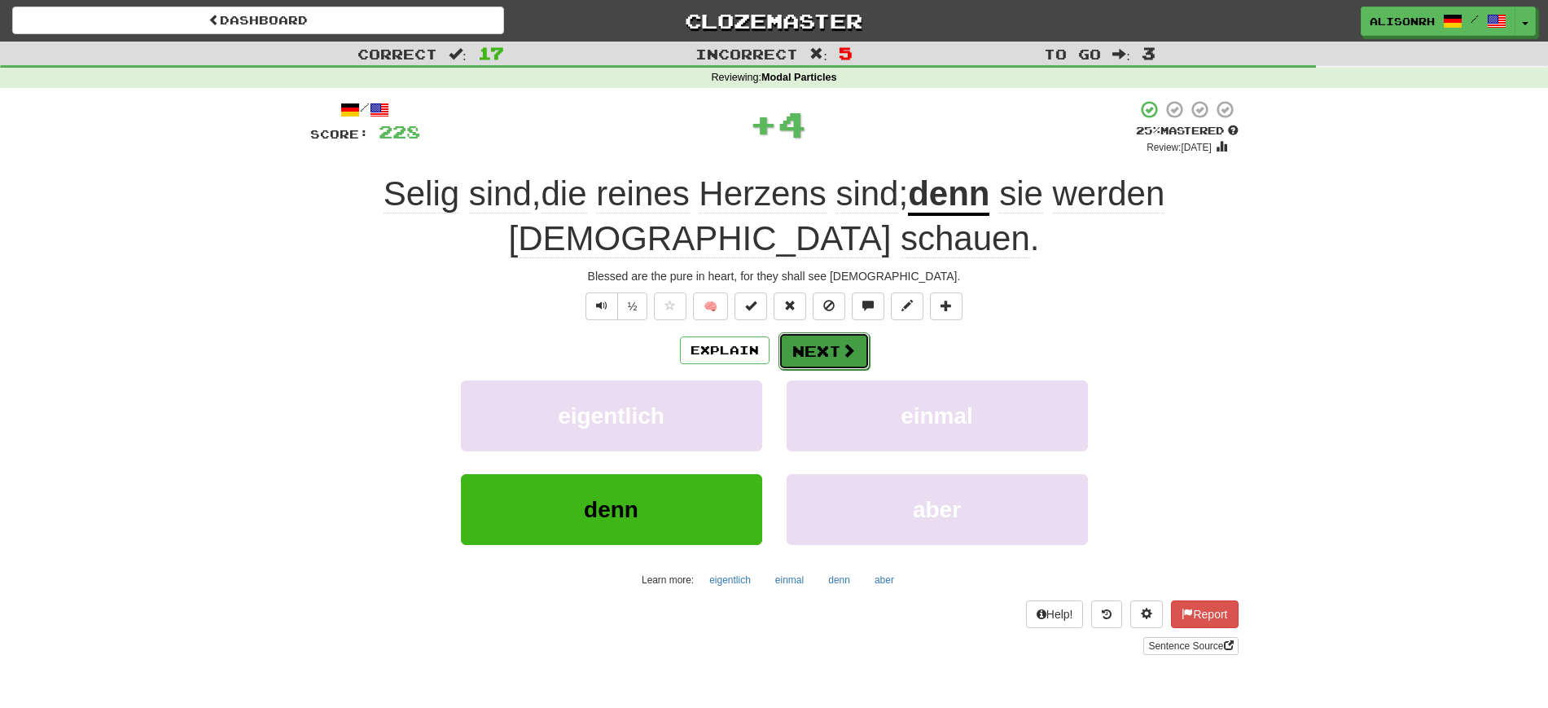
click at [817, 341] on button "Next" at bounding box center [823, 350] width 91 height 37
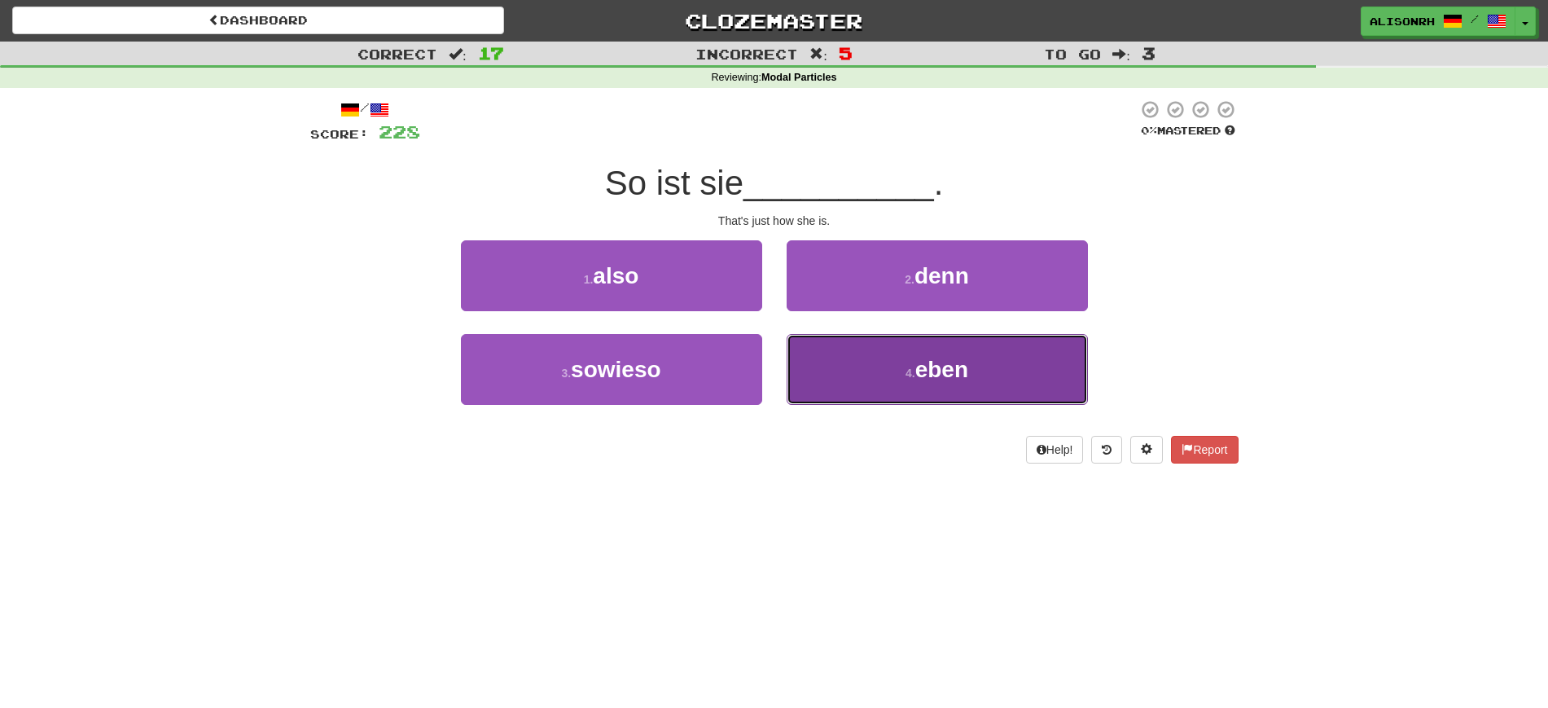
click at [938, 357] on span "eben" at bounding box center [941, 369] width 53 height 25
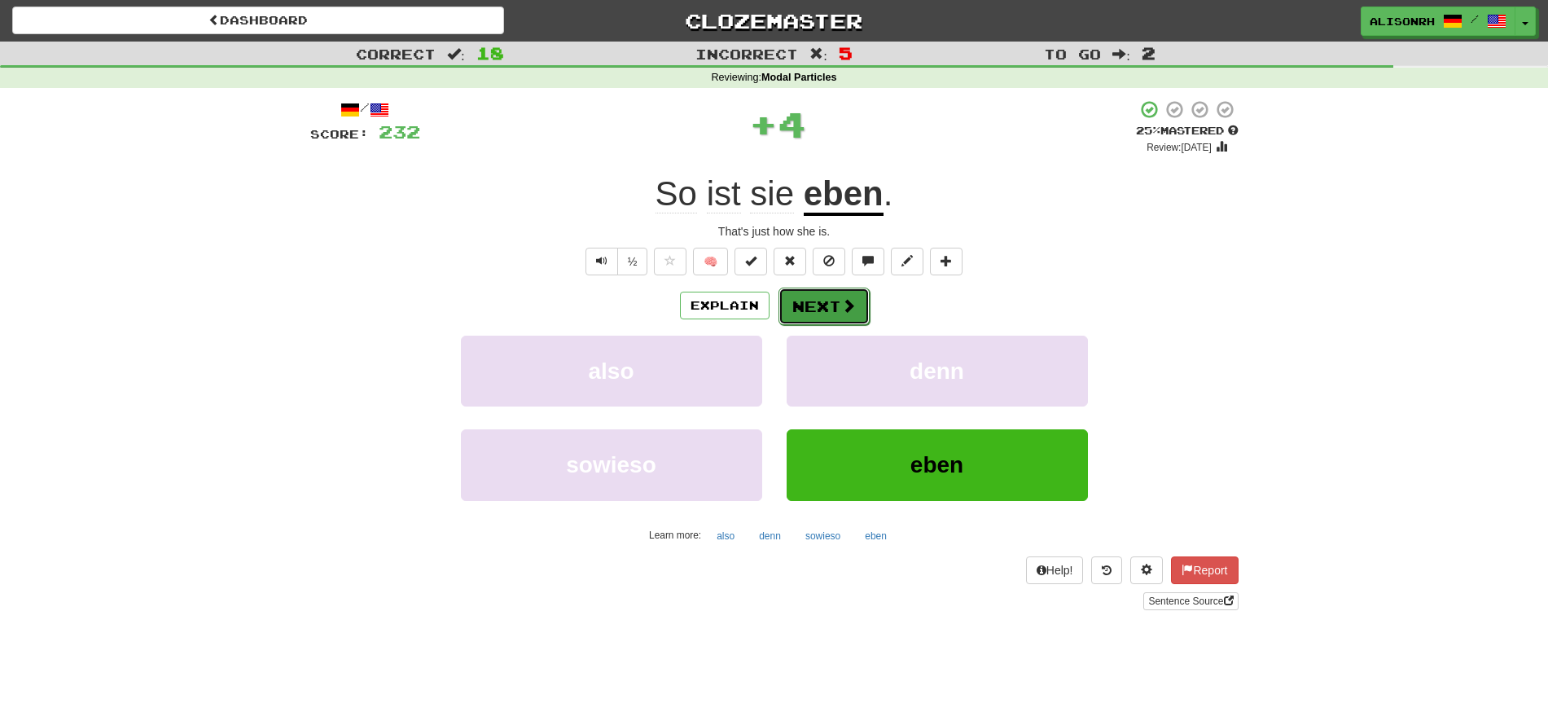
click at [830, 297] on button "Next" at bounding box center [823, 305] width 91 height 37
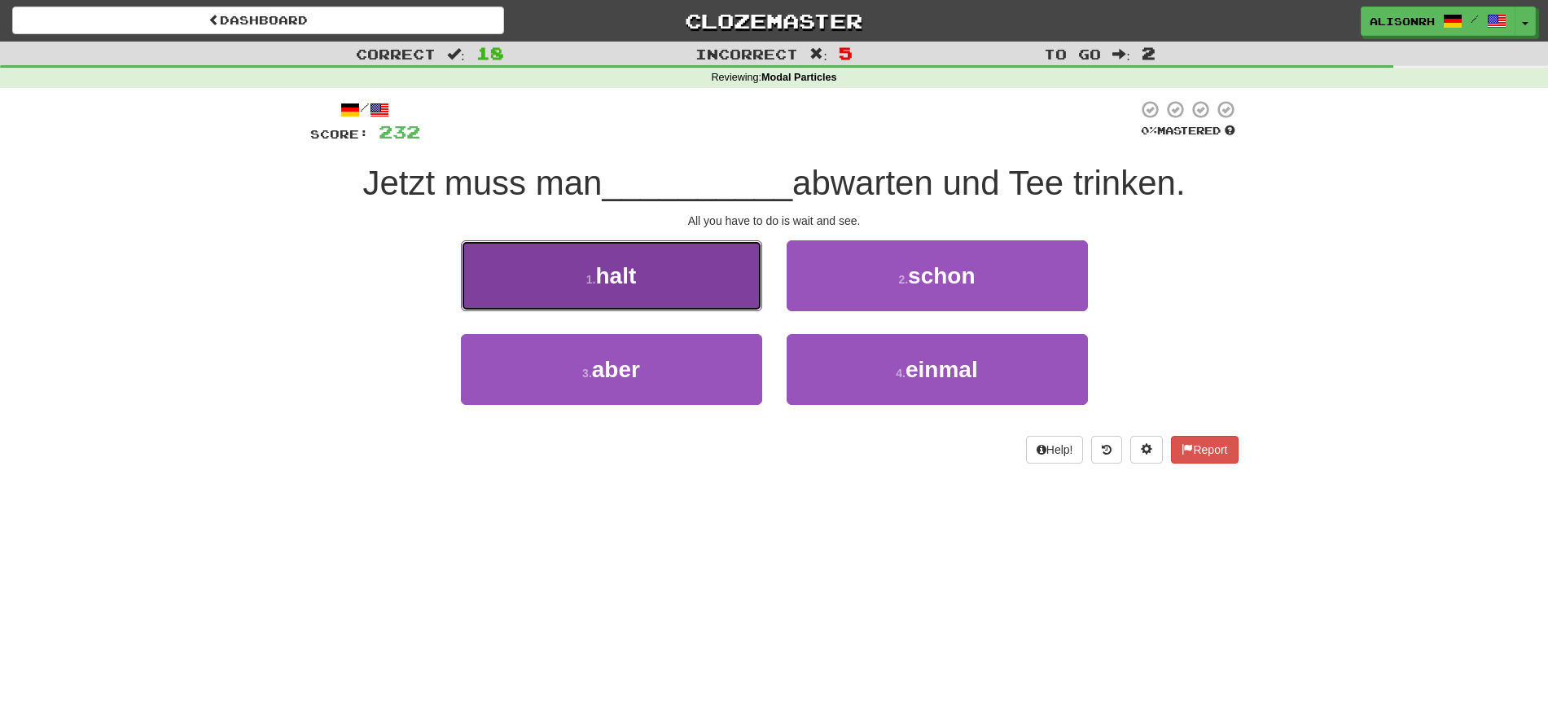
click at [710, 274] on button "1 . halt" at bounding box center [611, 275] width 301 height 71
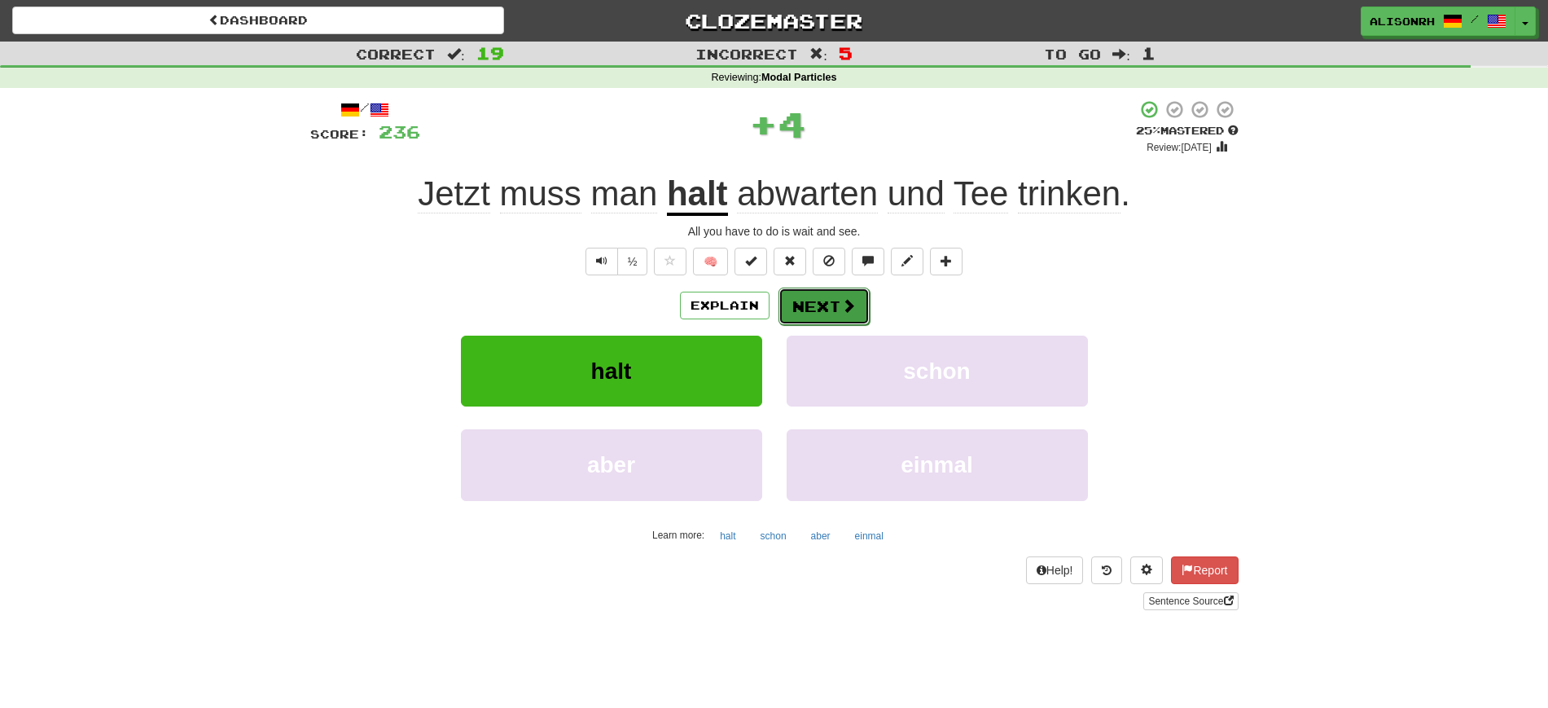
click at [817, 300] on button "Next" at bounding box center [823, 305] width 91 height 37
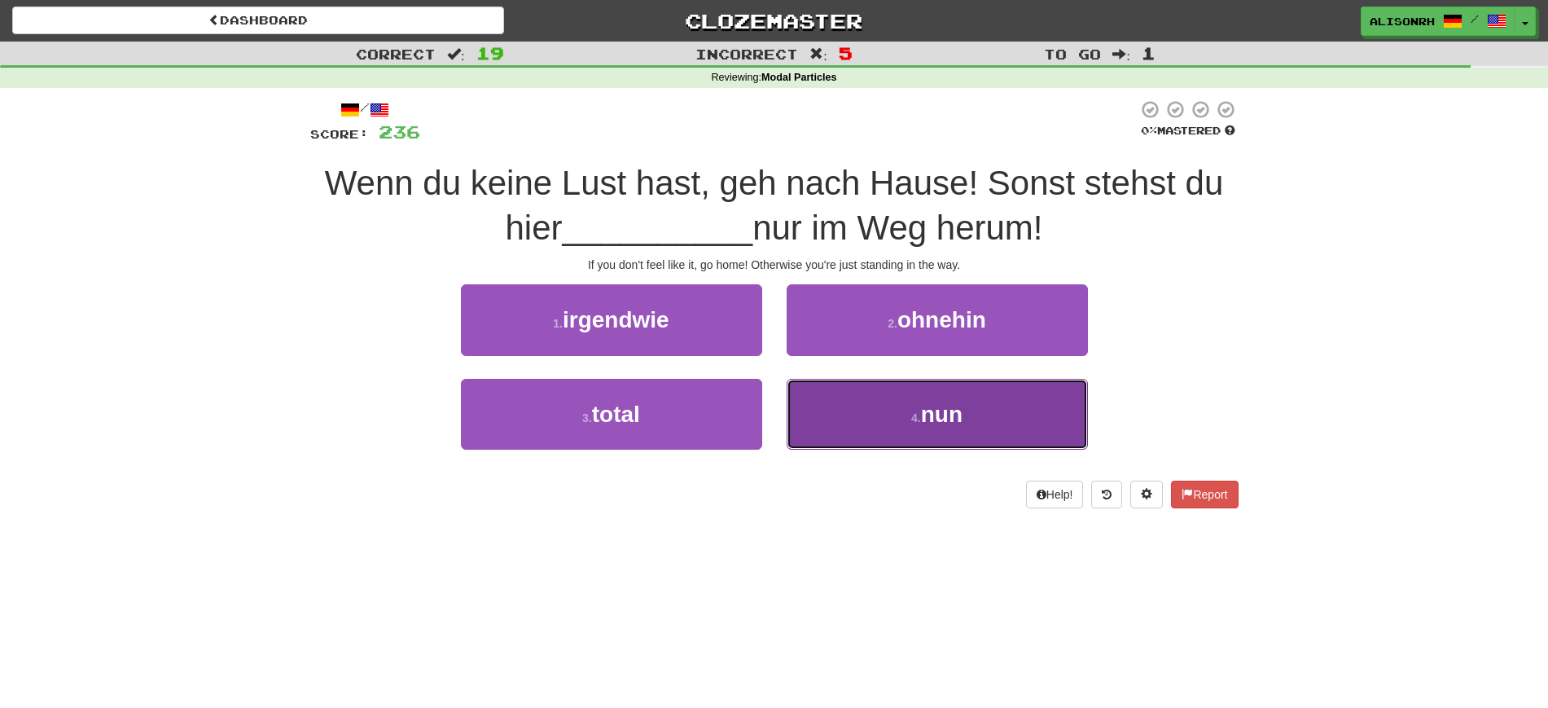
click at [943, 403] on span "nun" at bounding box center [942, 413] width 42 height 25
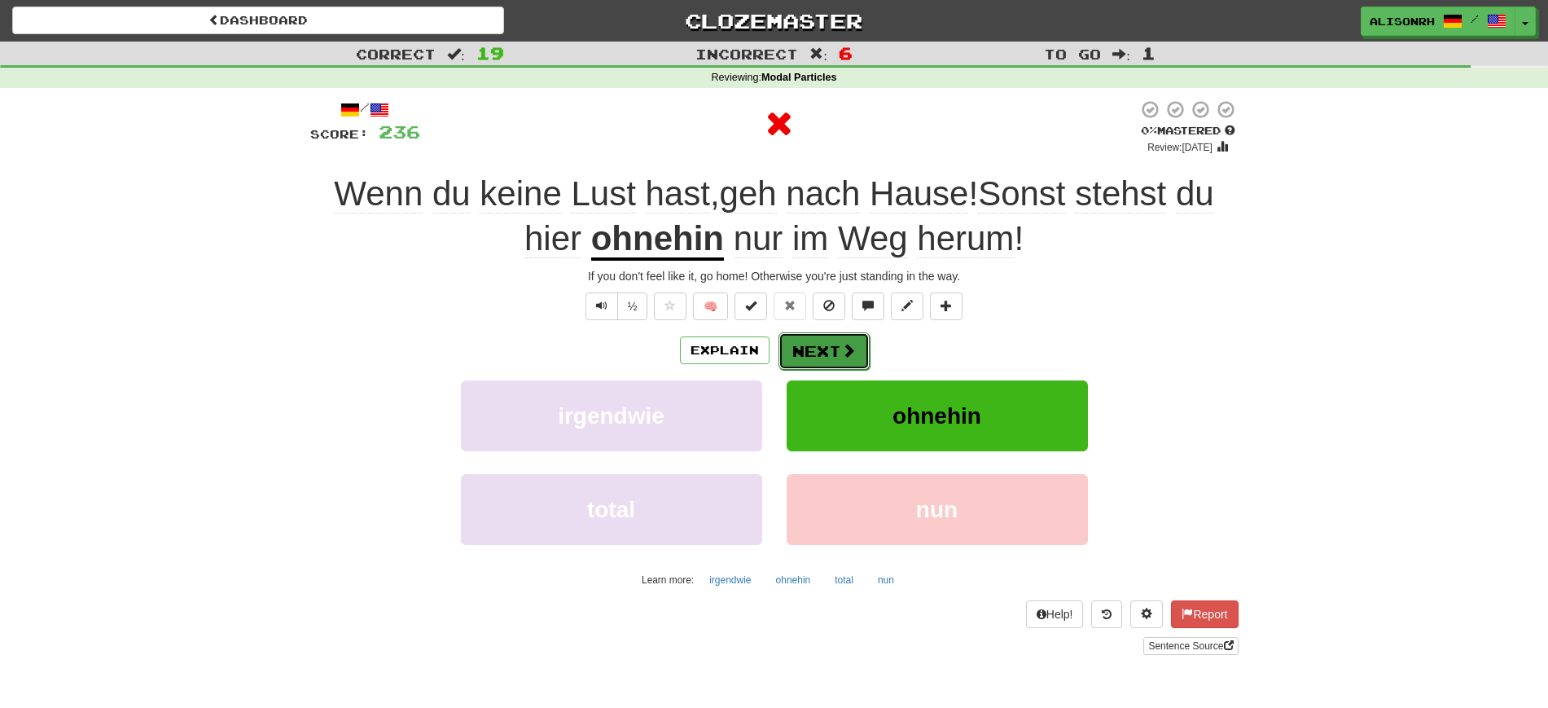
click at [842, 347] on span at bounding box center [848, 350] width 15 height 15
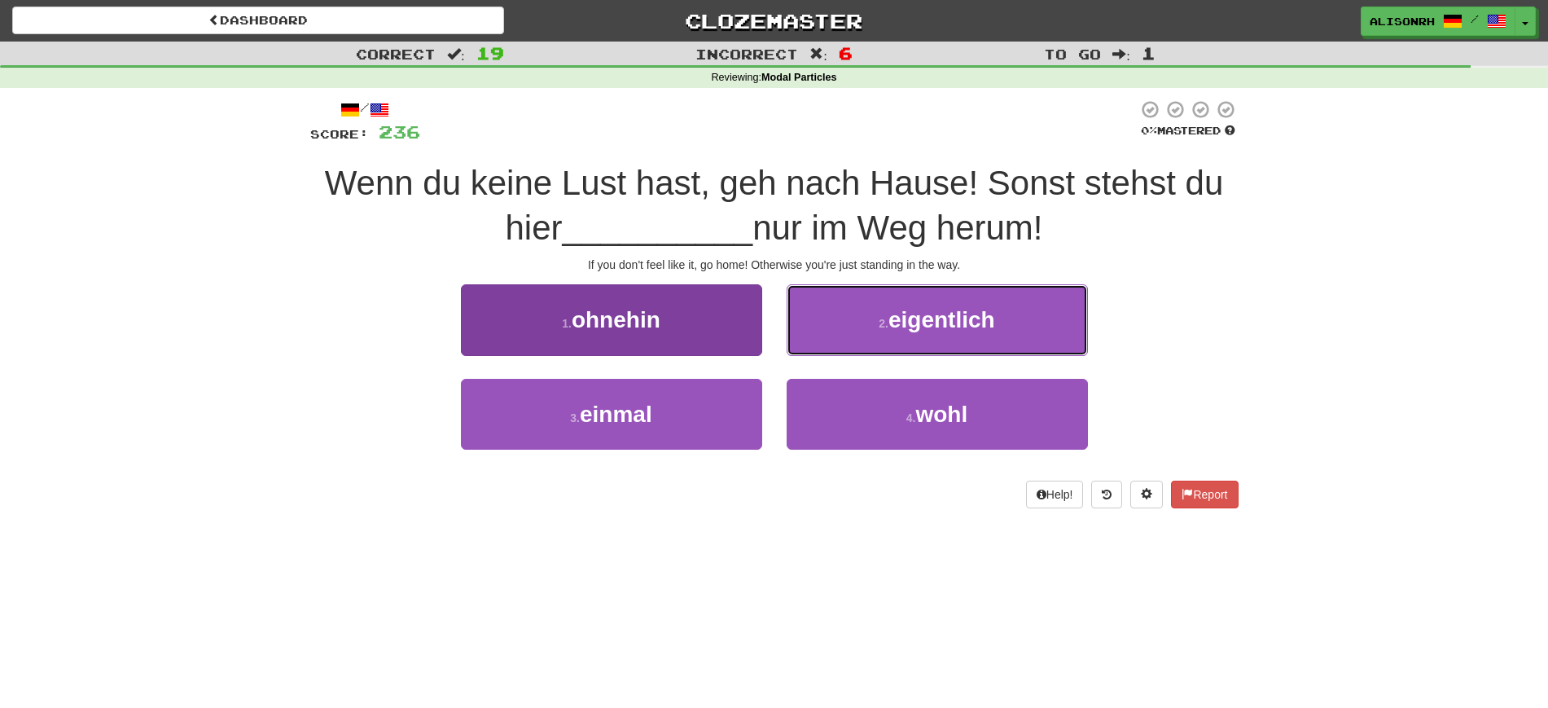
drag, startPoint x: 864, startPoint y: 331, endPoint x: 672, endPoint y: 351, distance: 193.2
click at [716, 396] on div "1 . ohnehin 2 . eigentlich 3 . einmal 4 . wohl" at bounding box center [774, 378] width 953 height 188
click at [651, 340] on button "1 . ohnehin" at bounding box center [611, 319] width 301 height 71
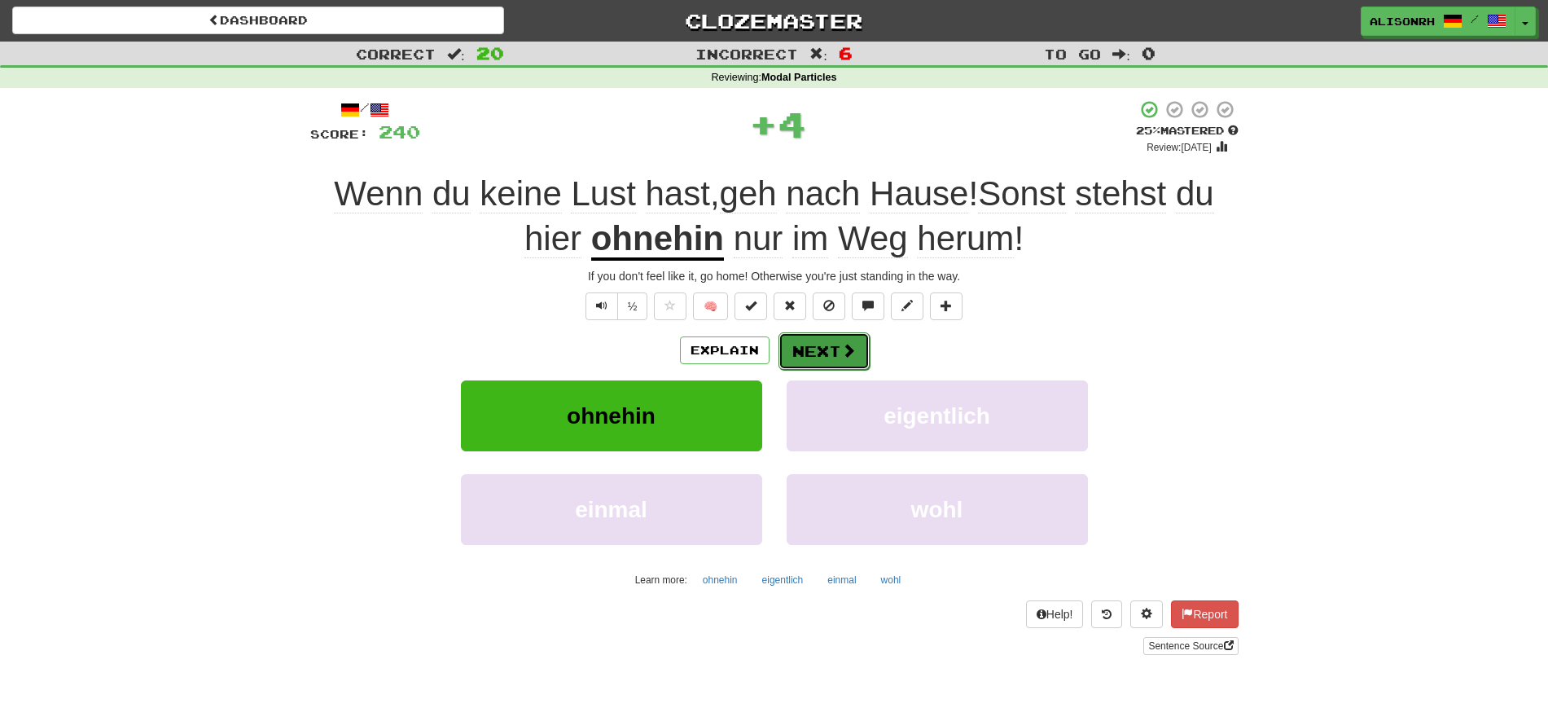
click at [817, 346] on button "Next" at bounding box center [823, 350] width 91 height 37
